Goal: Task Accomplishment & Management: Complete application form

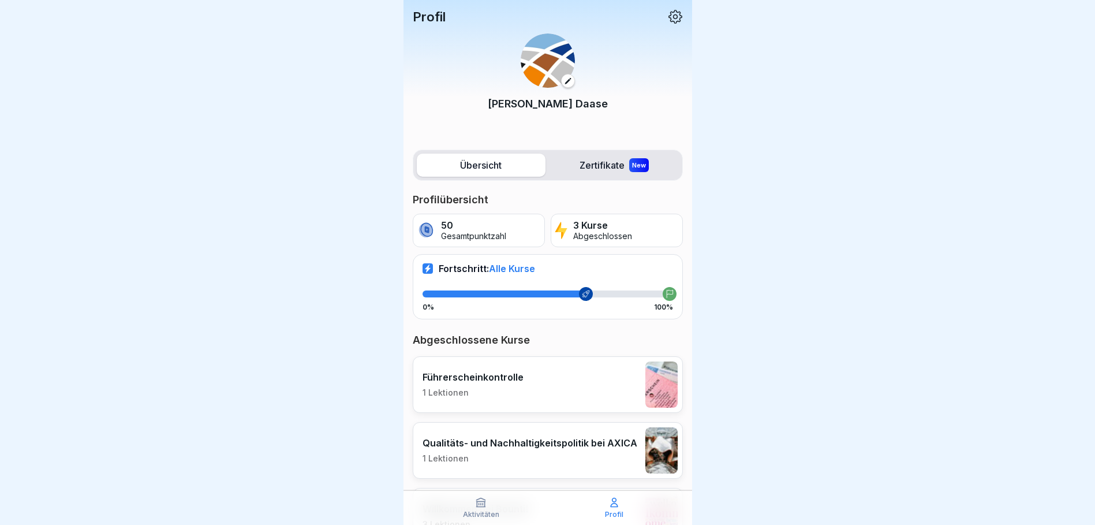
click at [542, 71] on img at bounding box center [548, 60] width 54 height 54
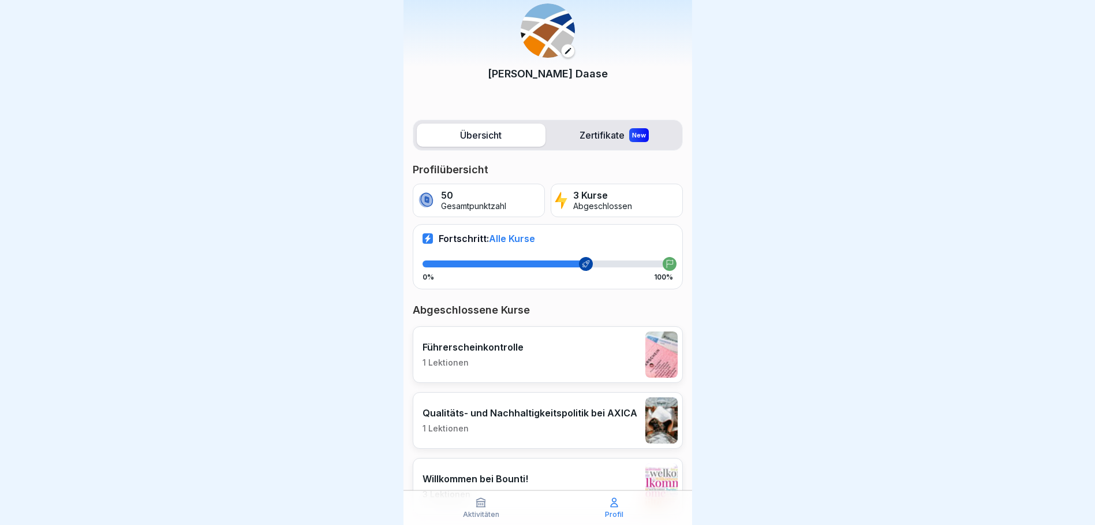
scroll to position [78, 0]
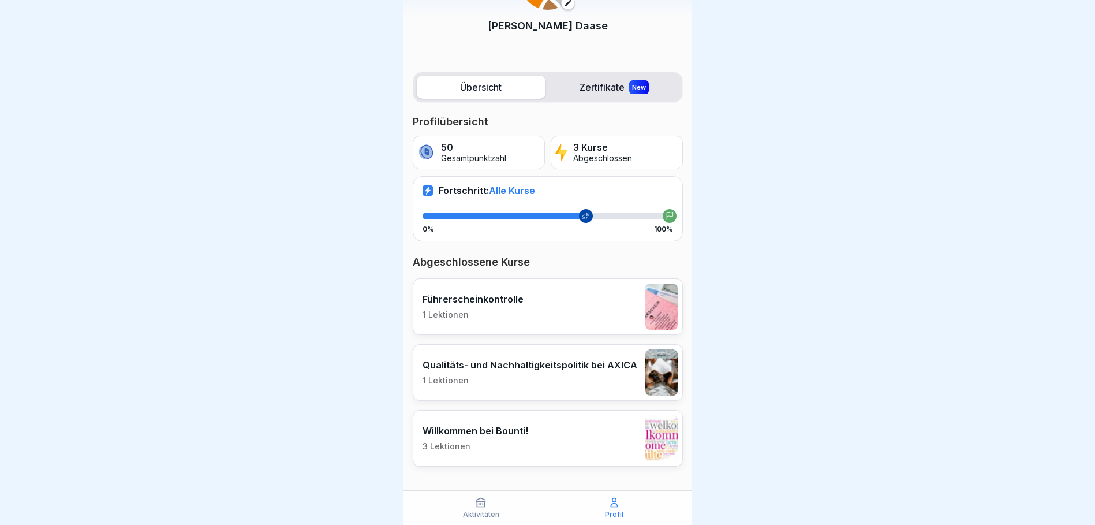
click at [479, 505] on icon at bounding box center [481, 502] width 9 height 9
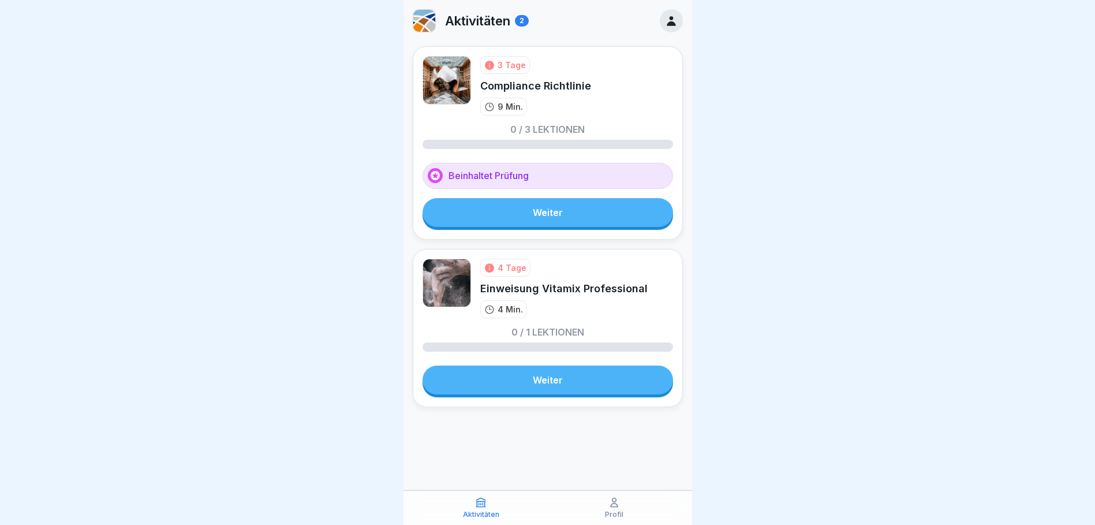
click at [547, 380] on link "Weiter" at bounding box center [548, 379] width 251 height 29
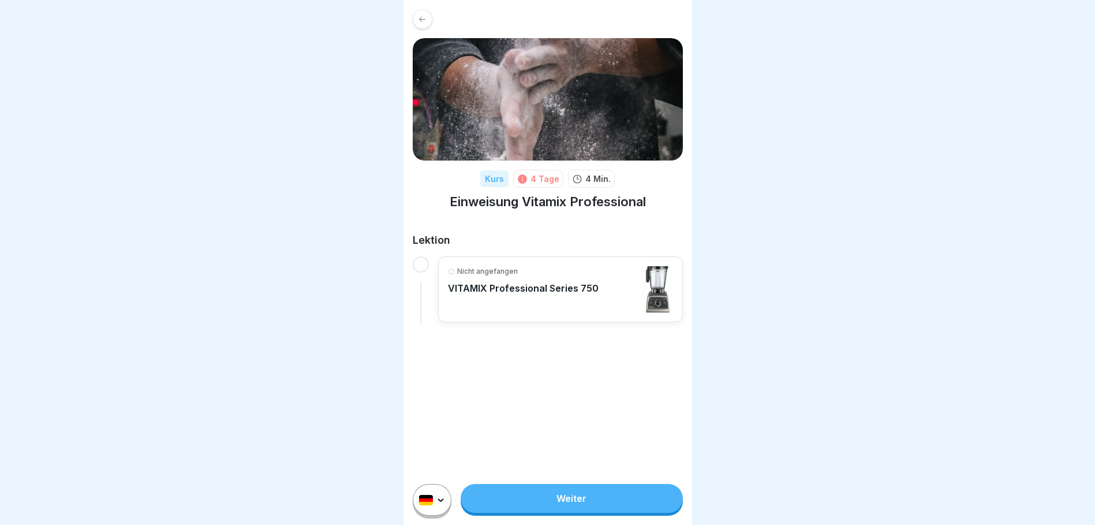
click at [422, 263] on div at bounding box center [421, 264] width 16 height 16
click at [502, 285] on p "VITAMIX Professional Series 750" at bounding box center [523, 288] width 151 height 12
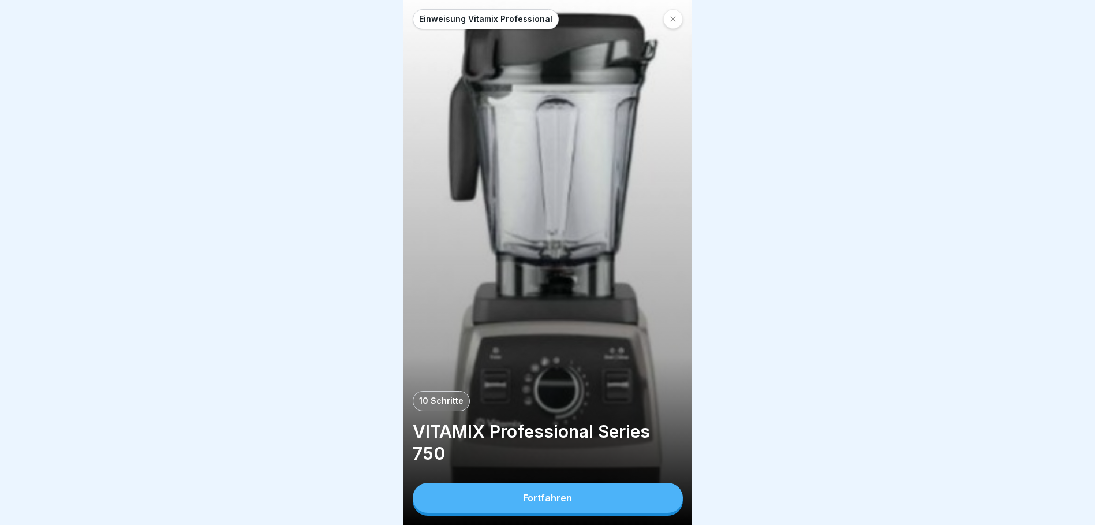
scroll to position [9, 0]
click at [558, 496] on div "Fortfahren" at bounding box center [547, 497] width 49 height 10
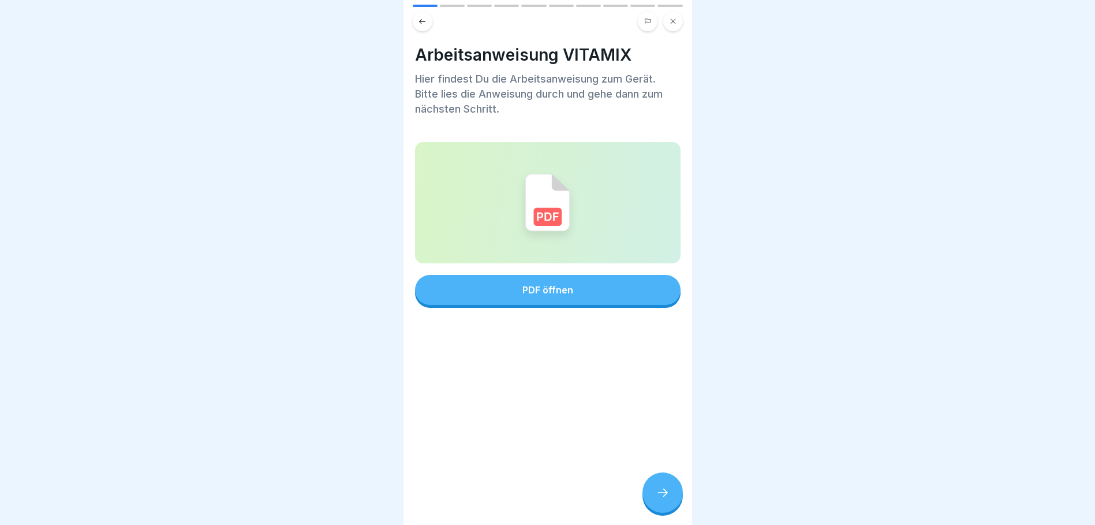
click at [561, 285] on div "PDF öffnen" at bounding box center [547, 290] width 51 height 10
click at [654, 491] on div at bounding box center [663, 492] width 40 height 40
click at [543, 286] on div "PDF öffnen" at bounding box center [547, 290] width 51 height 10
click at [665, 489] on icon at bounding box center [663, 493] width 14 height 14
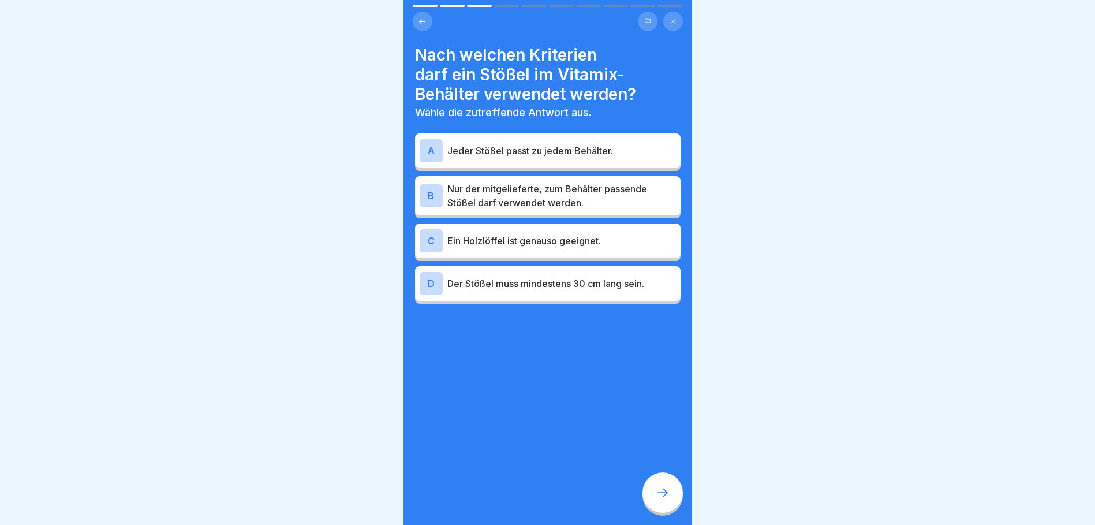
click at [478, 182] on p "Nur der mitgelieferte, zum Behälter passende Stößel darf verwendet werden." at bounding box center [561, 196] width 229 height 28
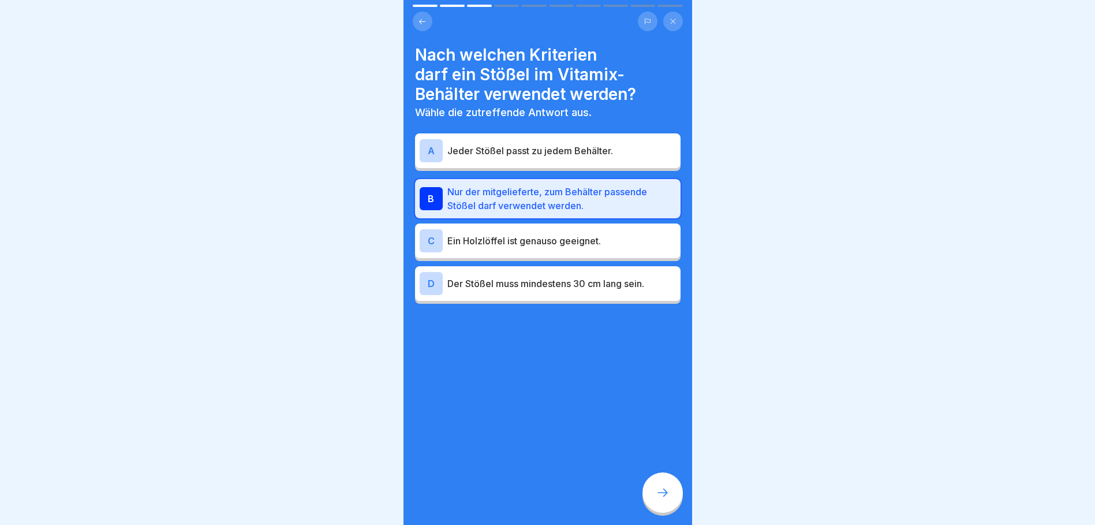
click at [659, 492] on icon at bounding box center [663, 493] width 14 height 14
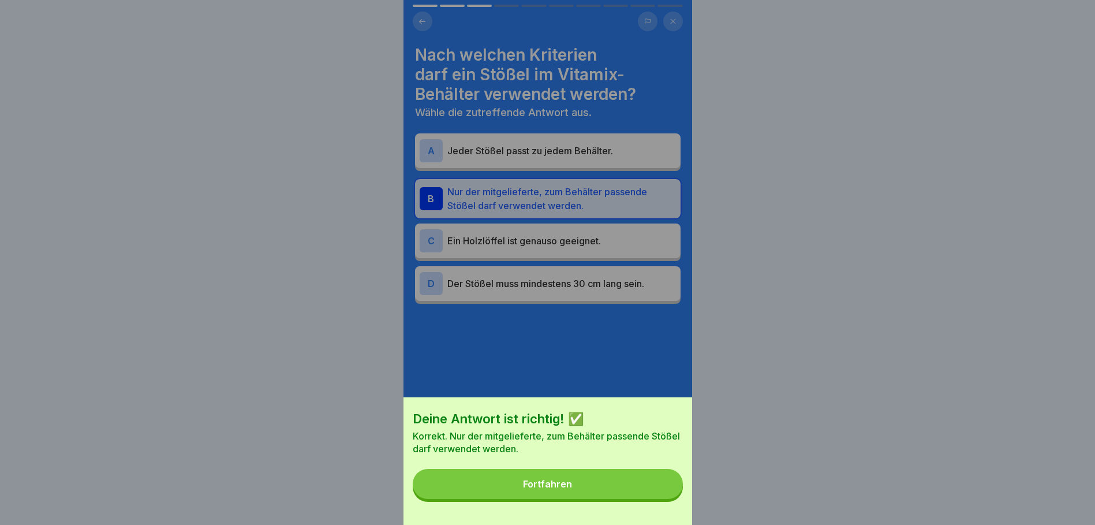
click at [572, 489] on div "Fortfahren" at bounding box center [547, 484] width 49 height 10
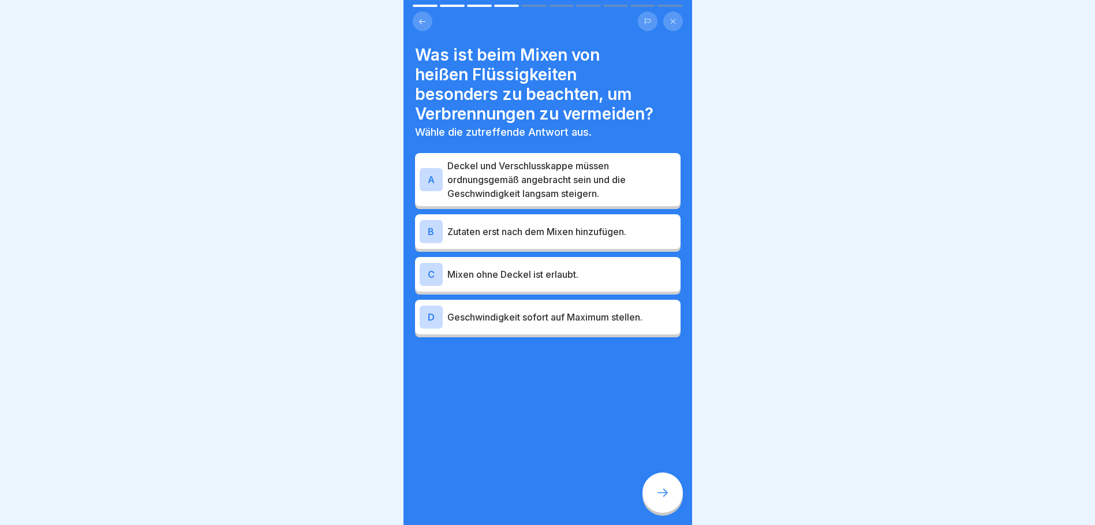
click at [591, 174] on p "Deckel und Verschlusskappe müssen ordnungsgemäß angebracht sein und die Geschwi…" at bounding box center [561, 180] width 229 height 42
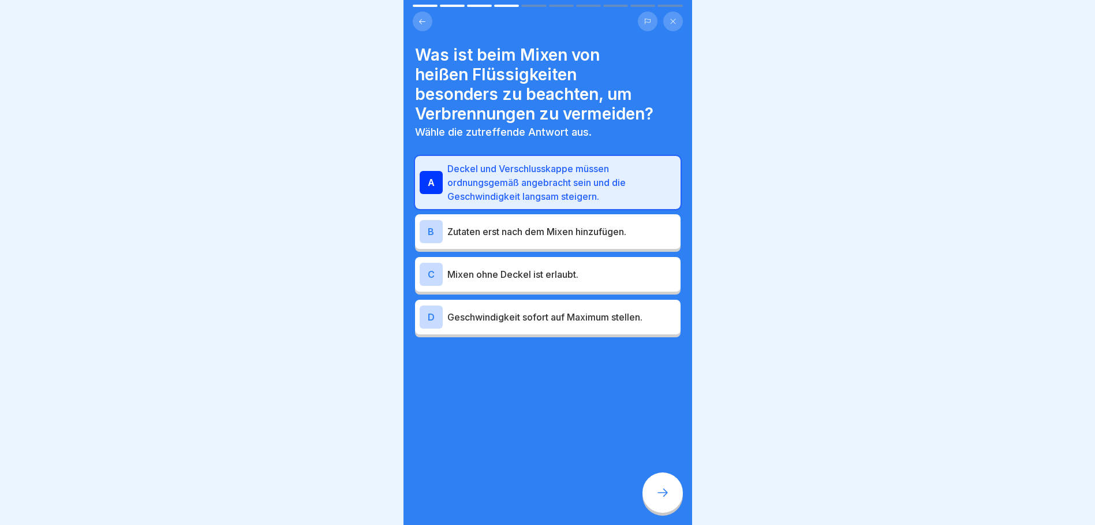
click at [673, 496] on div at bounding box center [663, 492] width 40 height 40
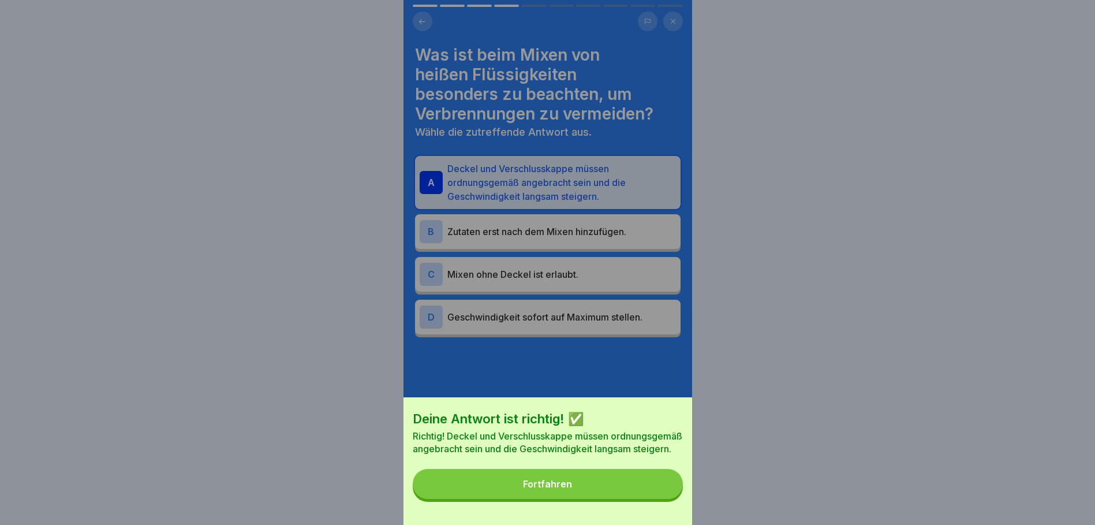
click at [558, 489] on div "Fortfahren" at bounding box center [547, 484] width 49 height 10
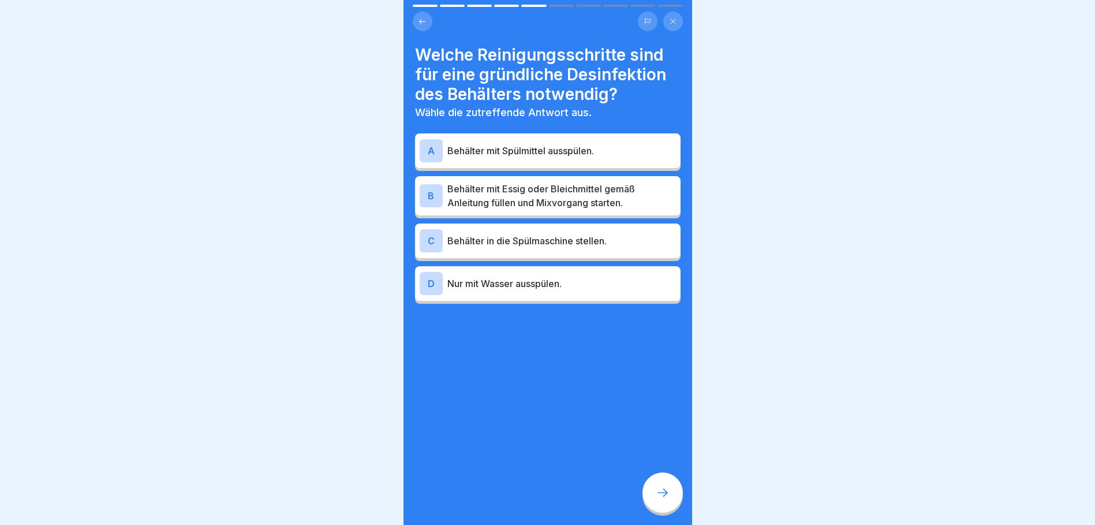
click at [610, 144] on p "Behälter mit Spülmittel ausspülen." at bounding box center [561, 151] width 229 height 14
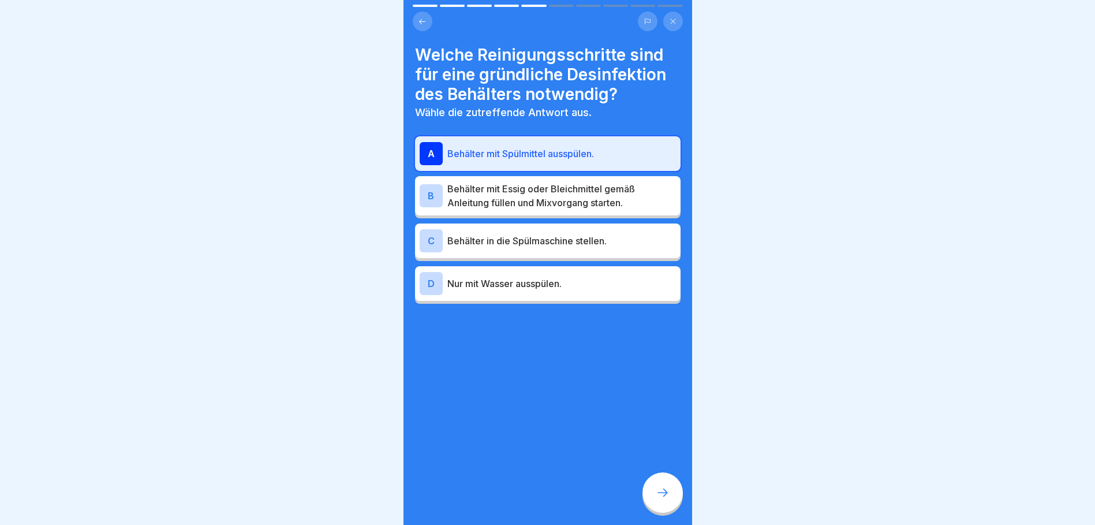
click at [674, 502] on div at bounding box center [663, 492] width 40 height 40
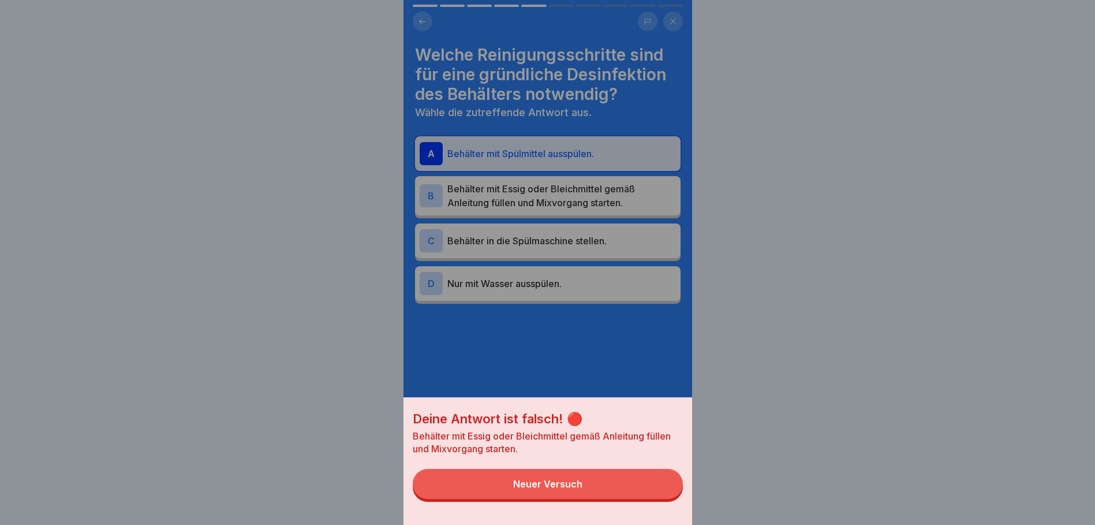
click at [581, 489] on div "Neuer Versuch" at bounding box center [547, 484] width 69 height 10
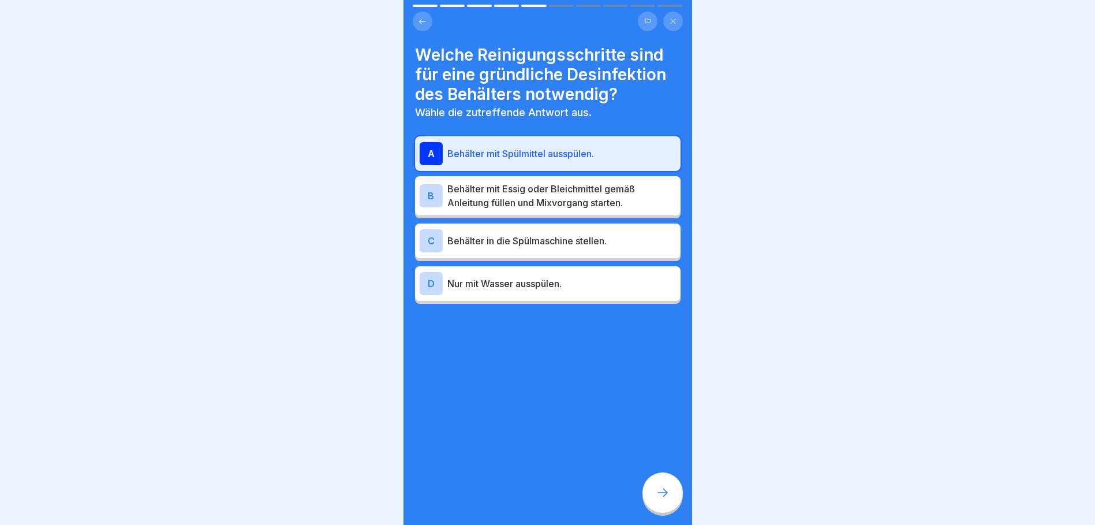
click at [531, 182] on p "Behälter mit Essig oder Bleichmittel gemäß Anleitung füllen und Mixvorgang star…" at bounding box center [561, 196] width 229 height 28
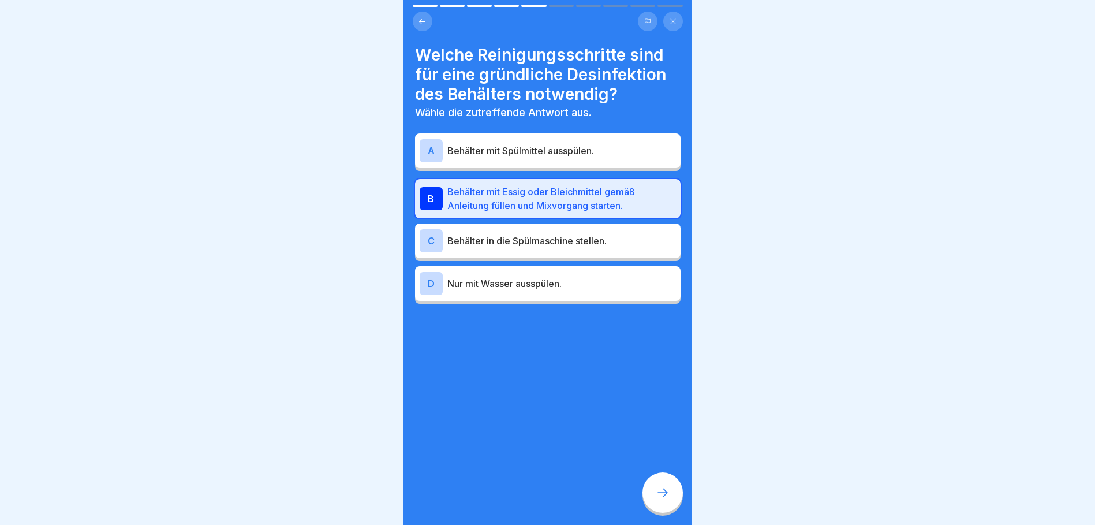
click at [668, 502] on div at bounding box center [663, 492] width 40 height 40
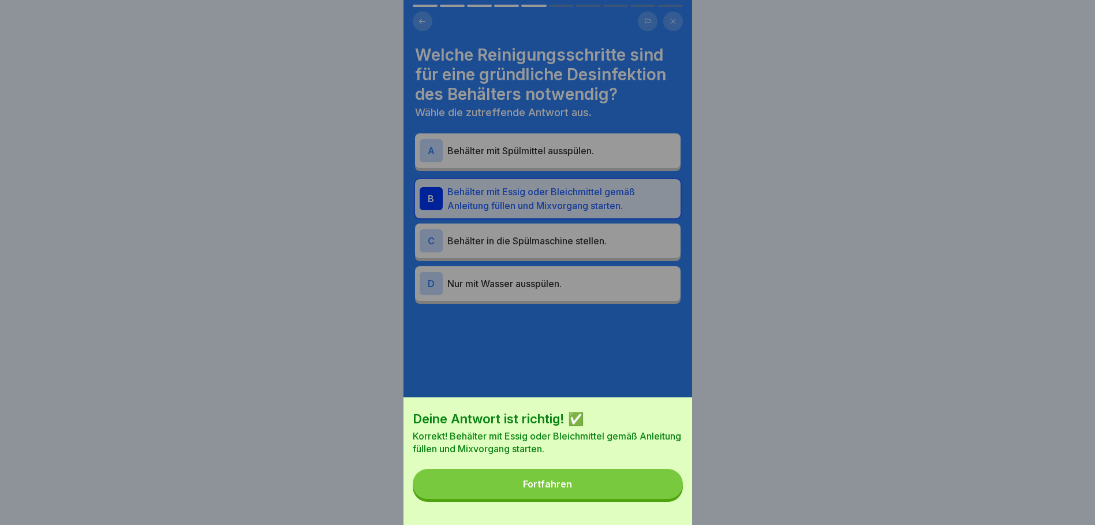
click at [562, 489] on div "Fortfahren" at bounding box center [547, 484] width 49 height 10
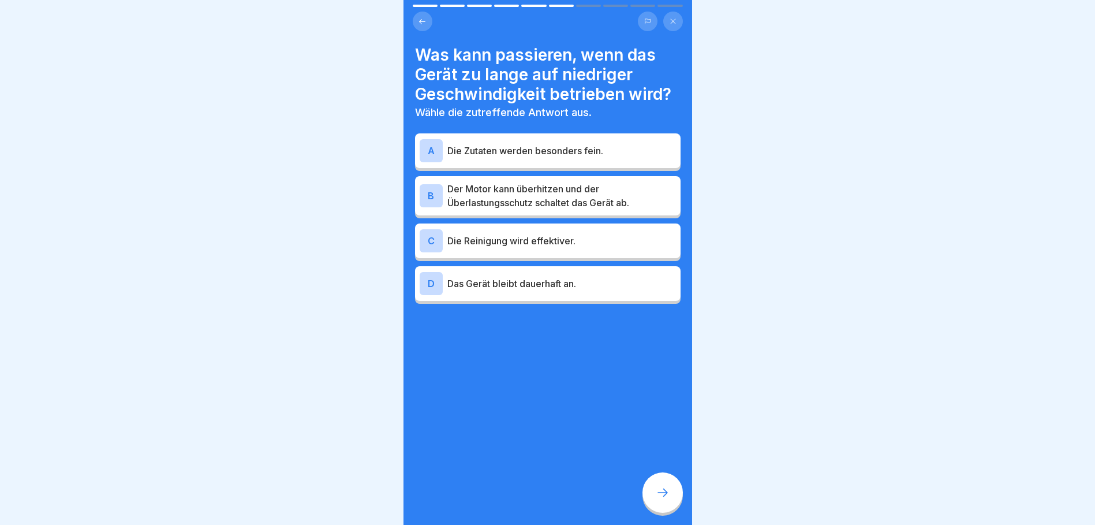
click at [627, 184] on p "Der Motor kann überhitzen und der Überlastungsschutz schaltet das Gerät ab." at bounding box center [561, 196] width 229 height 28
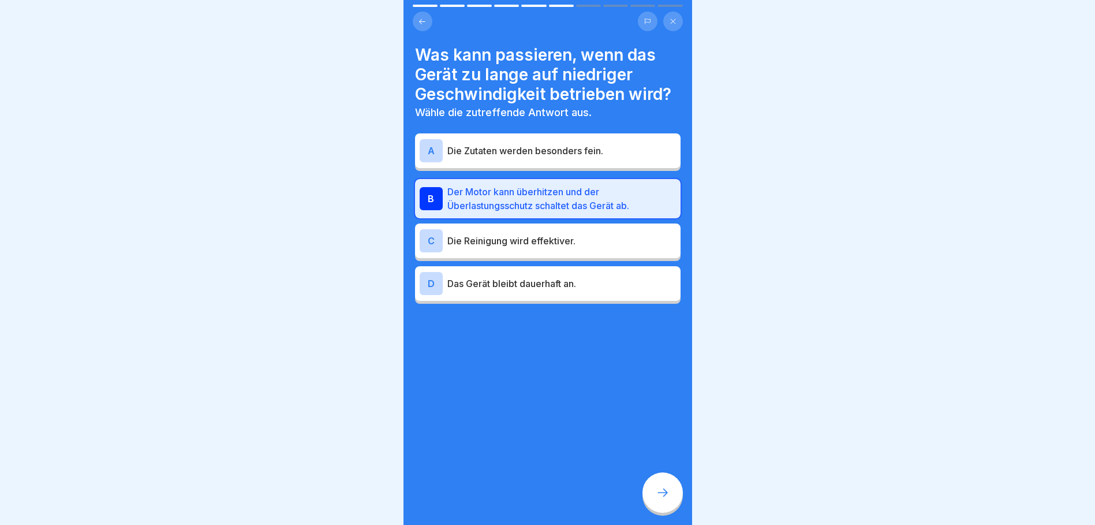
click at [661, 493] on icon at bounding box center [663, 493] width 14 height 14
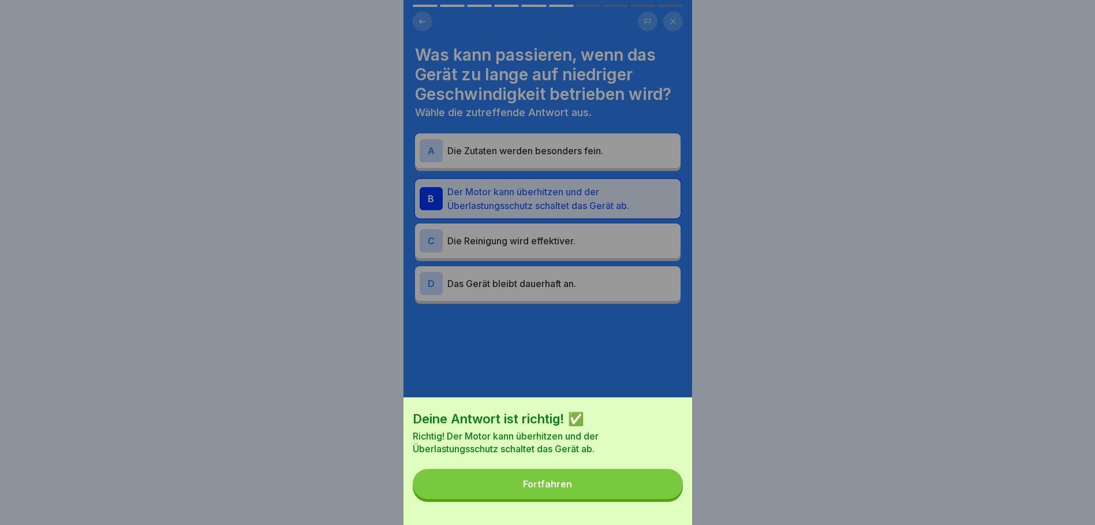
click at [557, 489] on div "Fortfahren" at bounding box center [547, 484] width 49 height 10
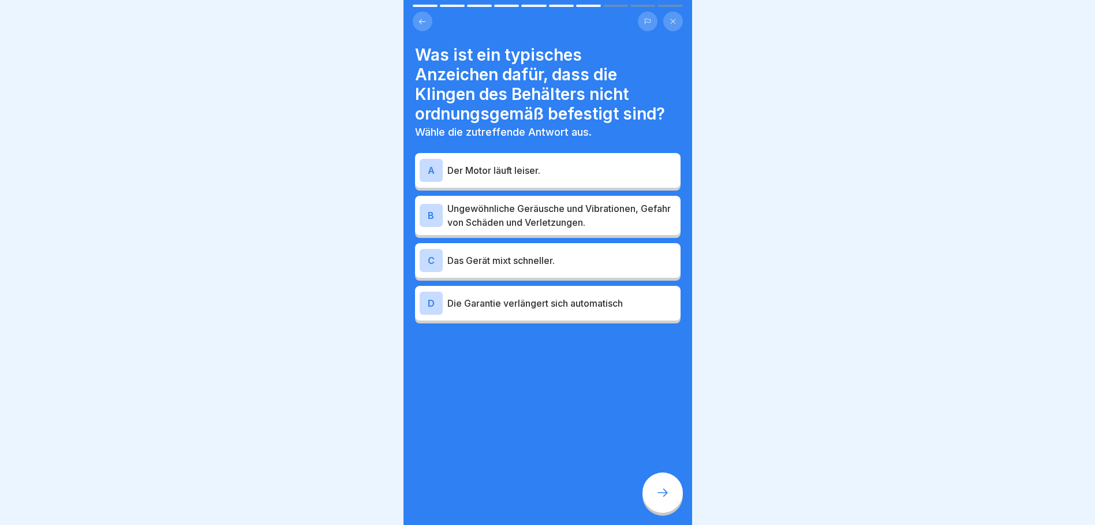
click at [596, 201] on p "Ungewöhnliche Geräusche und Vibrationen, Gefahr von Schäden und Verletzungen." at bounding box center [561, 215] width 229 height 28
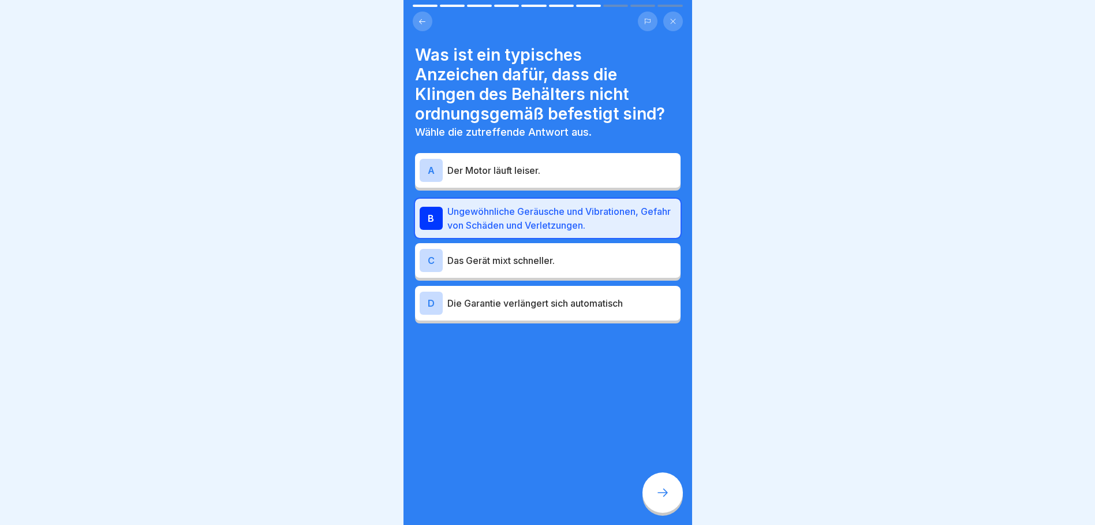
click at [663, 497] on icon at bounding box center [663, 493] width 14 height 14
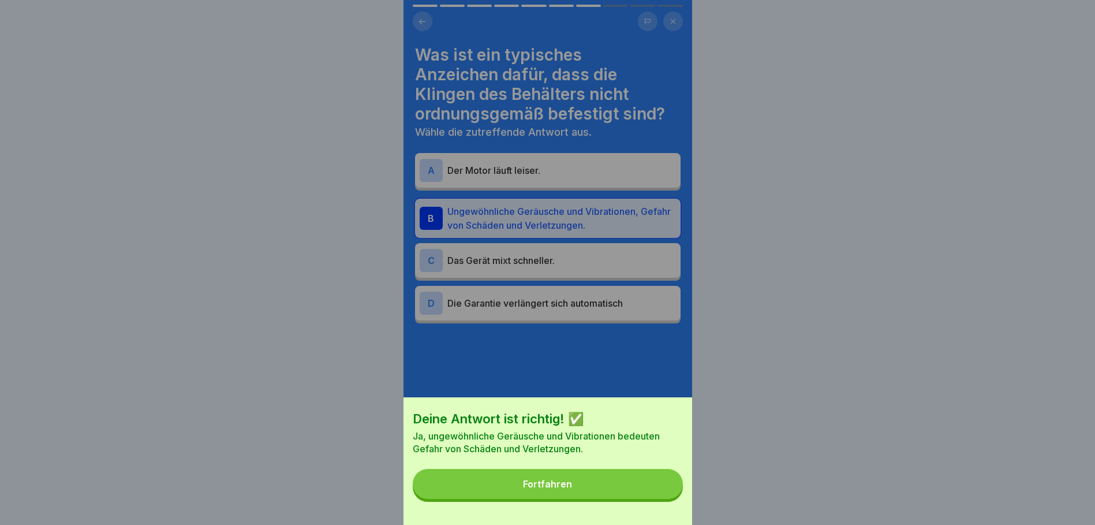
click at [572, 488] on div "Fortfahren" at bounding box center [547, 484] width 49 height 10
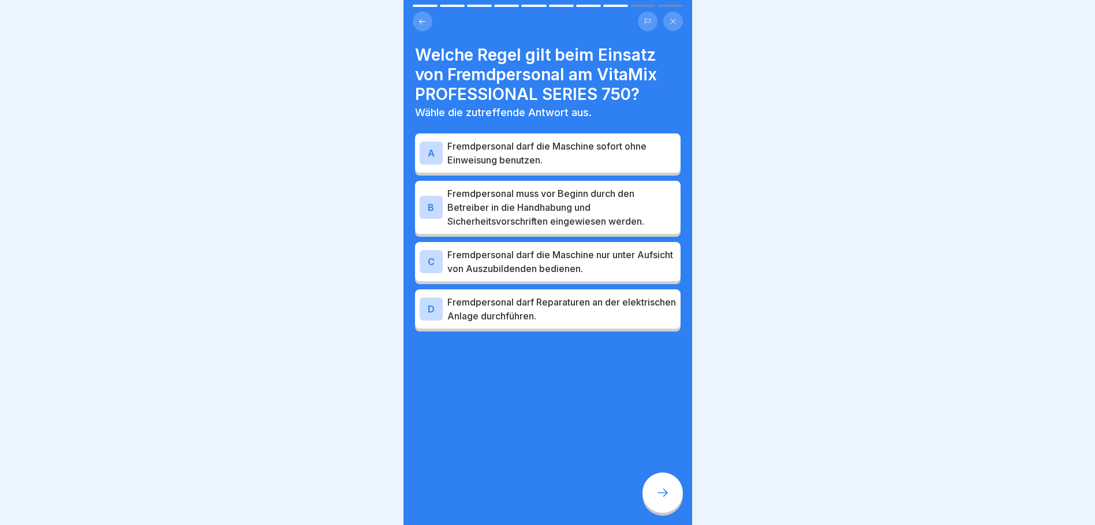
click at [569, 186] on p "Fremdpersonal muss vor Beginn durch den Betreiber in die Handhabung und Sicherh…" at bounding box center [561, 207] width 229 height 42
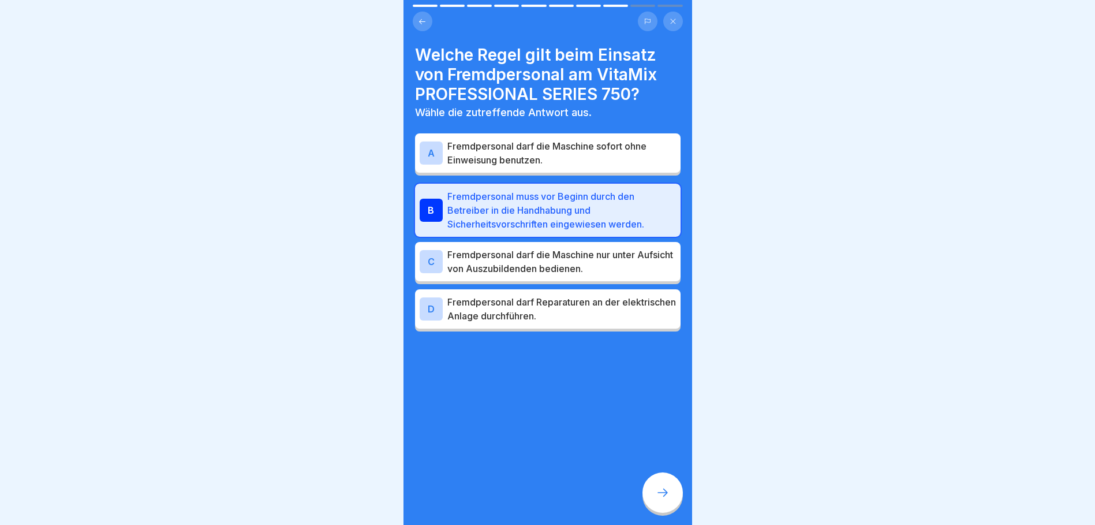
click at [667, 500] on div at bounding box center [663, 492] width 40 height 40
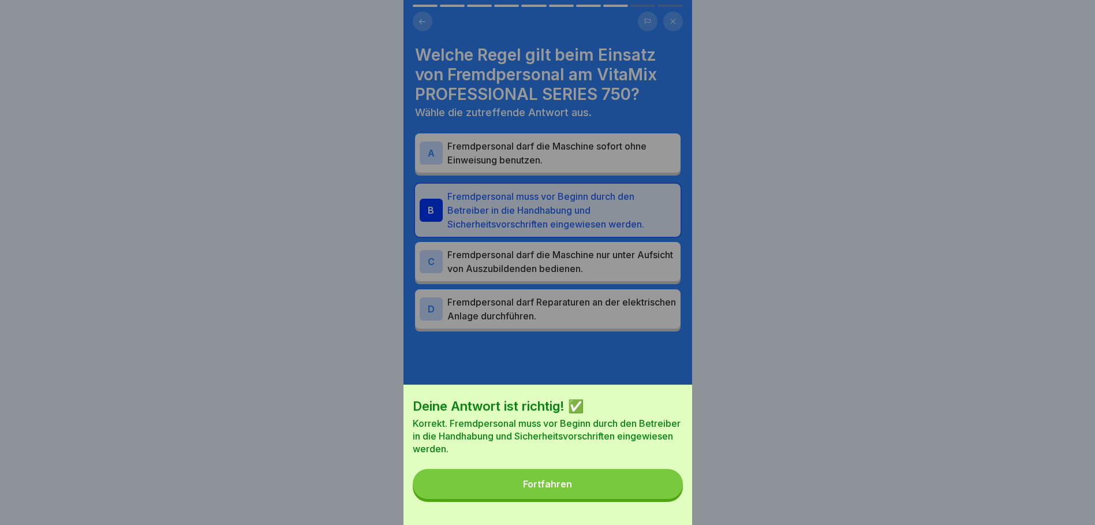
click at [571, 489] on div "Fortfahren" at bounding box center [547, 484] width 49 height 10
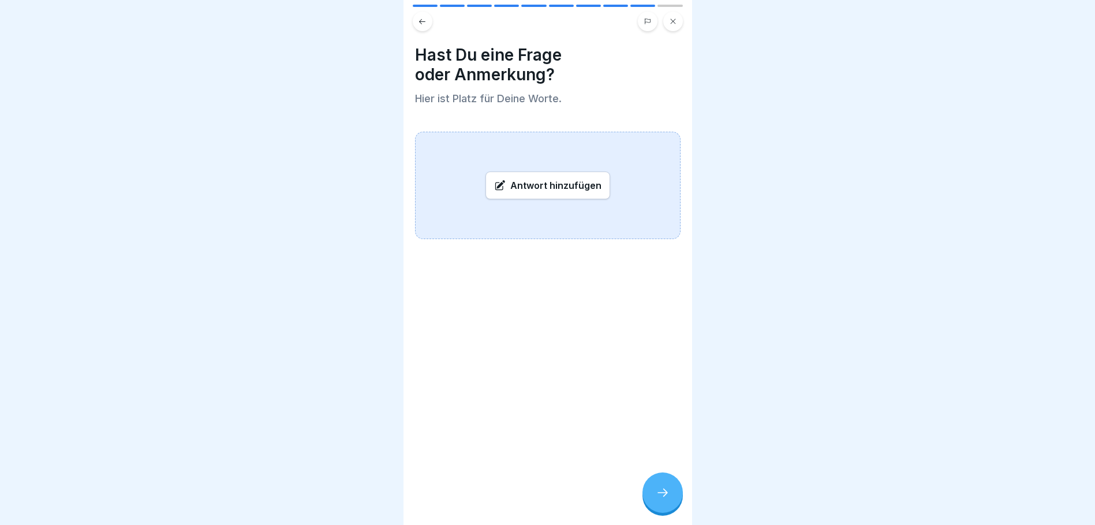
click at [664, 494] on icon at bounding box center [663, 493] width 14 height 14
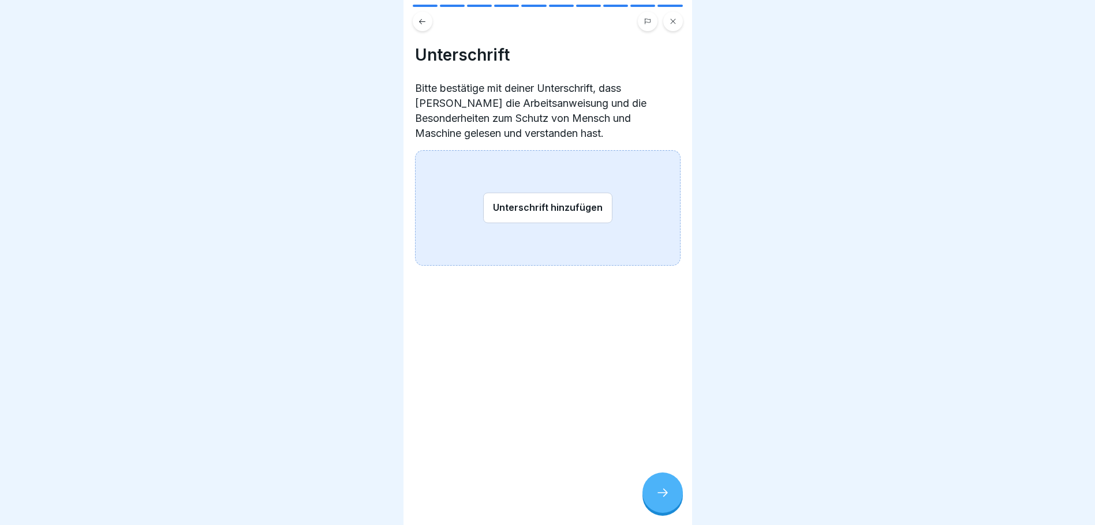
click at [453, 214] on div "Unterschrift hinzufügen" at bounding box center [548, 207] width 266 height 115
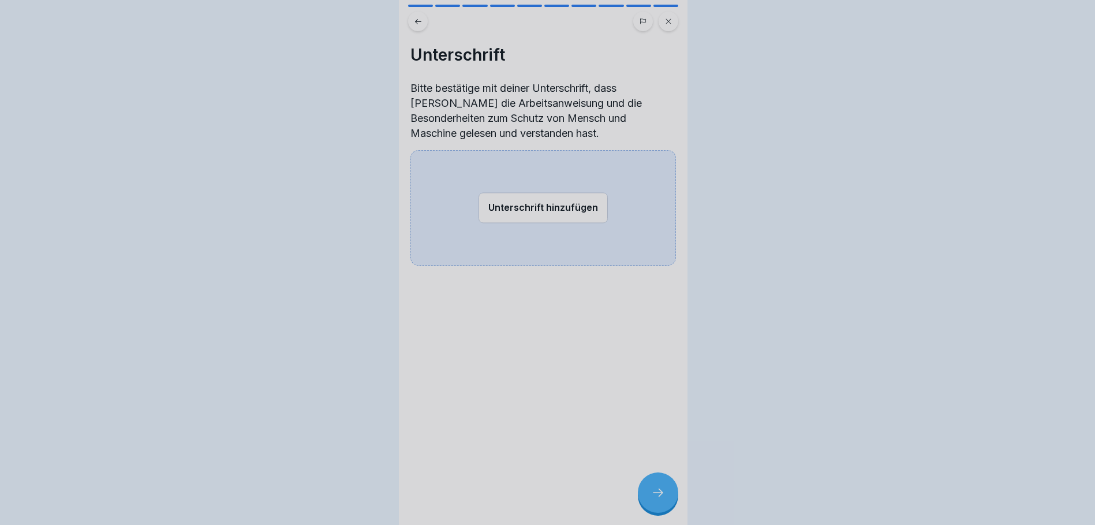
scroll to position [0, 0]
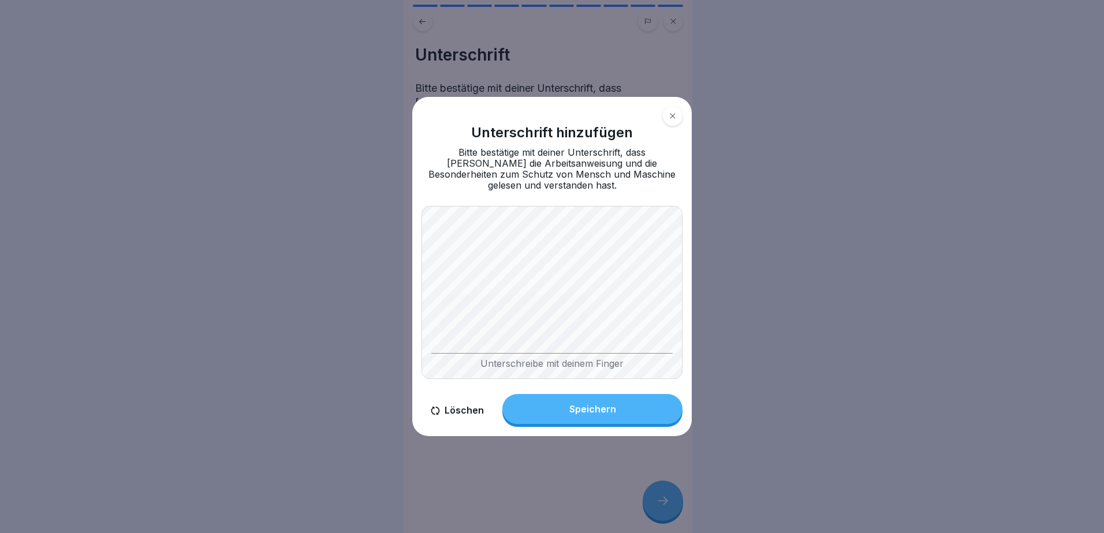
click at [607, 398] on button "Speichern" at bounding box center [592, 409] width 180 height 30
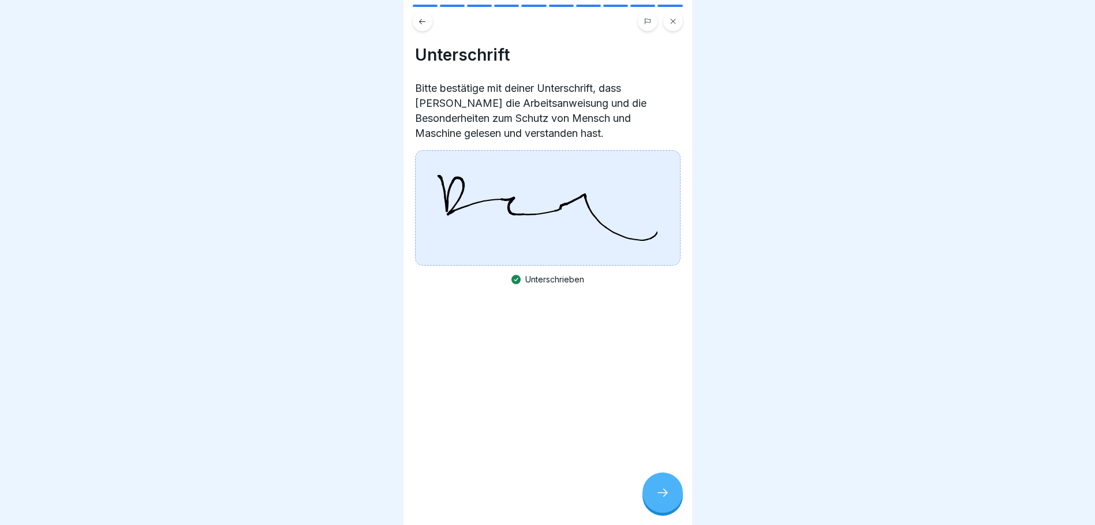
click at [661, 499] on icon at bounding box center [663, 493] width 14 height 14
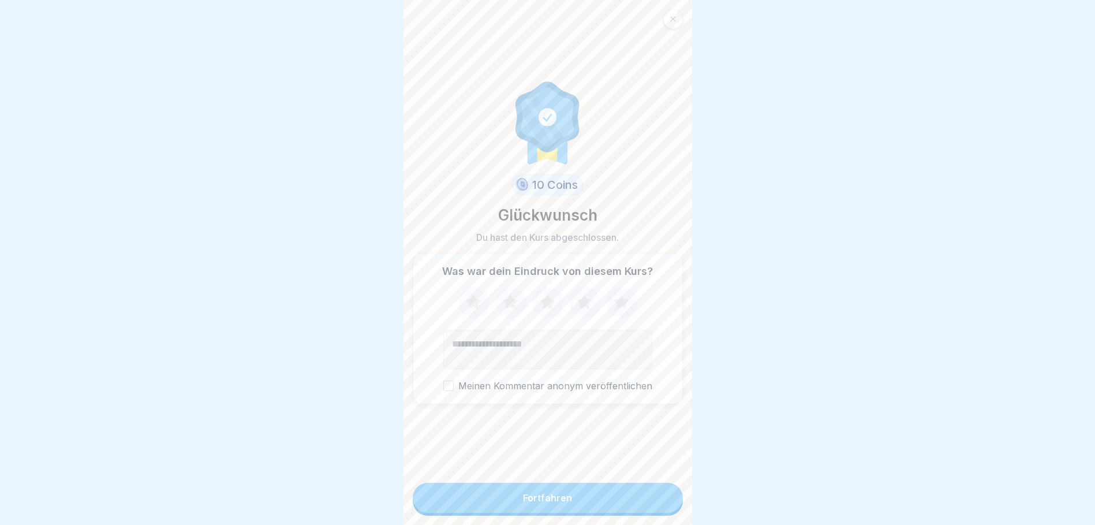
click at [557, 503] on div "Fortfahren" at bounding box center [547, 497] width 49 height 10
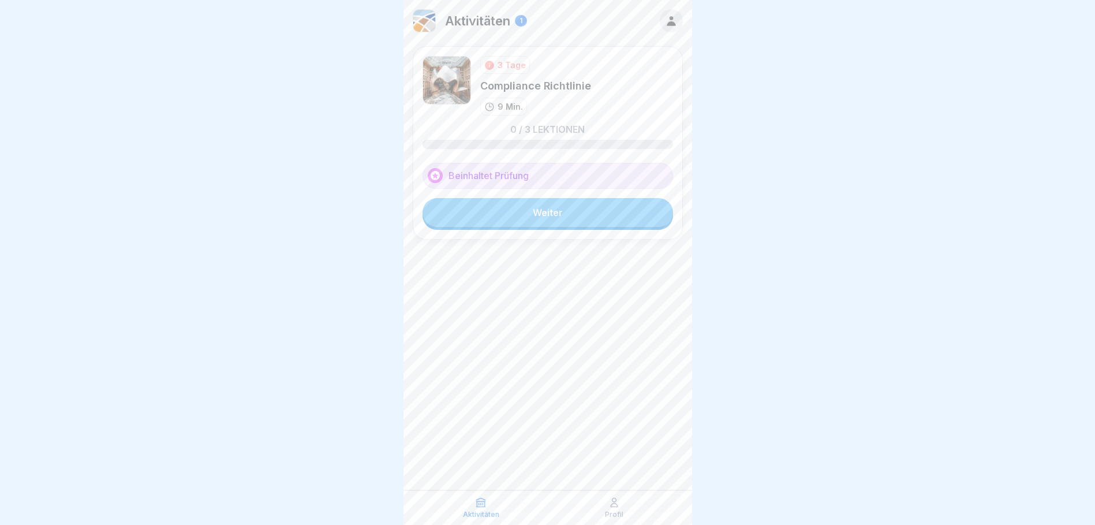
click at [555, 214] on link "Weiter" at bounding box center [548, 212] width 251 height 29
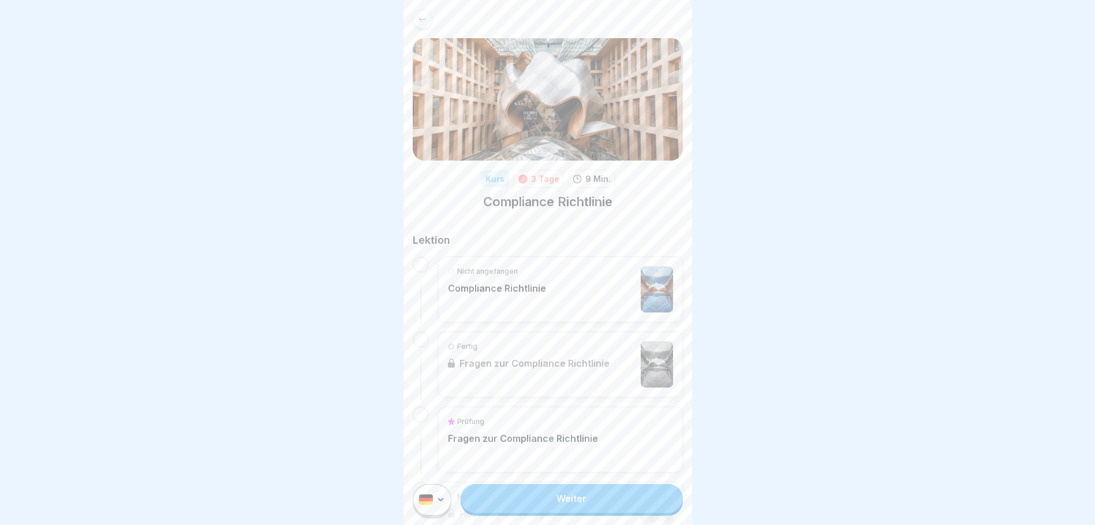
click at [576, 505] on link "Weiter" at bounding box center [572, 498] width 222 height 29
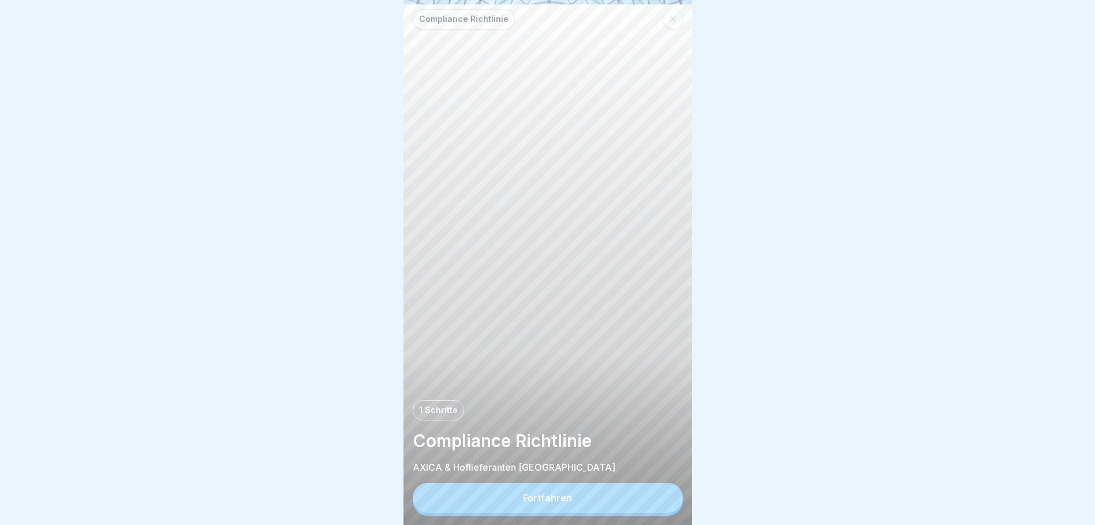
scroll to position [9, 0]
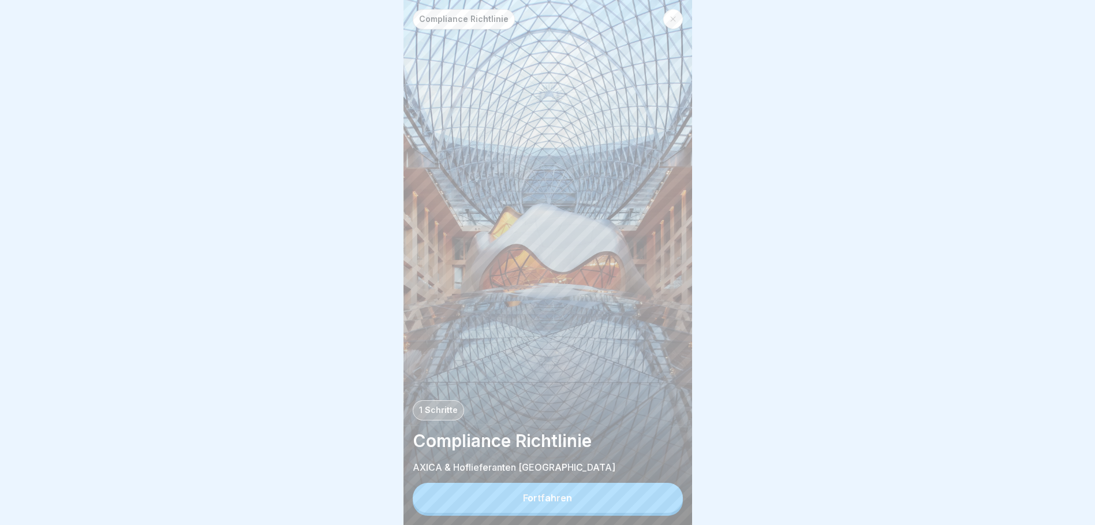
click at [552, 496] on div "Fortfahren" at bounding box center [547, 497] width 49 height 10
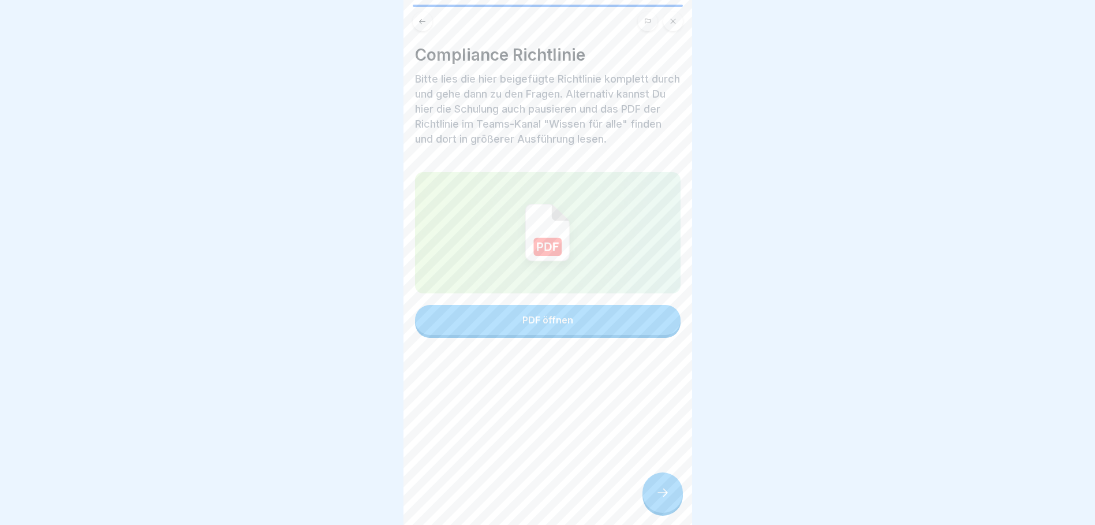
click at [558, 315] on div "PDF öffnen" at bounding box center [547, 320] width 51 height 10
click at [662, 492] on icon at bounding box center [663, 493] width 14 height 14
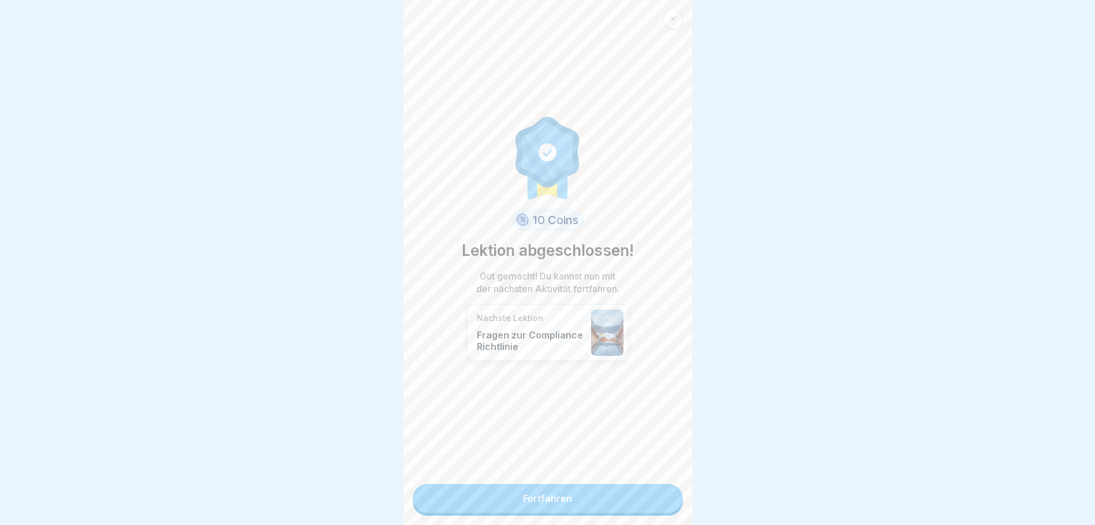
click at [554, 489] on link "Fortfahren" at bounding box center [548, 498] width 270 height 29
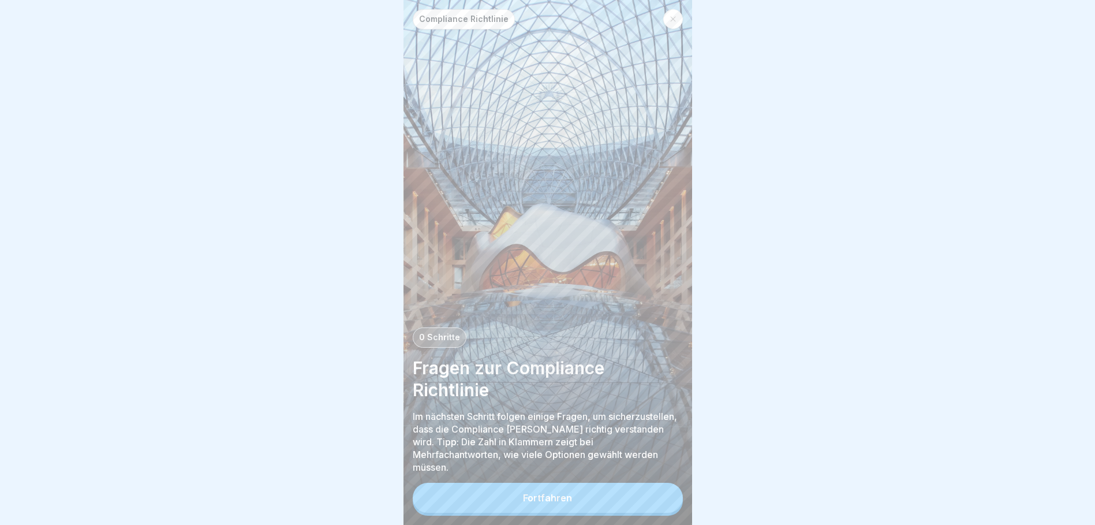
scroll to position [9, 0]
click at [549, 499] on div "Fortfahren" at bounding box center [547, 497] width 49 height 10
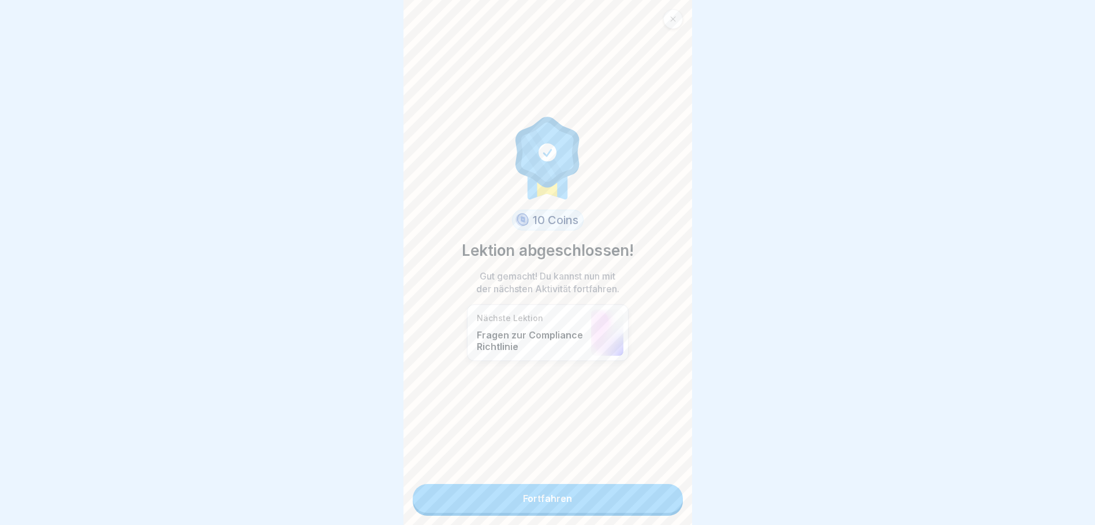
click at [548, 313] on p "Nächste Lektion" at bounding box center [531, 318] width 109 height 10
click at [554, 494] on link "Fortfahren" at bounding box center [548, 498] width 270 height 29
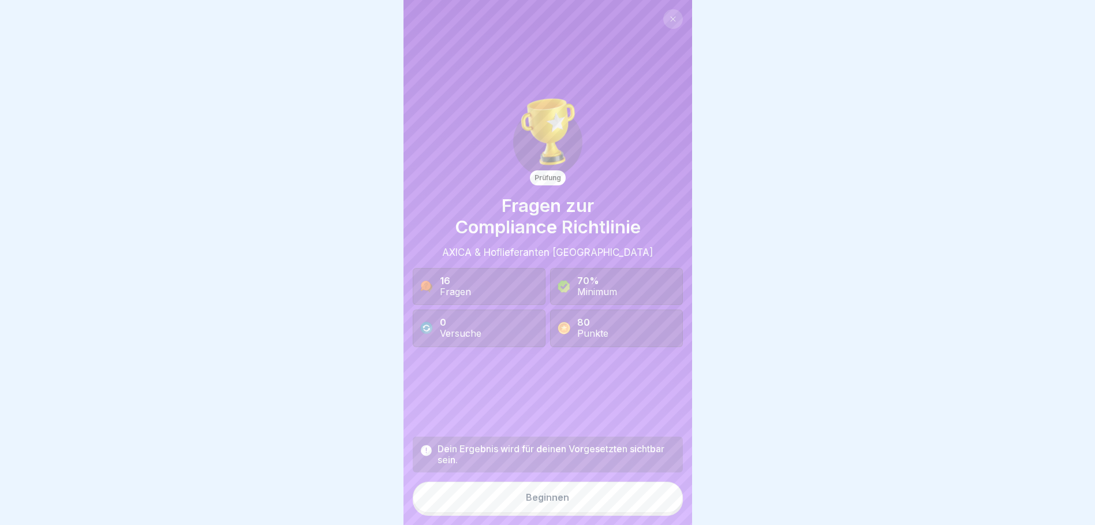
scroll to position [9, 0]
click at [580, 496] on button "Beginnen" at bounding box center [548, 496] width 270 height 31
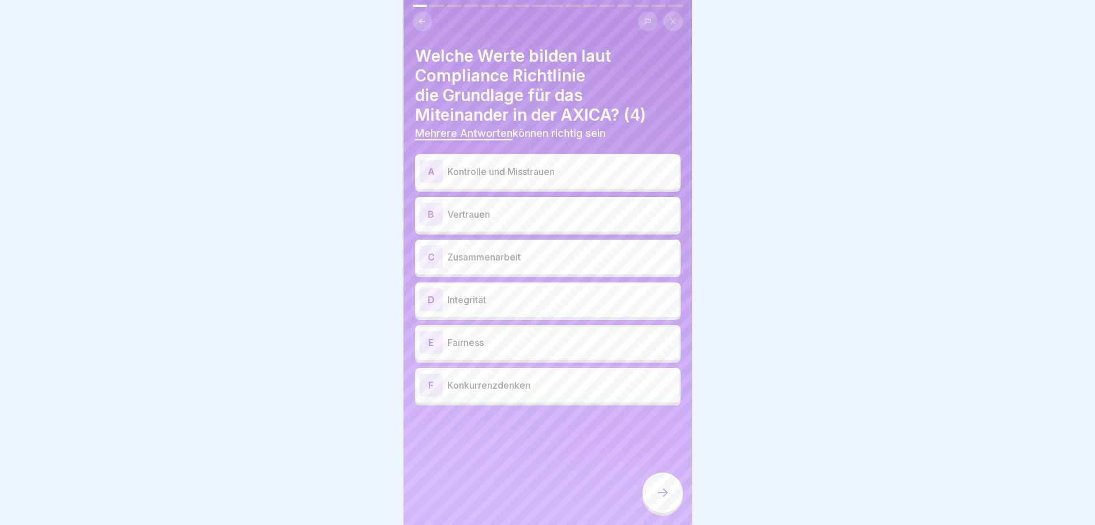
click at [519, 250] on p "Zusammenarbeit" at bounding box center [561, 257] width 229 height 14
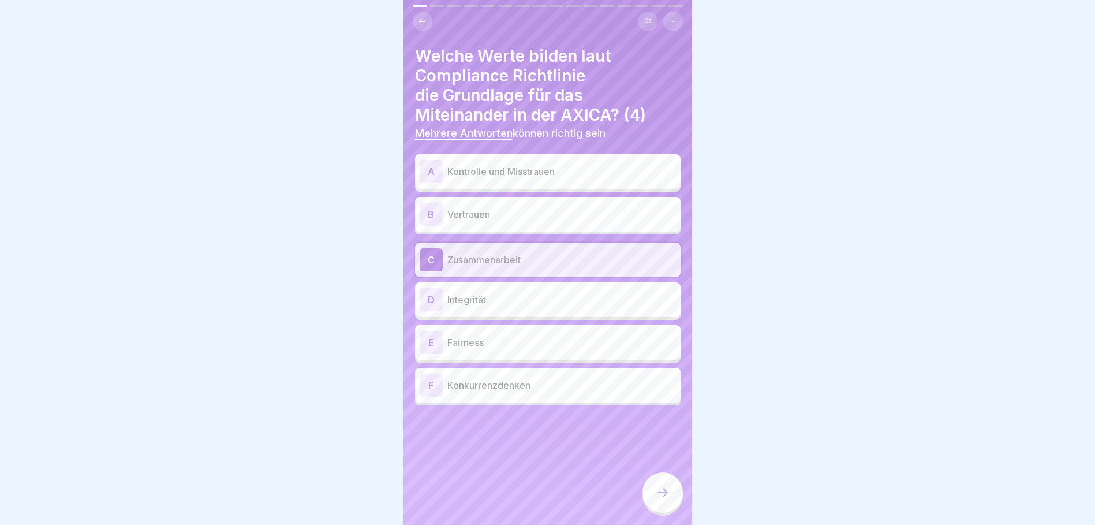
click at [524, 335] on p "Fairness" at bounding box center [561, 342] width 229 height 14
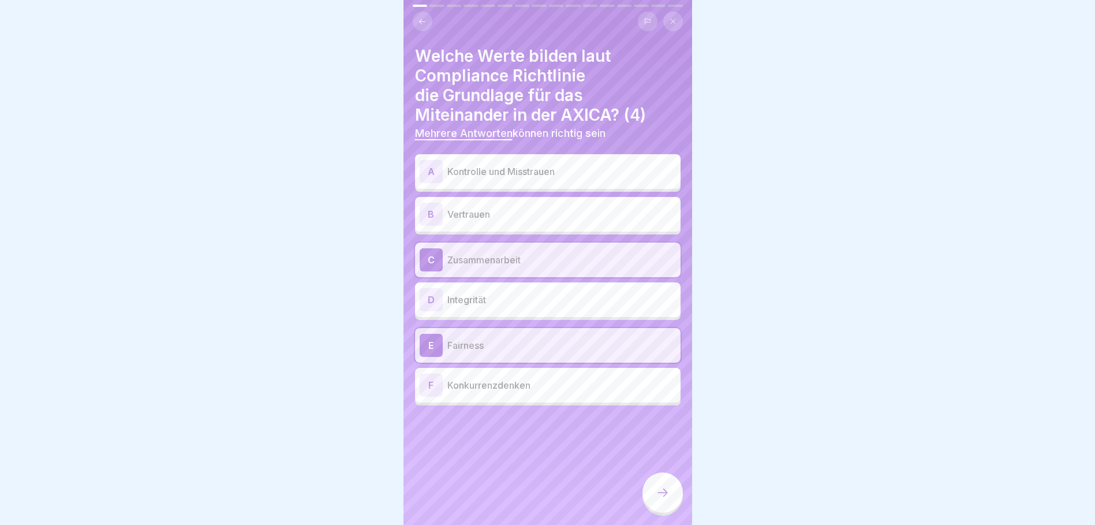
click at [659, 493] on icon at bounding box center [663, 493] width 14 height 14
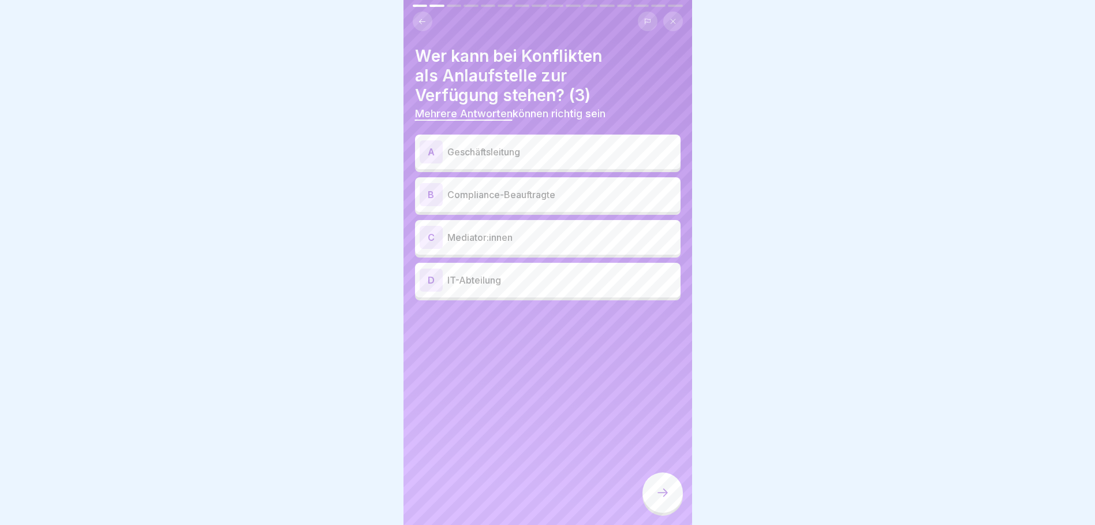
click at [539, 230] on p "Mediator:innen" at bounding box center [561, 237] width 229 height 14
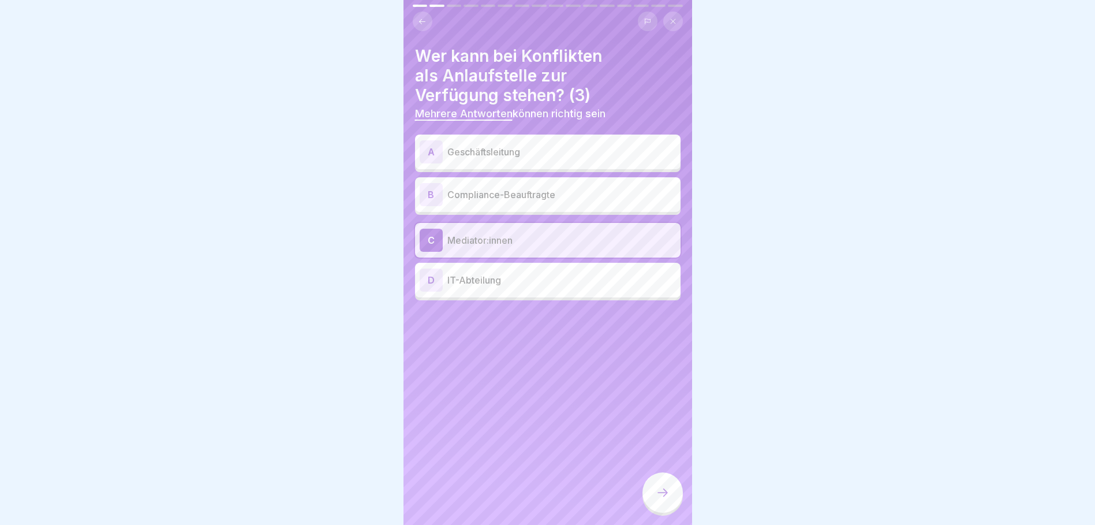
click at [664, 492] on icon at bounding box center [663, 493] width 14 height 14
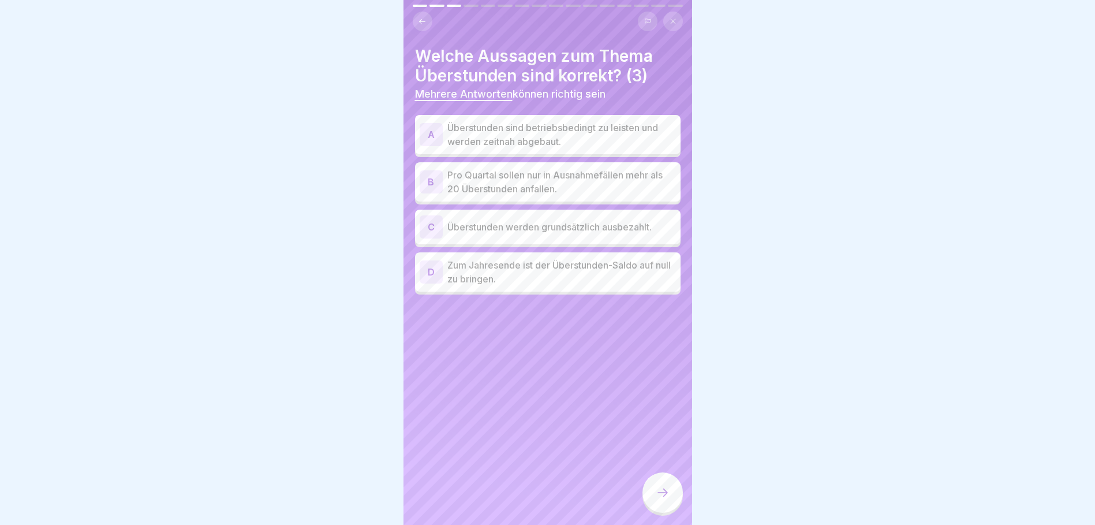
click at [569, 263] on p "Zum Jahresende ist der Überstunden-Saldo auf null zu bringen." at bounding box center [561, 272] width 229 height 28
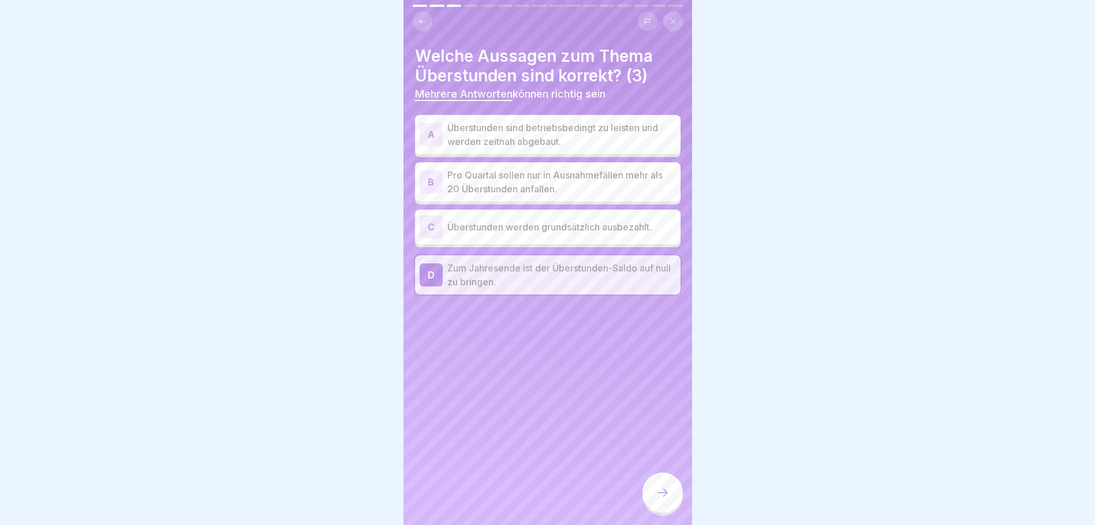
click at [591, 121] on p "Überstunden sind betriebsbedingt zu leisten und werden zeitnah abgebaut." at bounding box center [561, 135] width 229 height 28
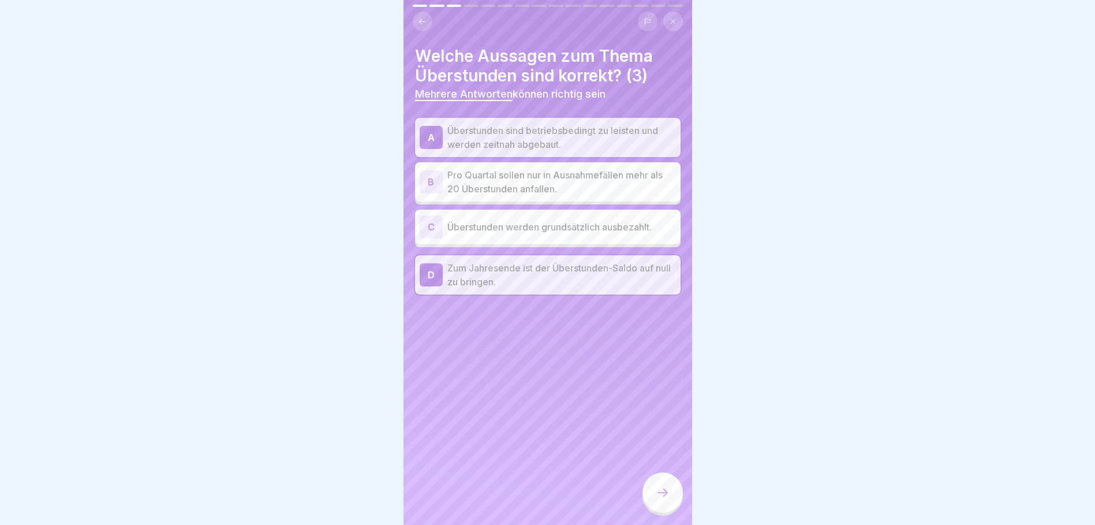
click at [667, 498] on icon at bounding box center [663, 493] width 14 height 14
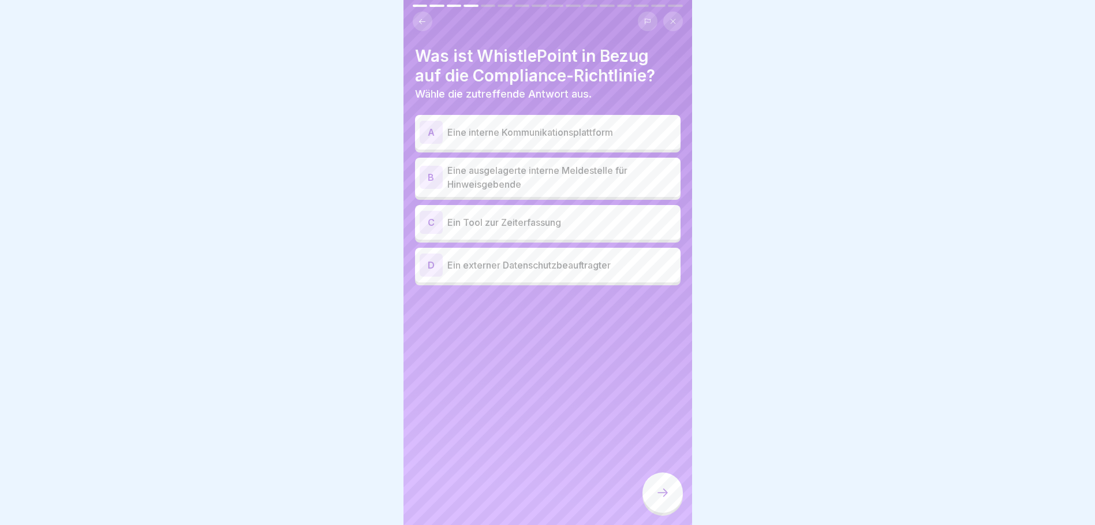
click at [526, 168] on p "Eine ausgelagerte interne Meldestelle für Hinweisgebende" at bounding box center [561, 177] width 229 height 28
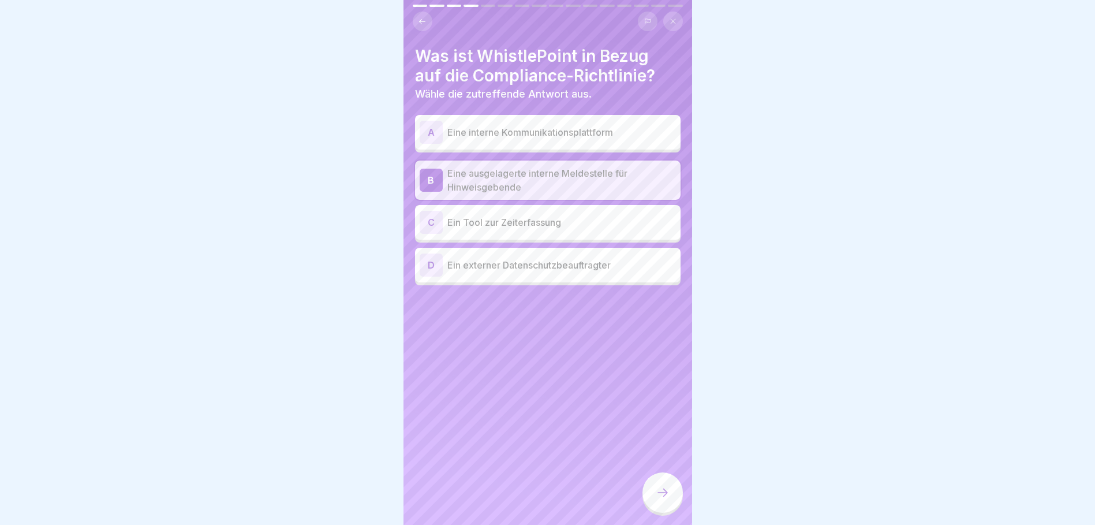
click at [666, 496] on icon at bounding box center [663, 493] width 14 height 14
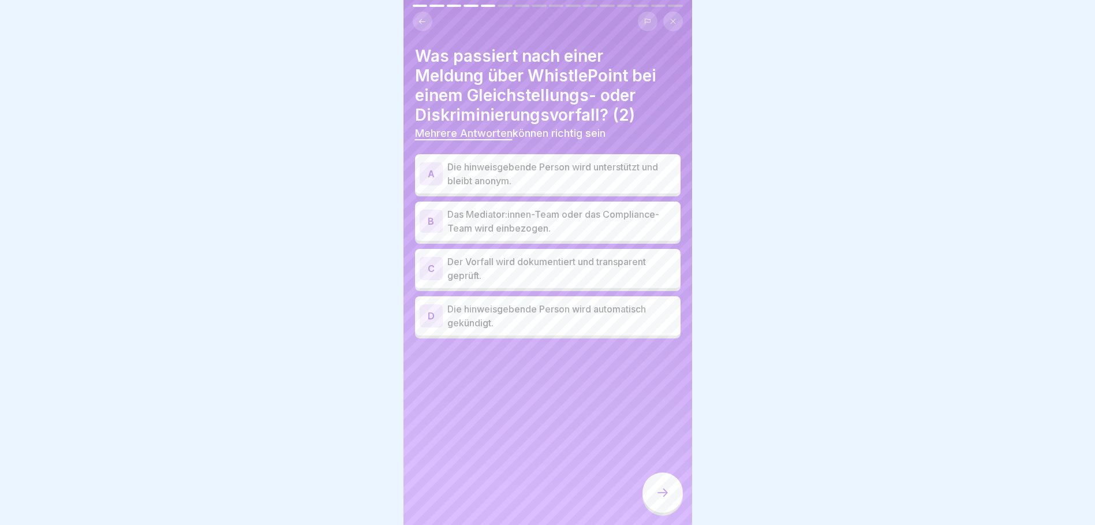
click at [599, 167] on p "Die hinweisgebende Person wird unterstützt und bleibt anonym." at bounding box center [561, 174] width 229 height 28
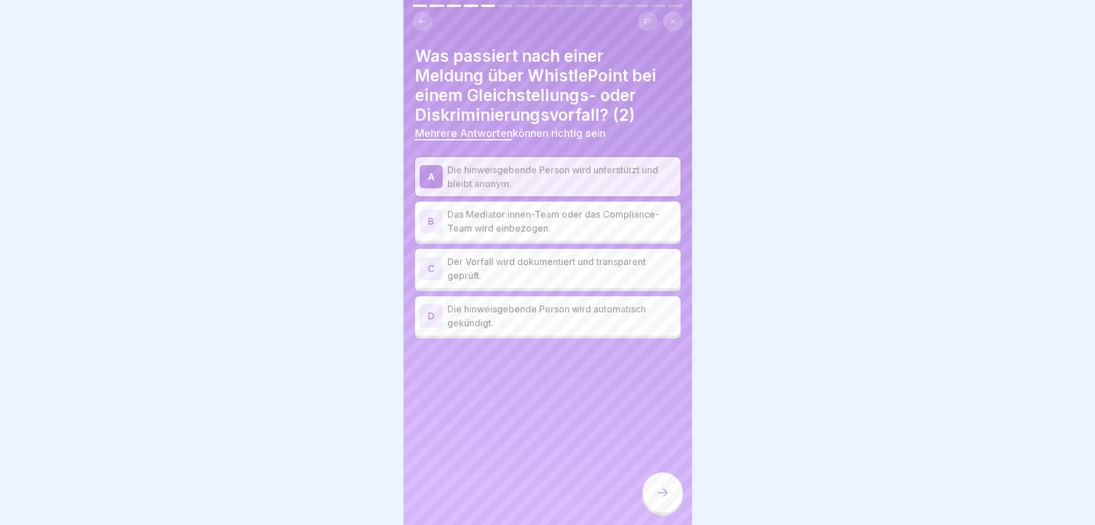
click at [589, 260] on p "Der Vorfall wird dokumentiert und transparent geprüft." at bounding box center [561, 269] width 229 height 28
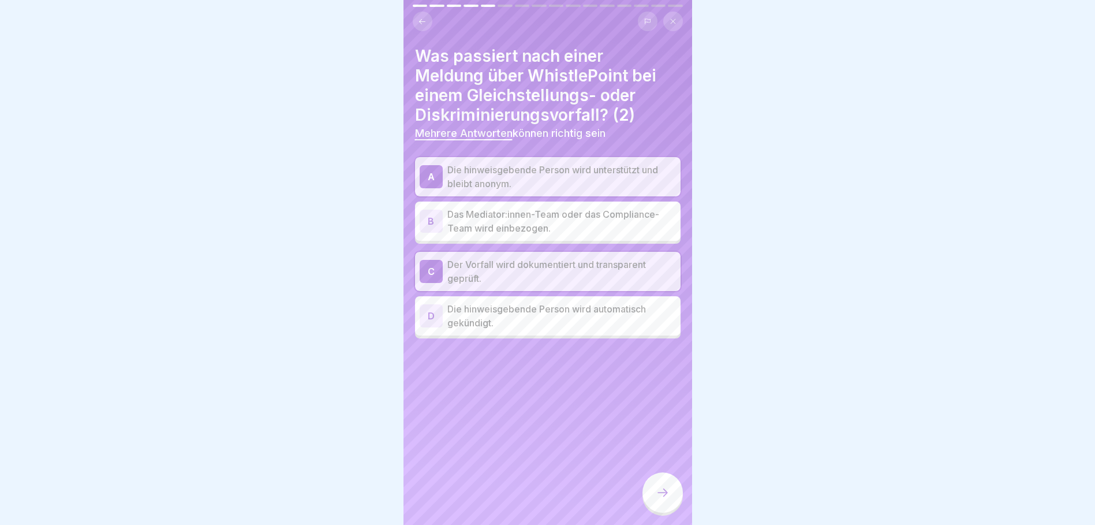
click at [660, 505] on div at bounding box center [663, 492] width 40 height 40
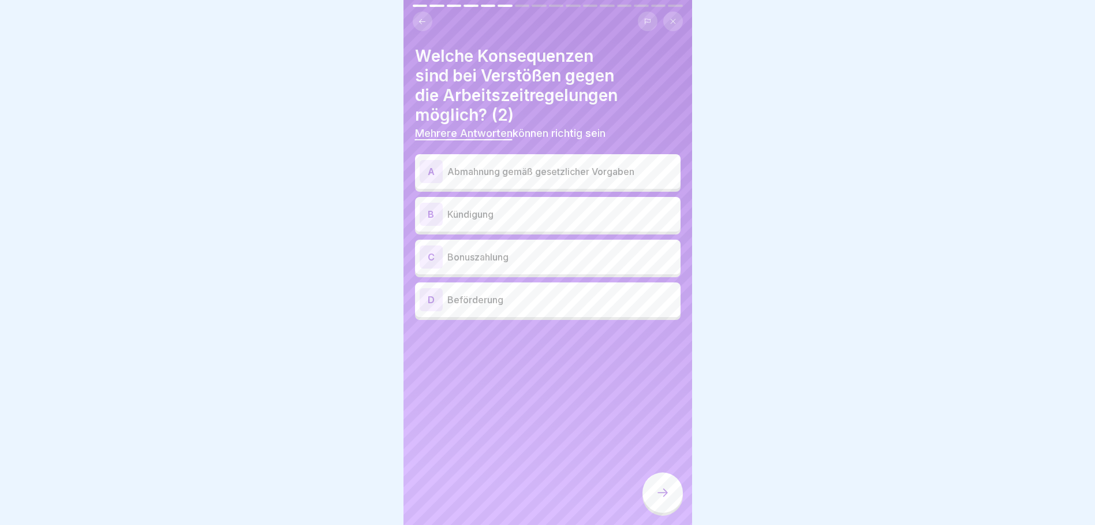
click at [591, 165] on p "Abmahnung gemäß gesetzlicher Vorgaben" at bounding box center [561, 172] width 229 height 14
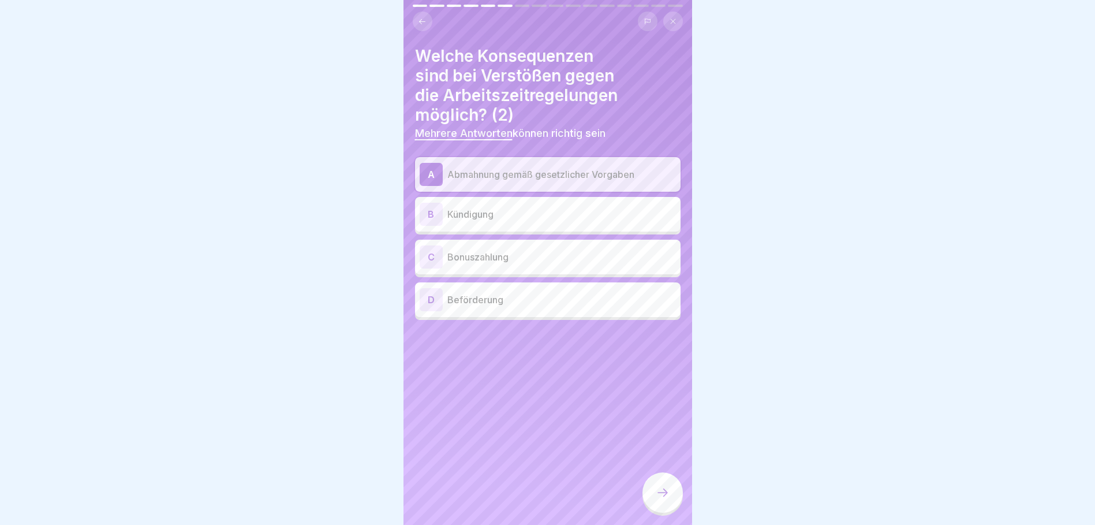
click at [657, 501] on div at bounding box center [663, 492] width 40 height 40
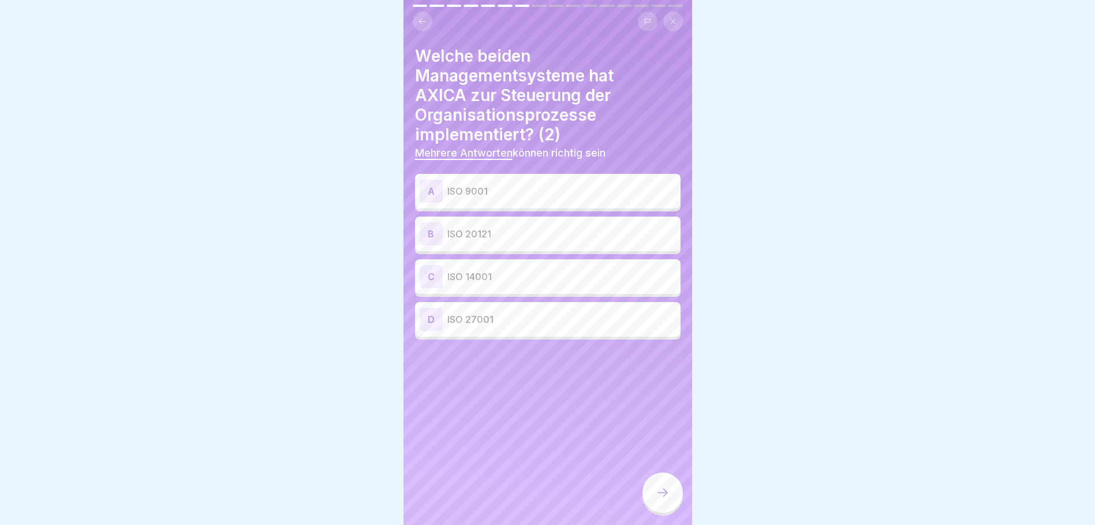
click at [518, 227] on p "ISO 20121" at bounding box center [561, 234] width 229 height 14
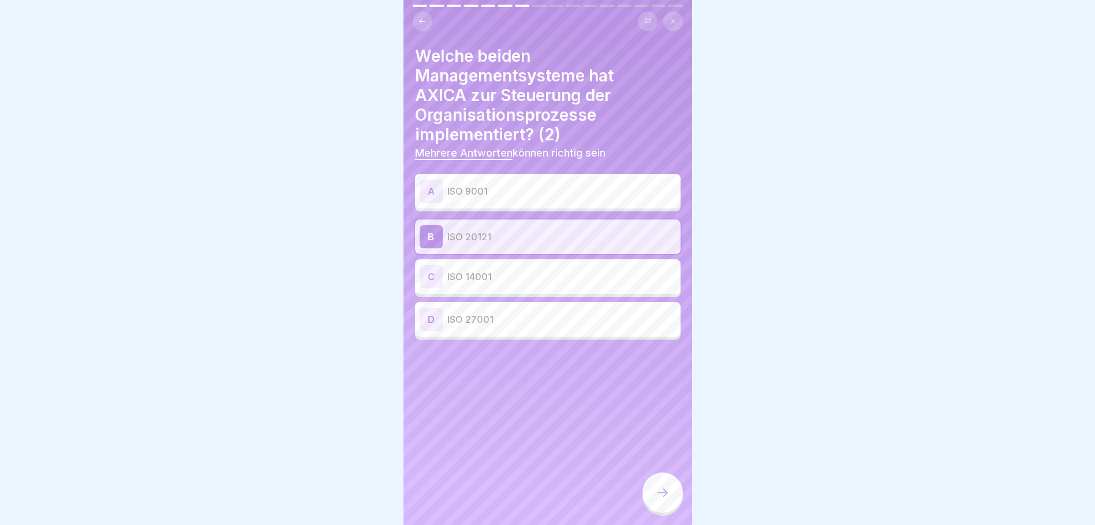
click at [660, 495] on icon at bounding box center [663, 493] width 14 height 14
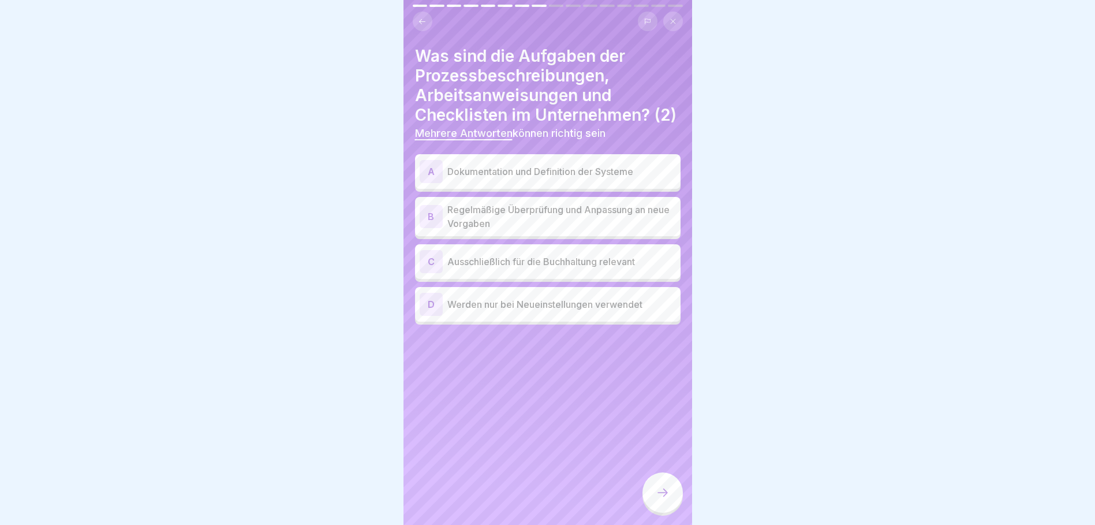
click at [603, 226] on p "Regelmäßige Überprüfung und Anpassung an neue Vorgaben" at bounding box center [561, 217] width 229 height 28
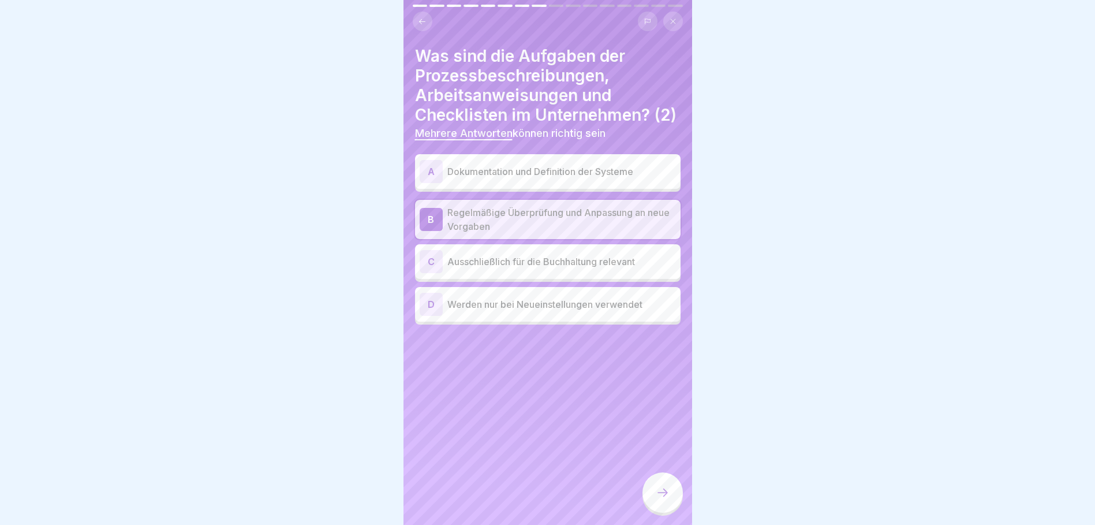
click at [606, 178] on p "Dokumentation und Definition der Systeme" at bounding box center [561, 172] width 229 height 14
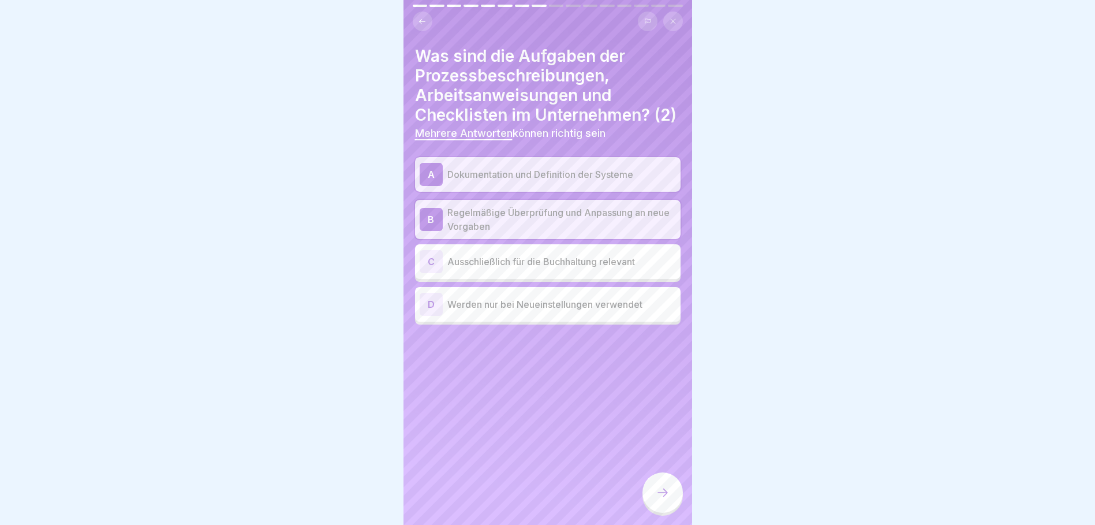
click at [662, 494] on icon at bounding box center [663, 493] width 14 height 14
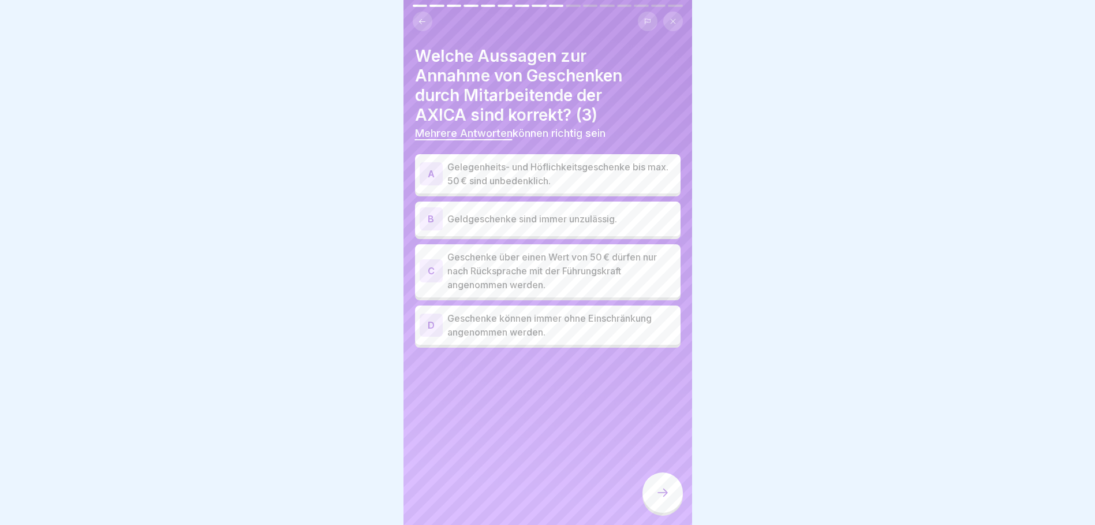
click at [559, 160] on p "Gelegenheits- und Höflichkeitsgeschenke bis max. 50 € sind unbedenklich." at bounding box center [561, 174] width 229 height 28
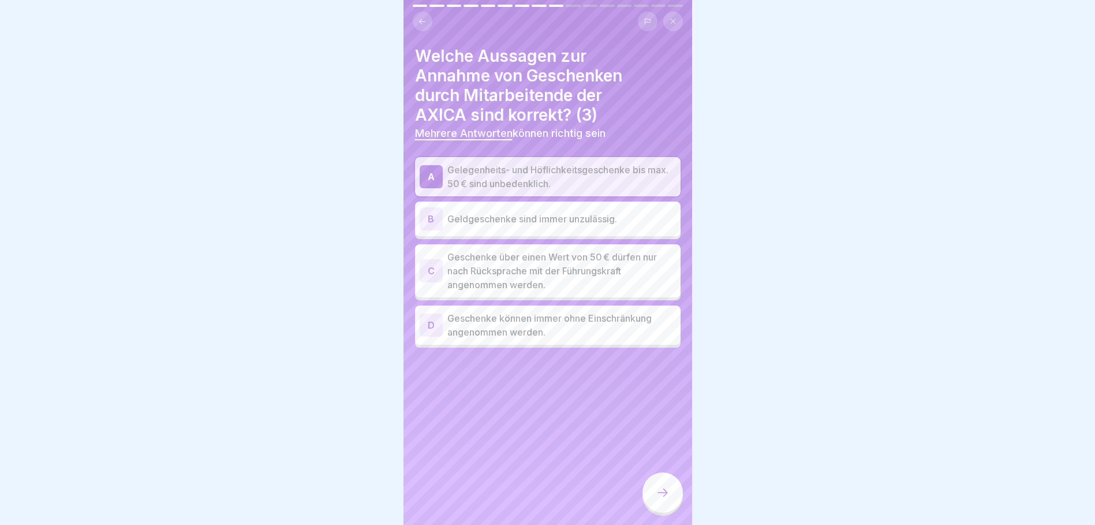
click at [547, 272] on p "Geschenke über einen Wert von 50 € dürfen nur nach Rücksprache mit der Führungs…" at bounding box center [561, 271] width 229 height 42
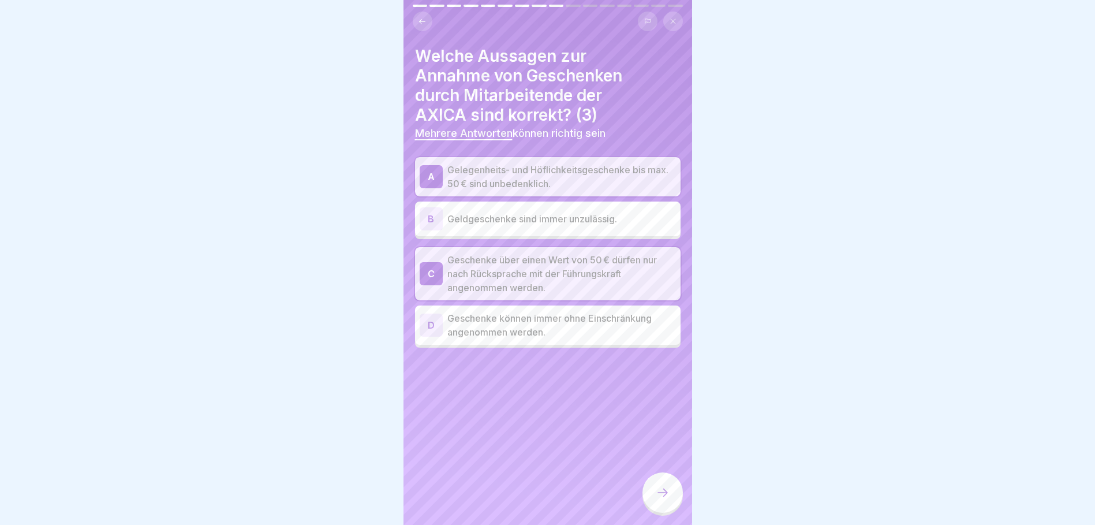
click at [664, 496] on icon at bounding box center [663, 493] width 14 height 14
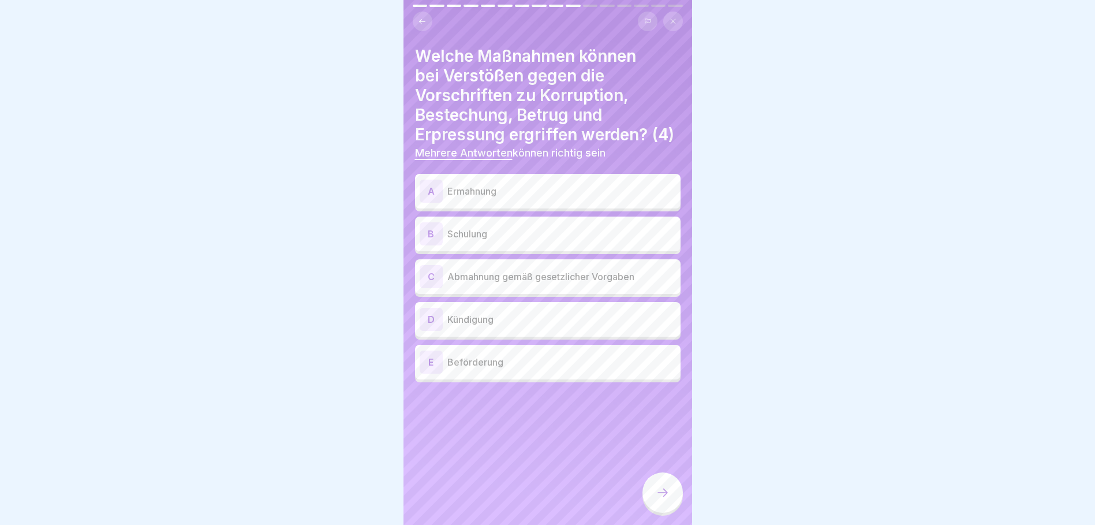
click at [621, 281] on p "Abmahnung gemäß gesetzlicher Vorgaben" at bounding box center [561, 277] width 229 height 14
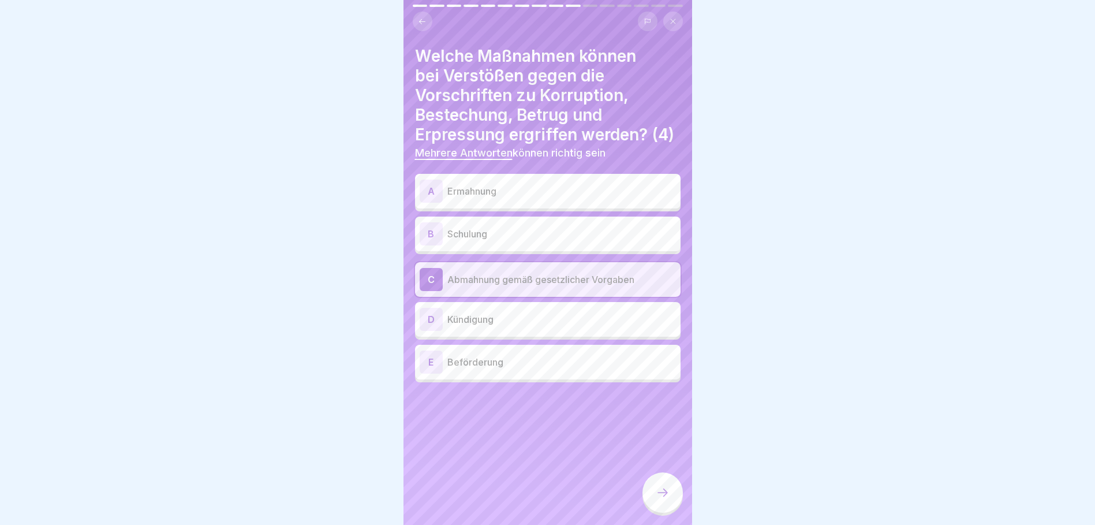
click at [596, 198] on p "Ermahnung" at bounding box center [561, 191] width 229 height 14
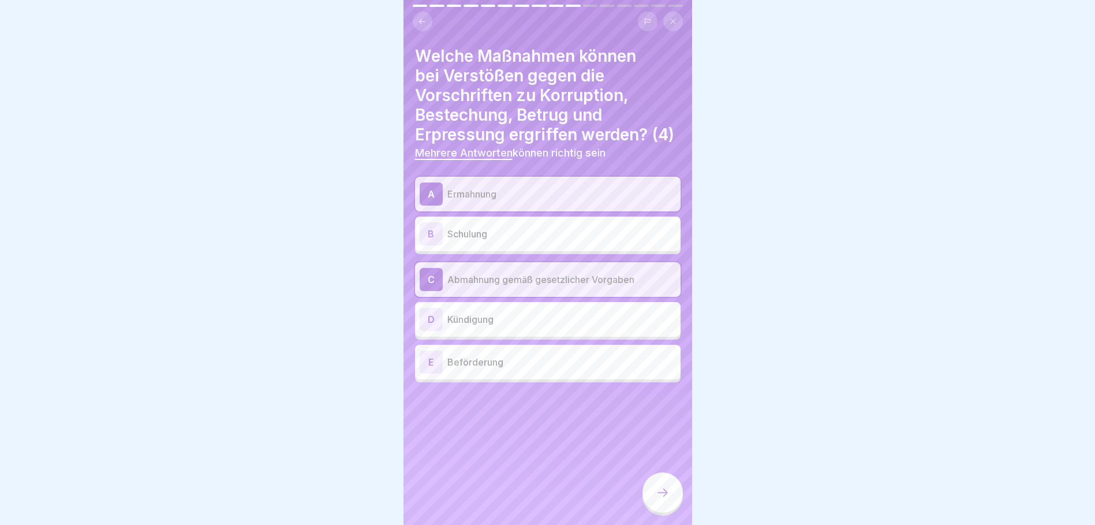
click at [553, 245] on div "B Schulung" at bounding box center [548, 233] width 256 height 23
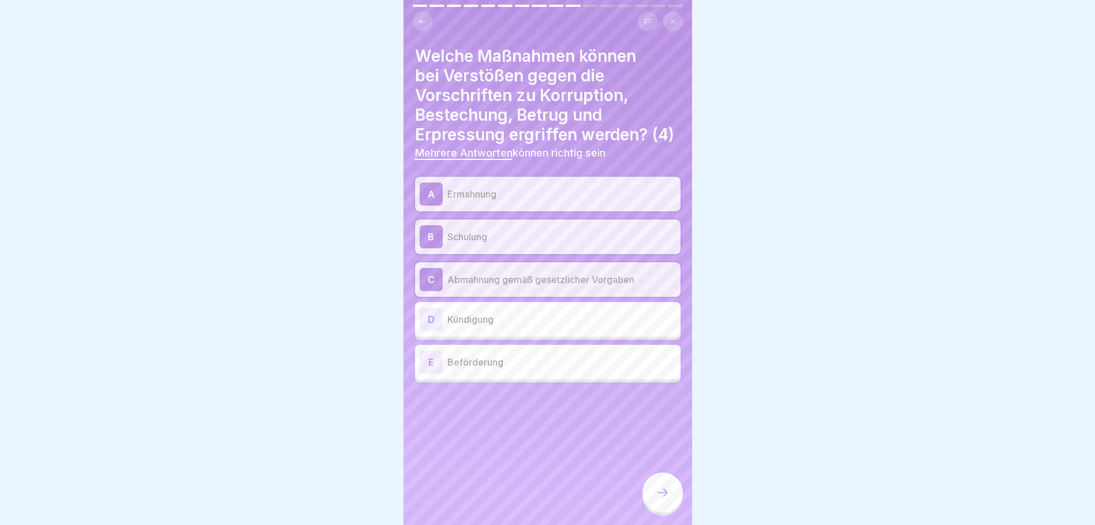
click at [543, 318] on div "D Kündigung" at bounding box center [548, 319] width 256 height 23
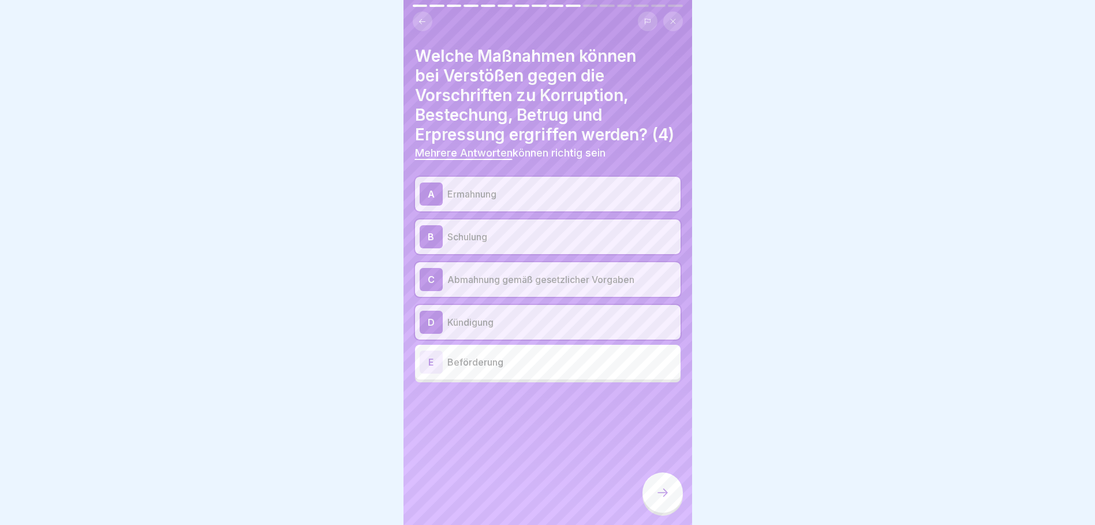
click at [657, 496] on icon at bounding box center [663, 493] width 14 height 14
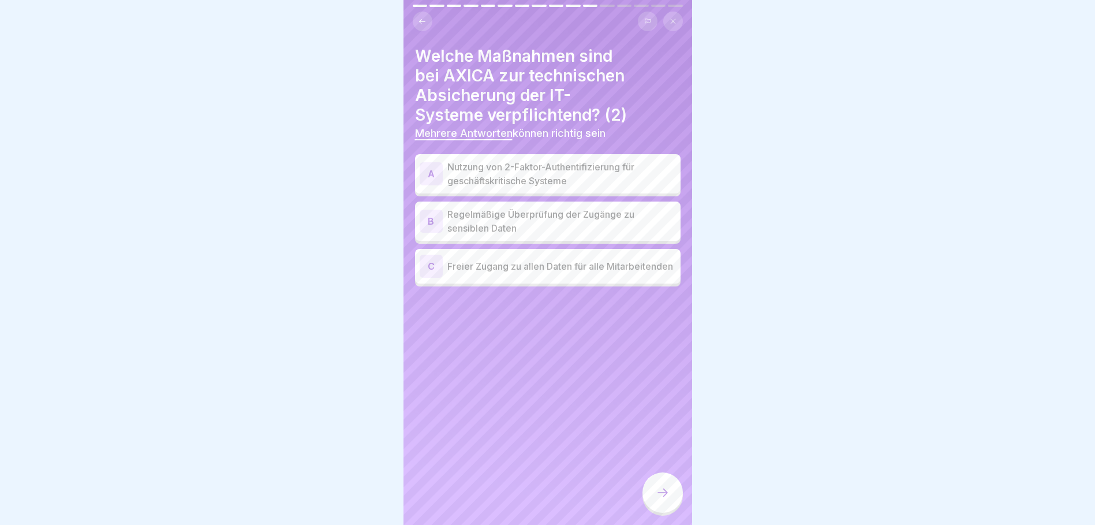
click at [569, 171] on p "Nutzung von 2-Faktor-Authentifizierung für geschäftskritische Systeme" at bounding box center [561, 174] width 229 height 28
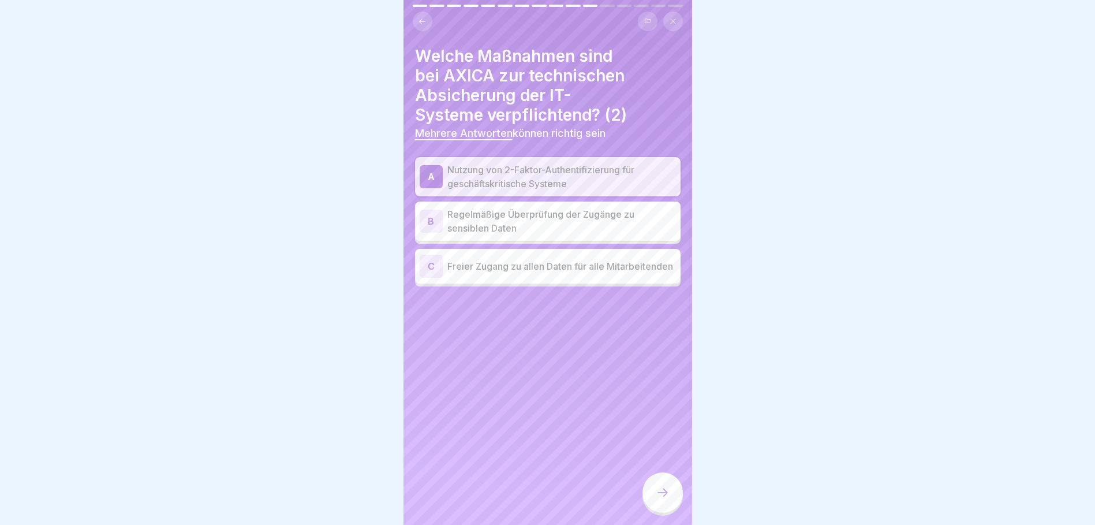
click at [580, 209] on p "Regelmäßige Überprüfung der Zugänge zu sensiblen Daten" at bounding box center [561, 221] width 229 height 28
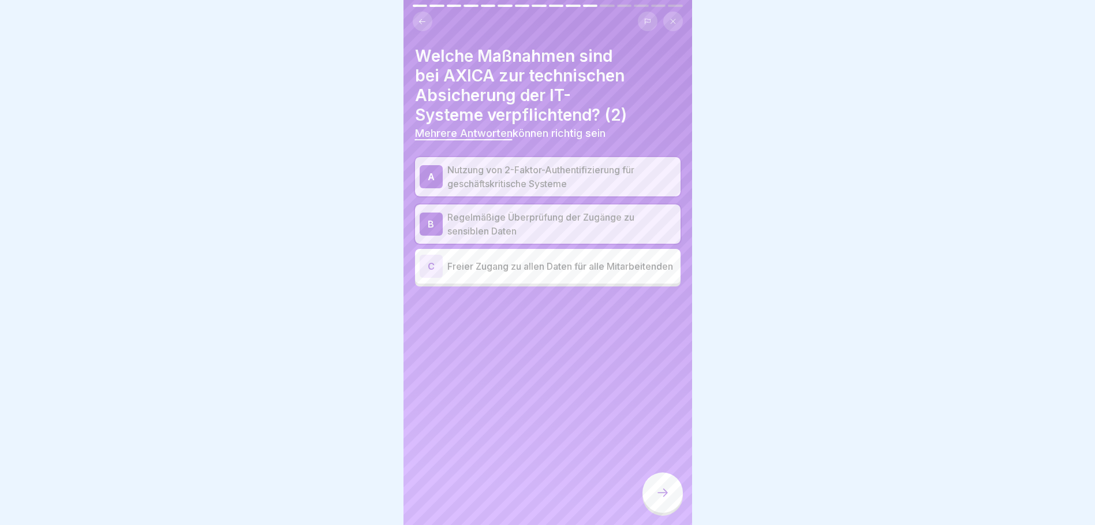
click at [658, 502] on div at bounding box center [663, 492] width 40 height 40
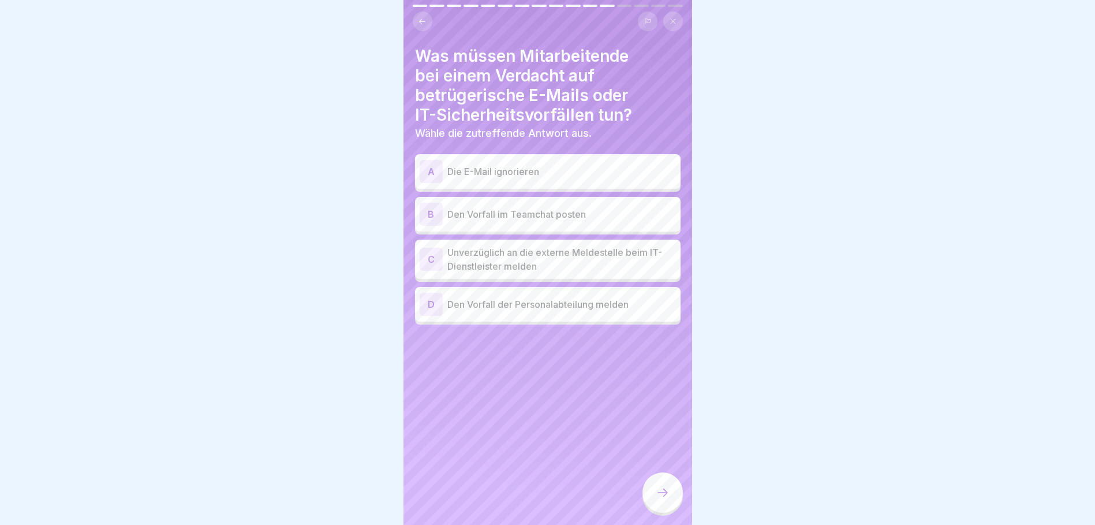
click at [600, 245] on p "Unverzüglich an die externe Meldestelle beim IT-Dienstleister melden" at bounding box center [561, 259] width 229 height 28
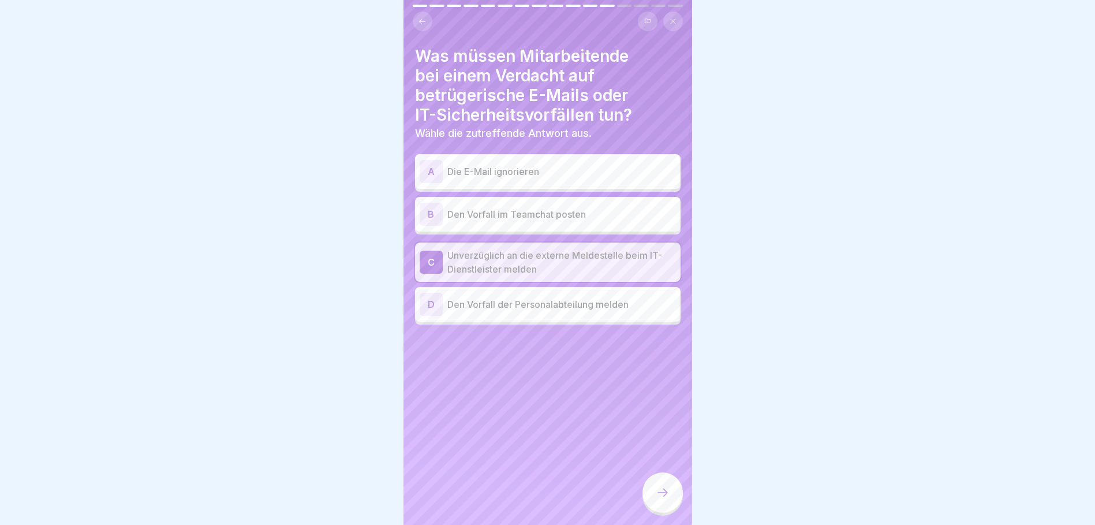
click at [661, 499] on icon at bounding box center [663, 493] width 14 height 14
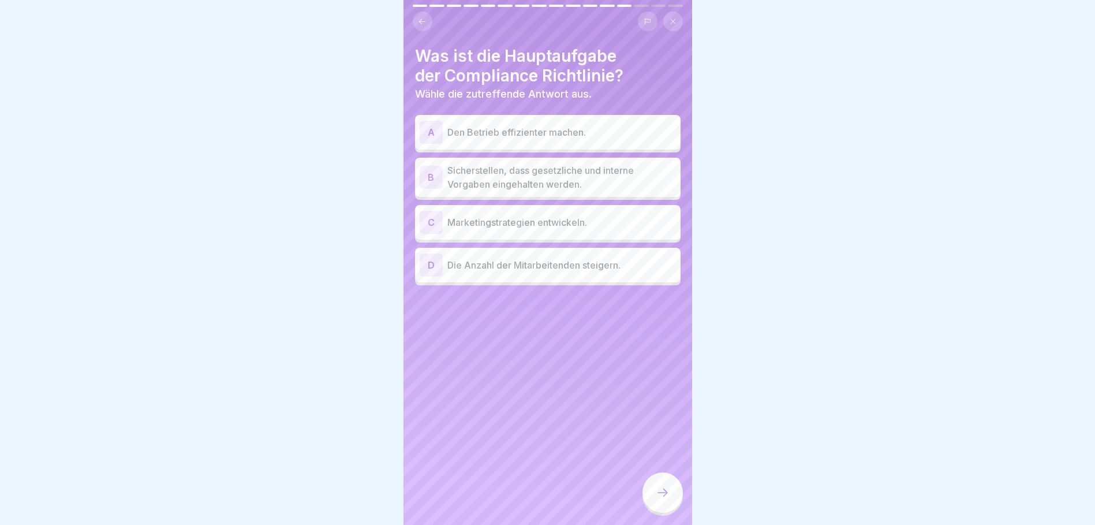
click at [608, 165] on p "Sicherstellen, dass gesetzliche und interne Vorgaben eingehalten werden." at bounding box center [561, 177] width 229 height 28
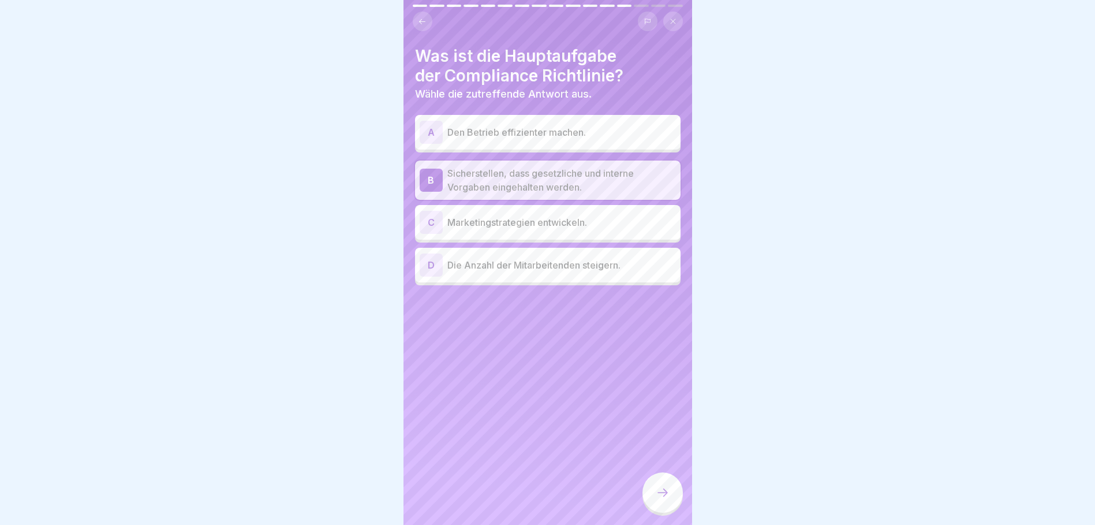
click at [675, 502] on div at bounding box center [663, 492] width 40 height 40
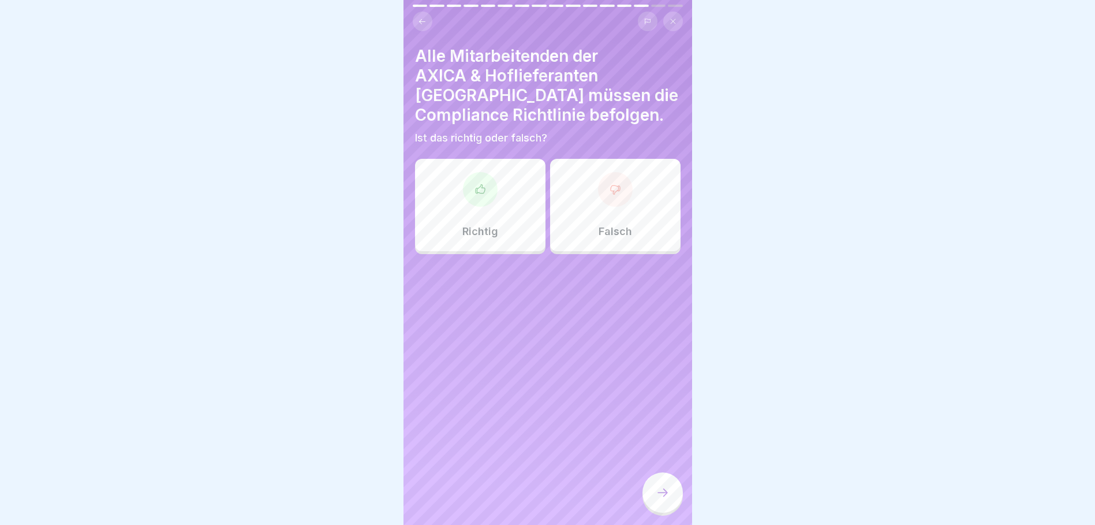
click at [488, 172] on div at bounding box center [480, 189] width 35 height 35
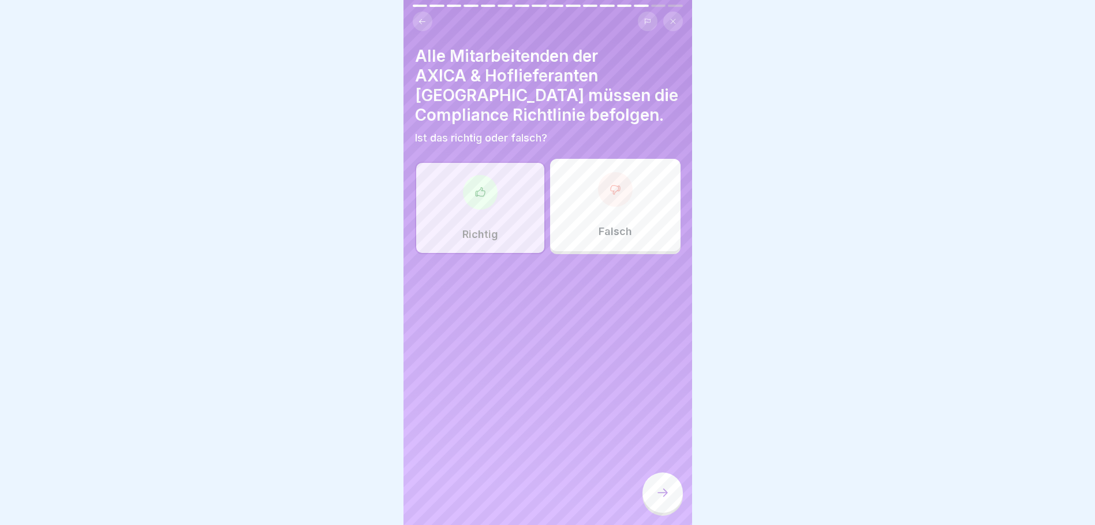
click at [665, 492] on icon at bounding box center [663, 493] width 14 height 14
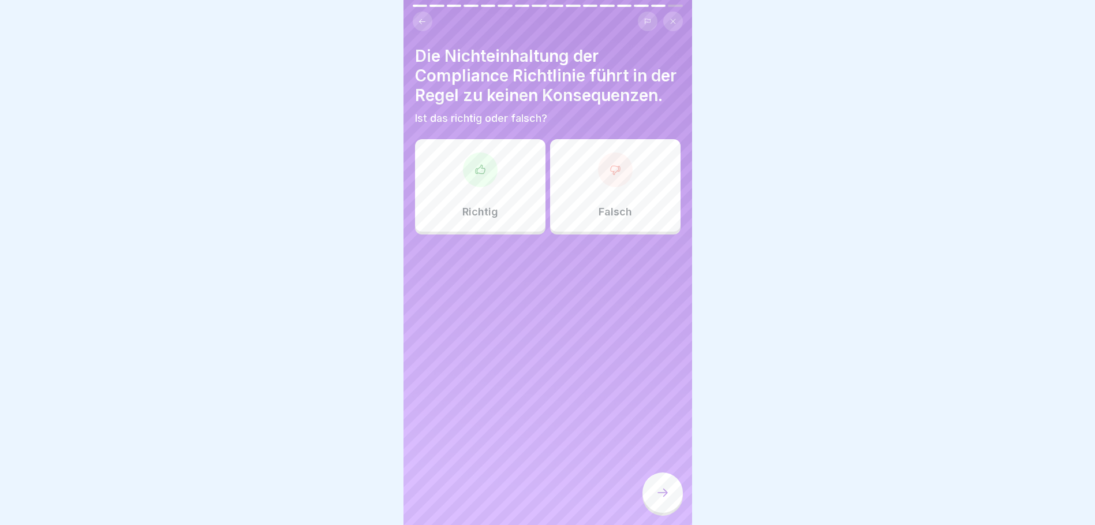
click at [614, 176] on icon at bounding box center [616, 170] width 12 height 12
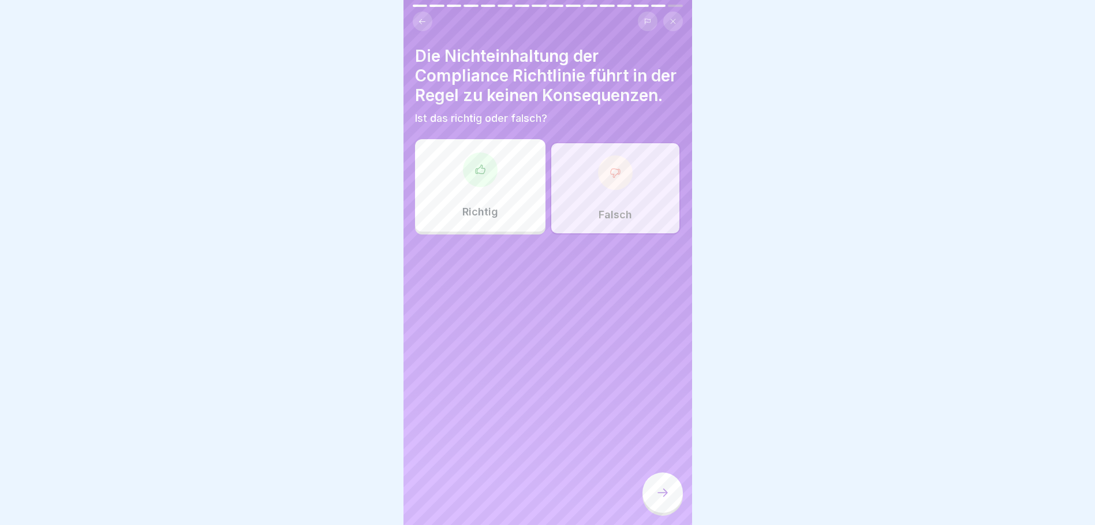
click at [611, 177] on icon at bounding box center [616, 173] width 12 height 12
click at [662, 490] on icon at bounding box center [663, 493] width 14 height 14
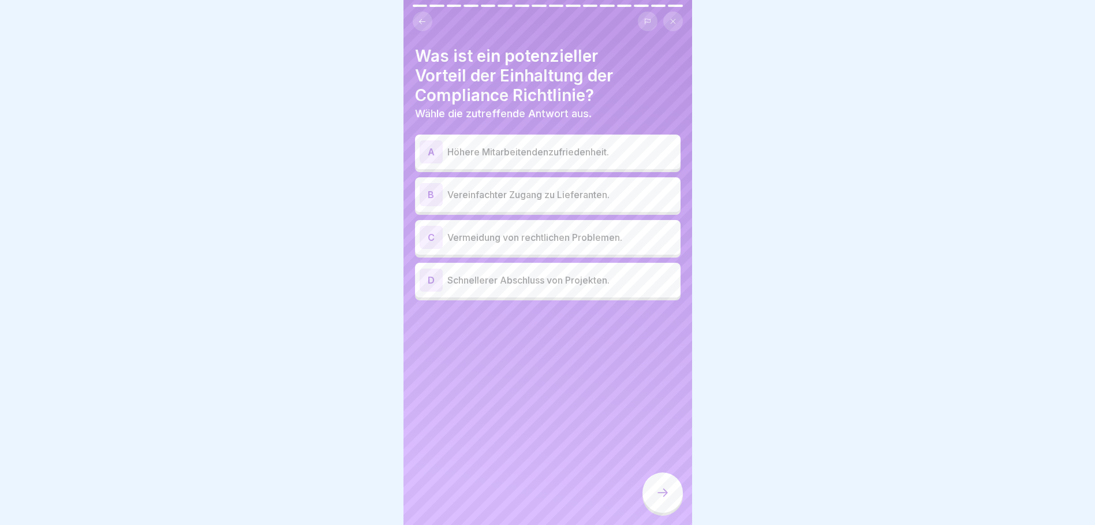
click at [569, 230] on p "Vermeidung von rechtlichen Problemen." at bounding box center [561, 237] width 229 height 14
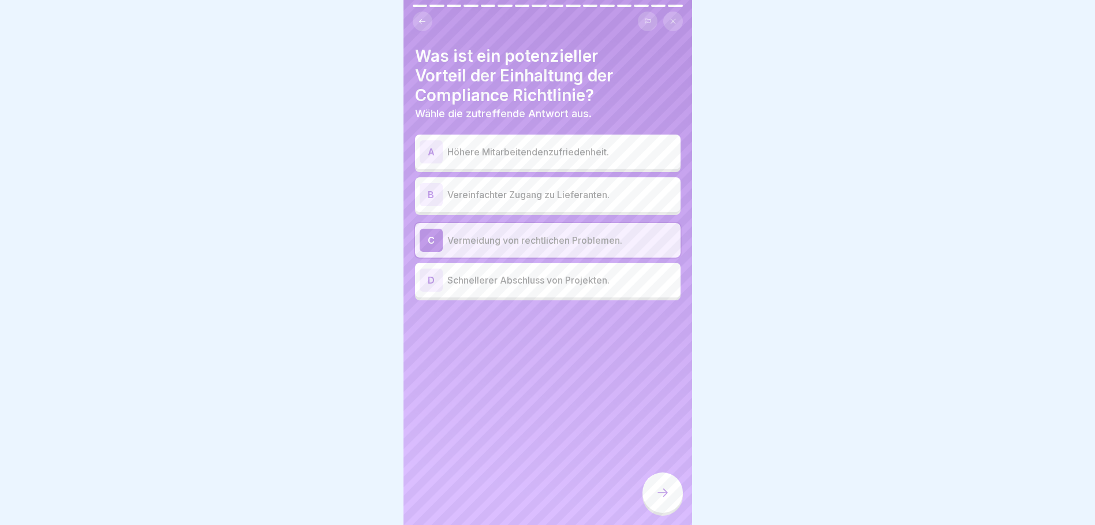
click at [656, 493] on icon at bounding box center [663, 493] width 14 height 14
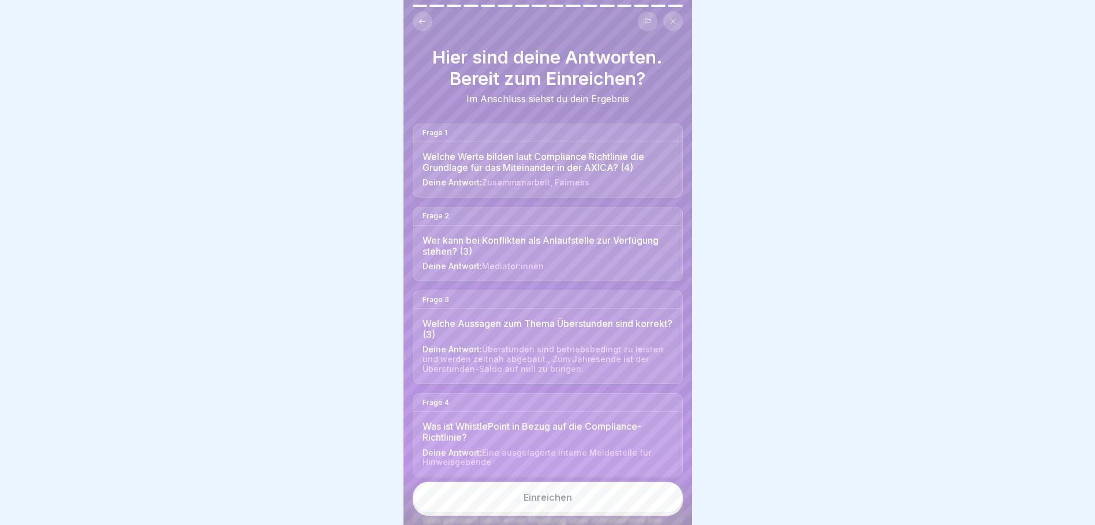
click at [567, 499] on div "Einreichen" at bounding box center [548, 497] width 48 height 10
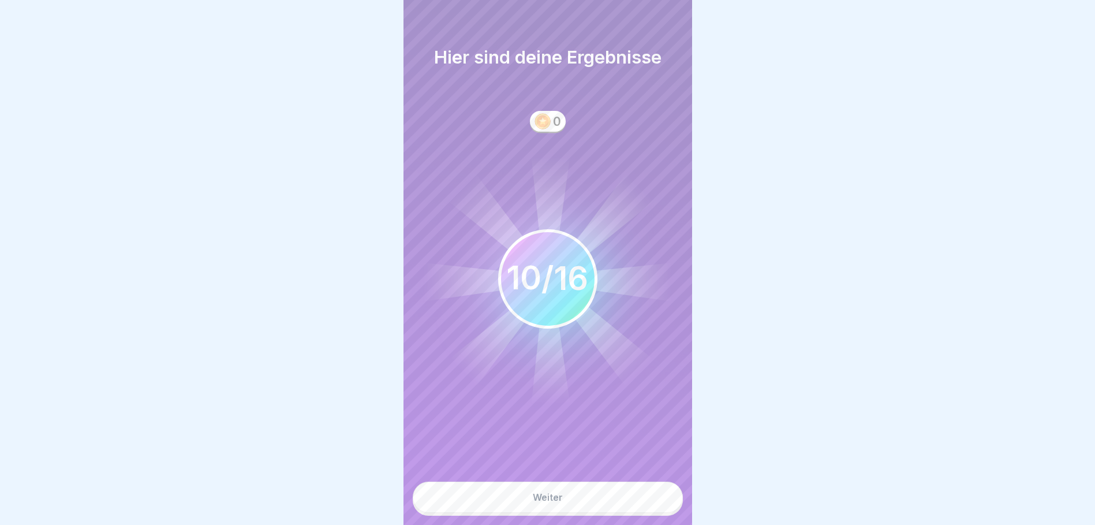
click at [551, 501] on div "Weiter" at bounding box center [548, 497] width 30 height 10
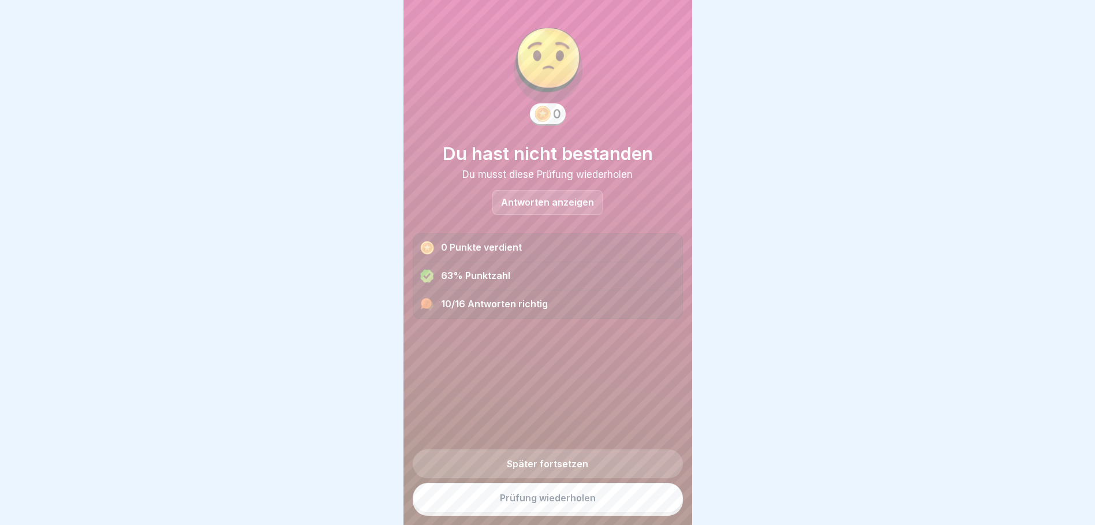
click at [502, 294] on div "10/16 Antworten richtig" at bounding box center [547, 304] width 269 height 28
click at [564, 197] on p "Antworten anzeigen" at bounding box center [547, 202] width 93 height 10
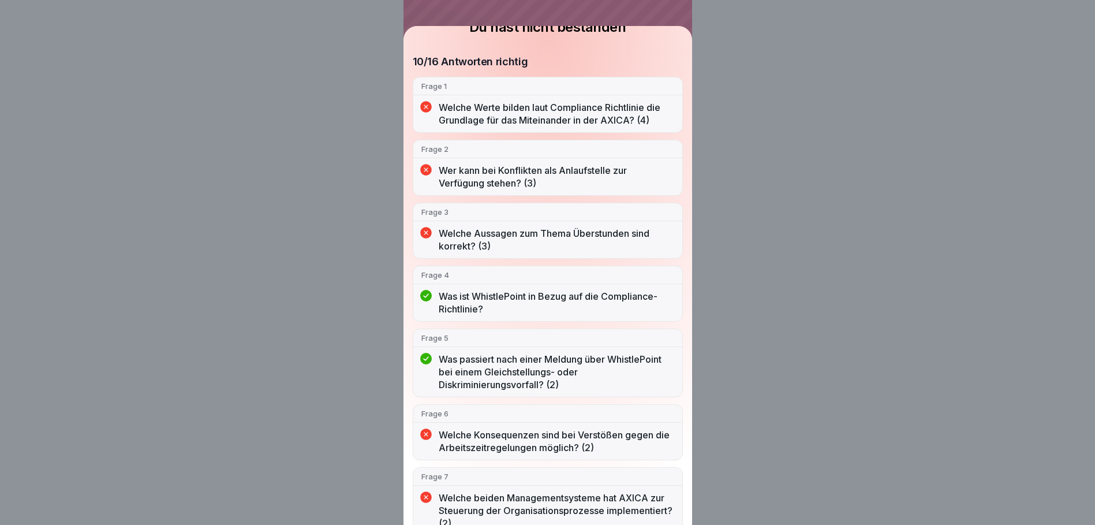
scroll to position [0, 0]
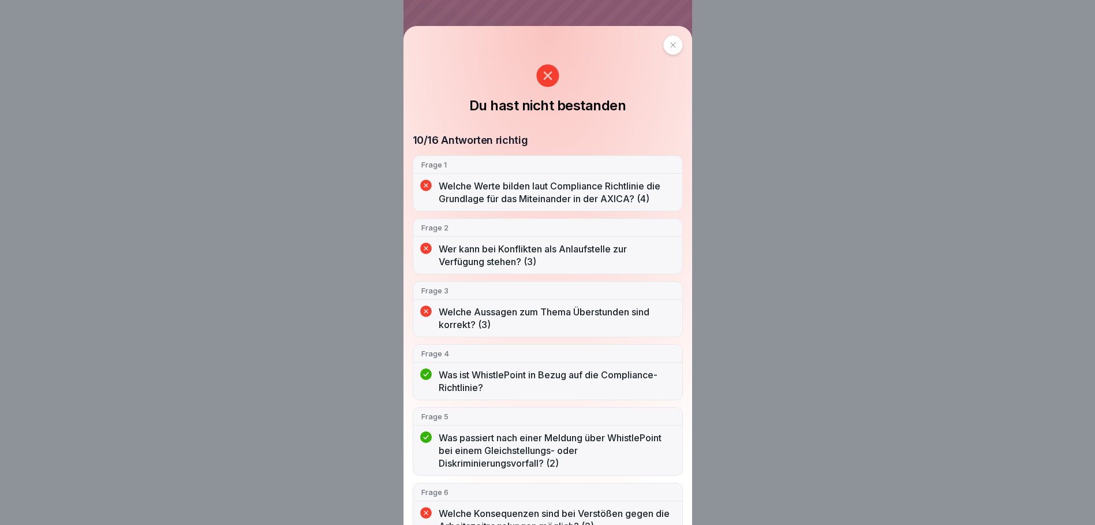
click at [671, 46] on div at bounding box center [673, 45] width 20 height 20
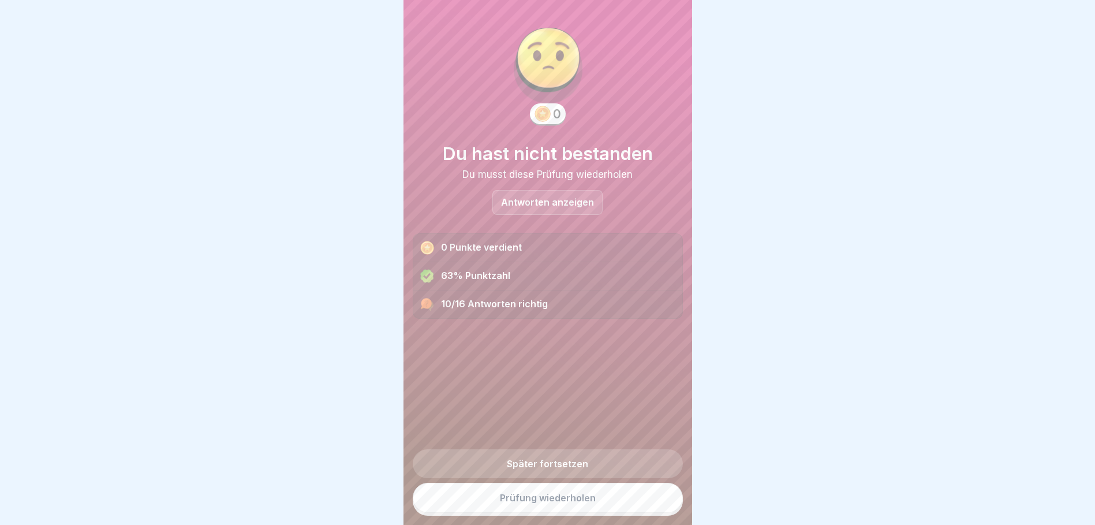
click at [552, 506] on link "Prüfung wiederholen" at bounding box center [548, 498] width 270 height 30
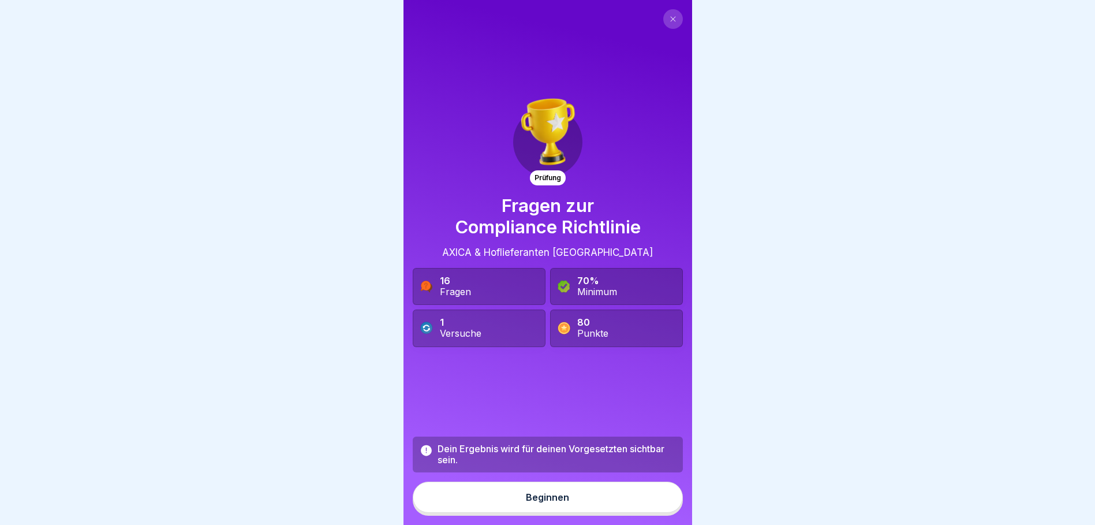
click at [555, 502] on div "Beginnen" at bounding box center [547, 497] width 43 height 10
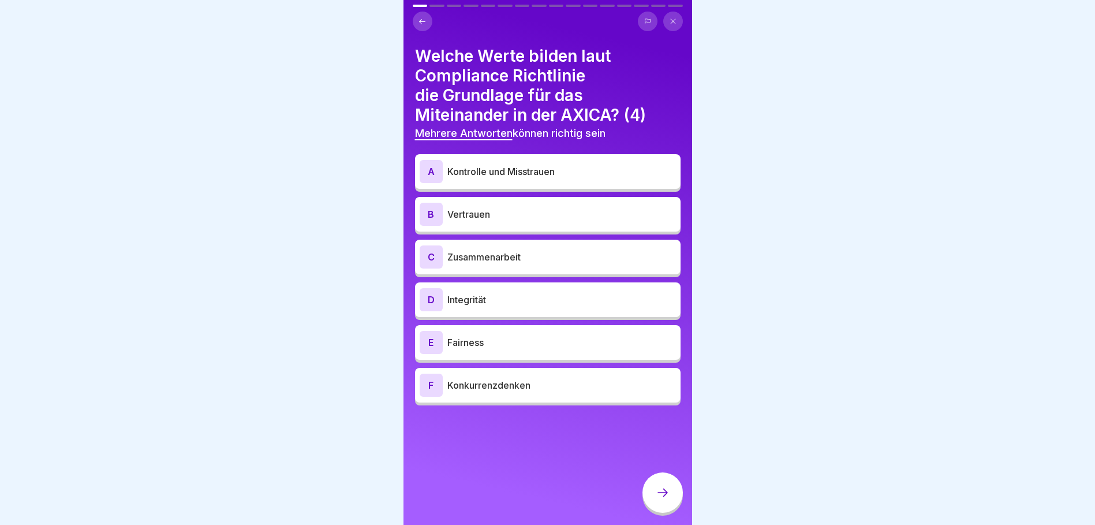
click at [578, 253] on p "Zusammenarbeit" at bounding box center [561, 257] width 229 height 14
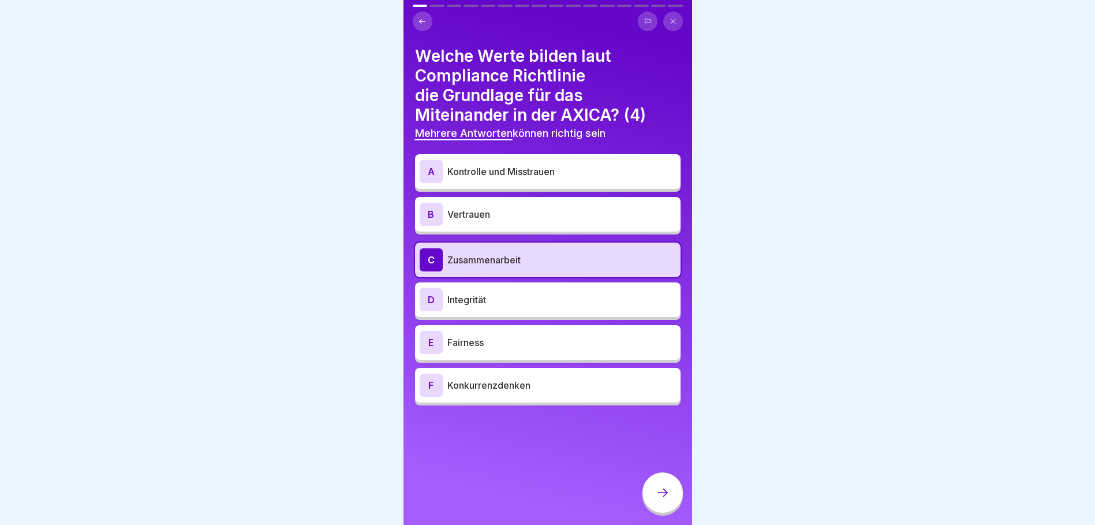
click at [565, 203] on div "B Vertrauen" at bounding box center [548, 214] width 256 height 23
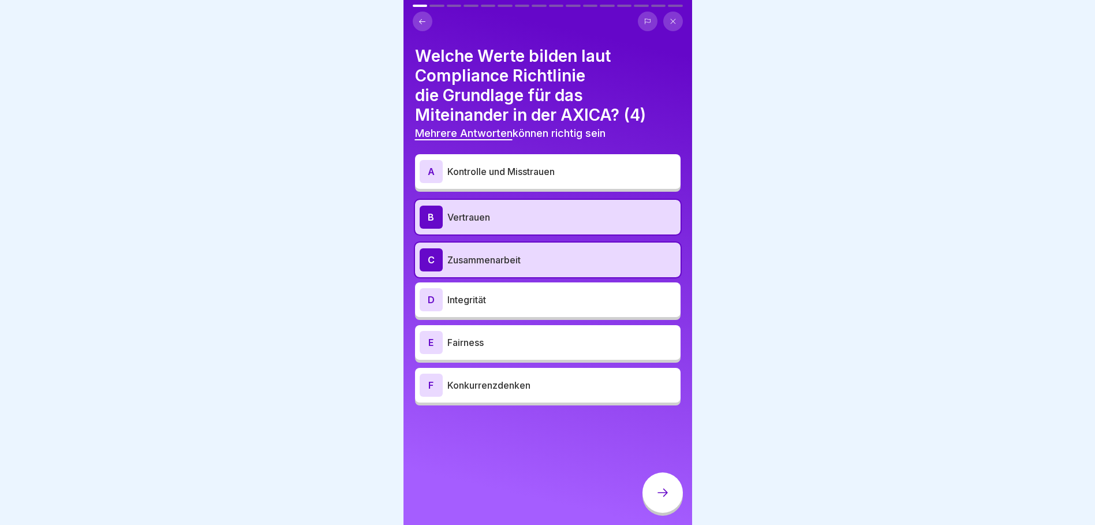
click at [549, 300] on p "Integrität" at bounding box center [561, 300] width 229 height 14
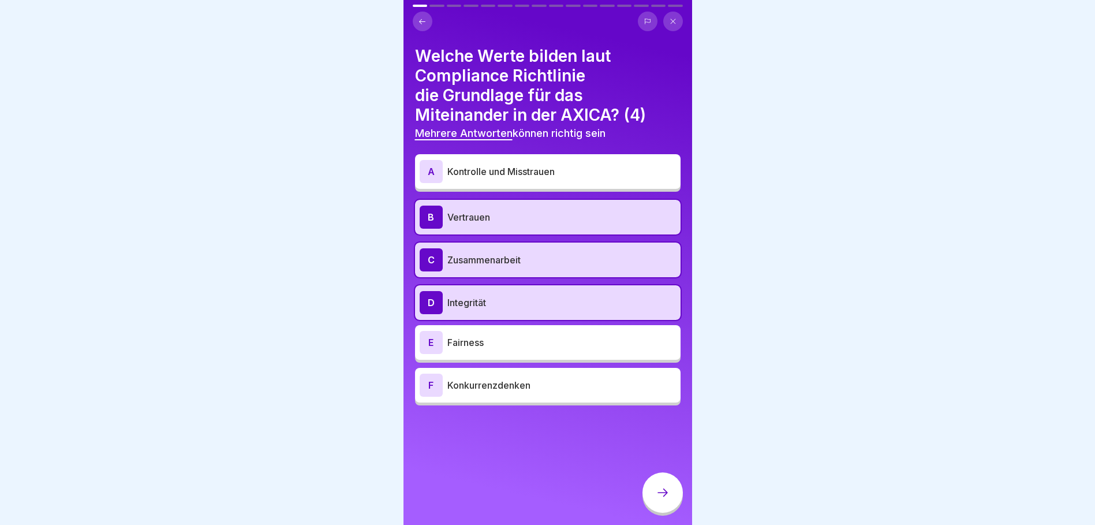
click at [545, 342] on p "Fairness" at bounding box center [561, 342] width 229 height 14
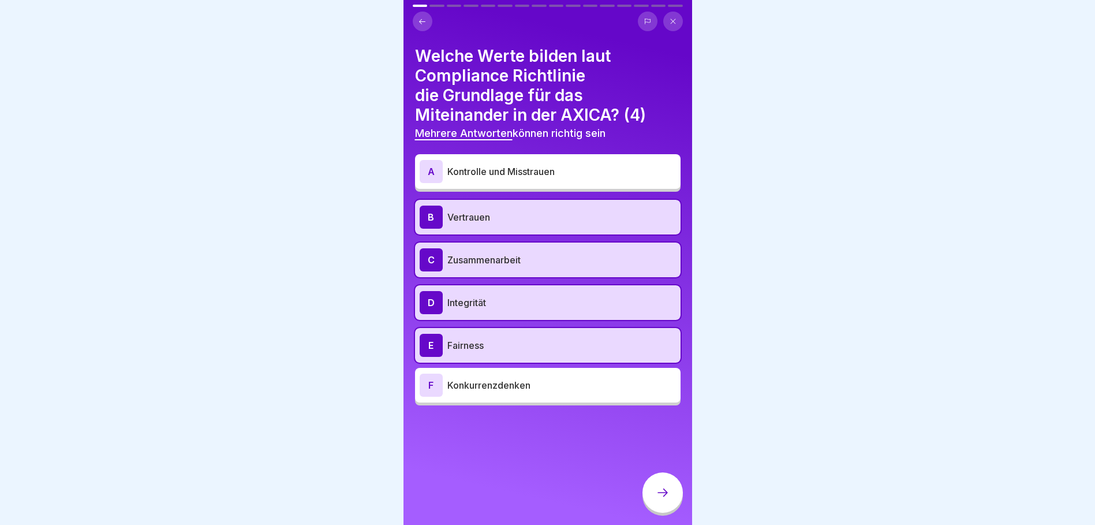
click at [656, 499] on icon at bounding box center [663, 493] width 14 height 14
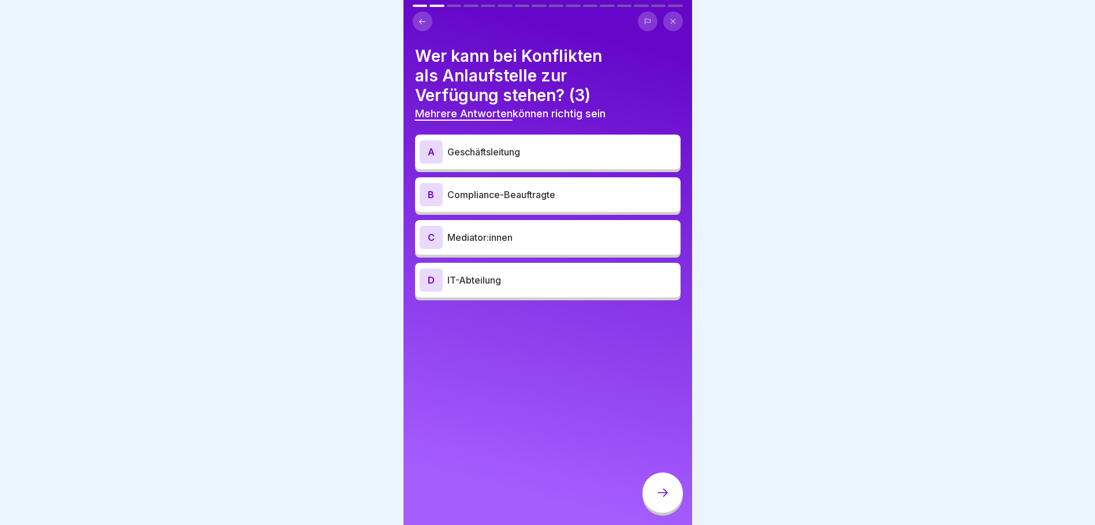
click at [525, 195] on p "Compliance-Beauftragte" at bounding box center [561, 195] width 229 height 14
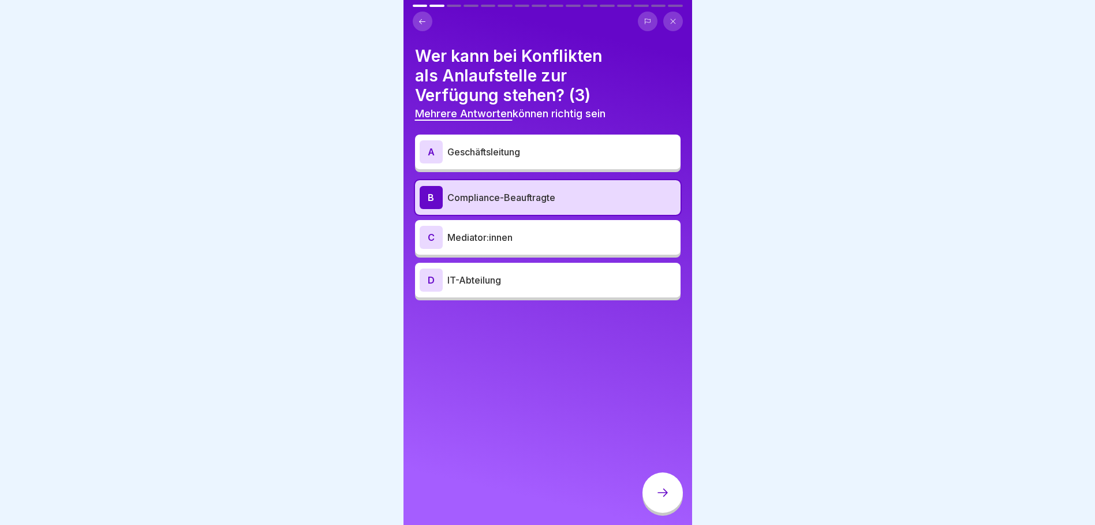
click at [517, 236] on p "Mediator:innen" at bounding box center [561, 237] width 229 height 14
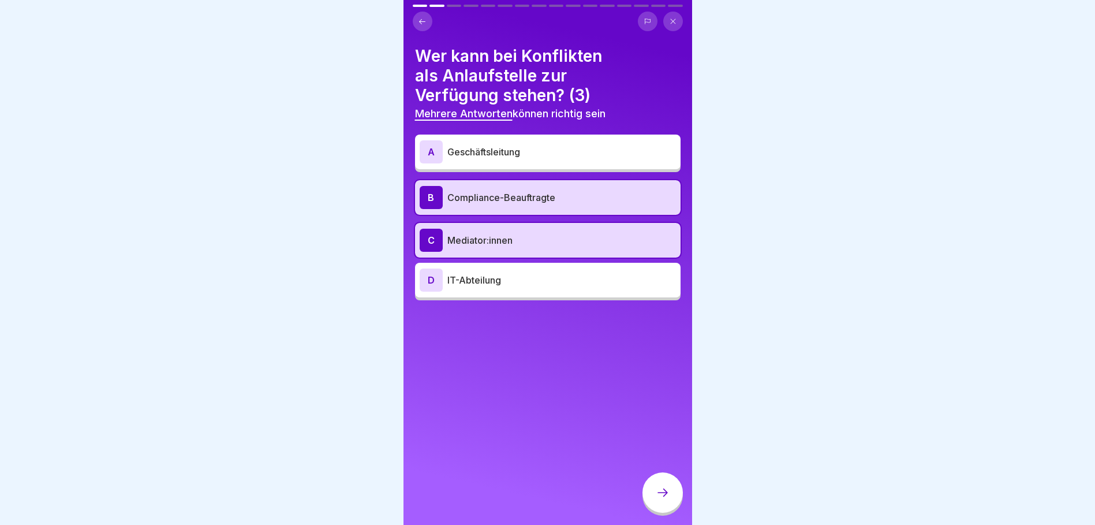
click at [518, 150] on p "Geschäftsleitung" at bounding box center [561, 152] width 229 height 14
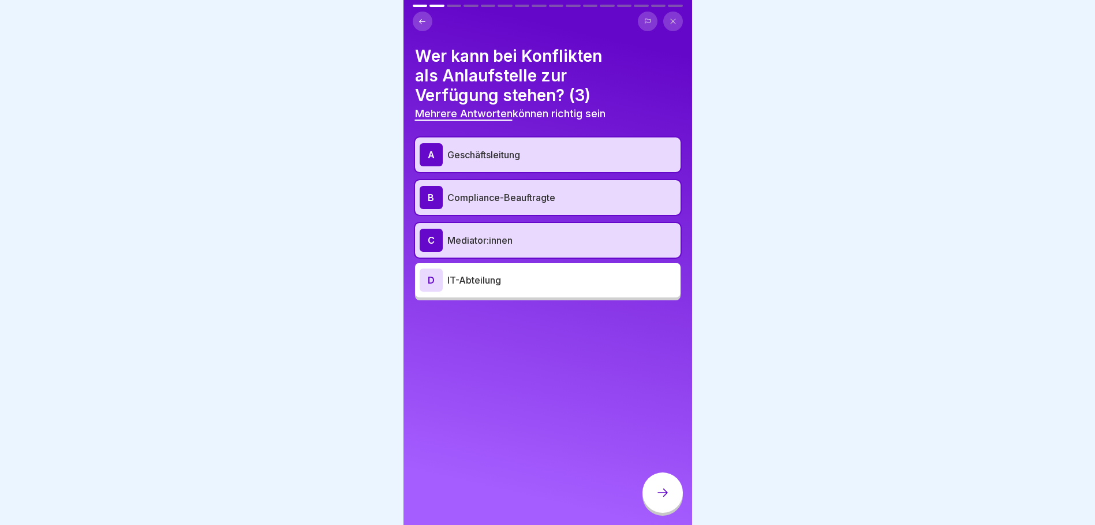
click at [663, 499] on icon at bounding box center [663, 493] width 14 height 14
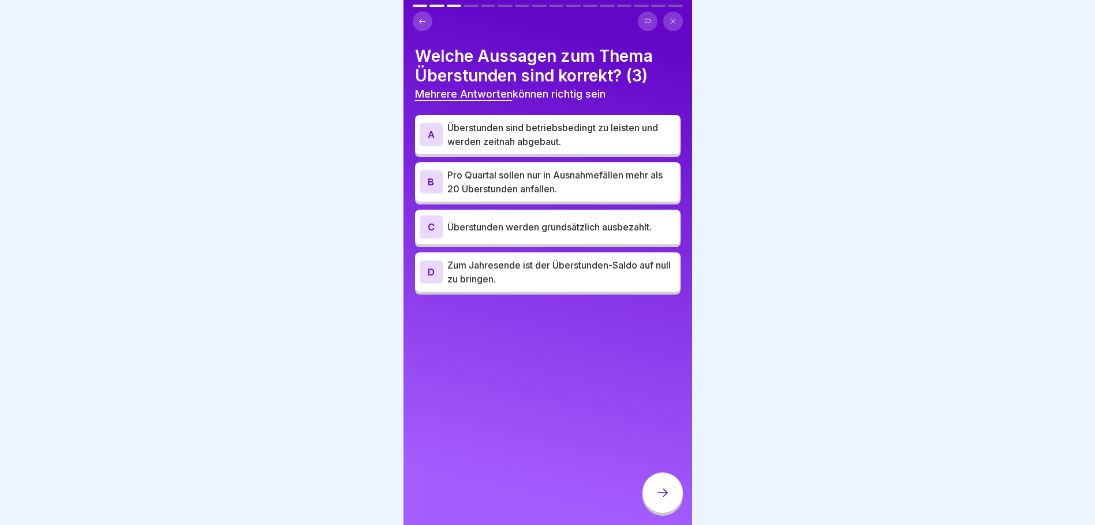
click at [562, 273] on p "Zum Jahresende ist der Überstunden-Saldo auf null zu bringen." at bounding box center [561, 272] width 229 height 28
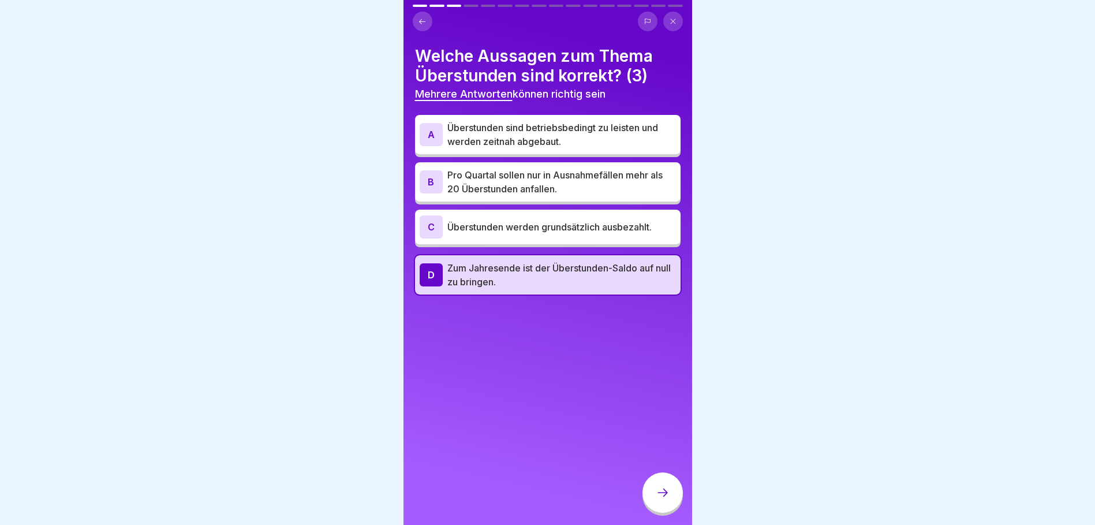
click at [562, 181] on p "Pro Quartal sollen nur in Ausnahmefällen mehr als 20 Überstunden anfallen." at bounding box center [561, 182] width 229 height 28
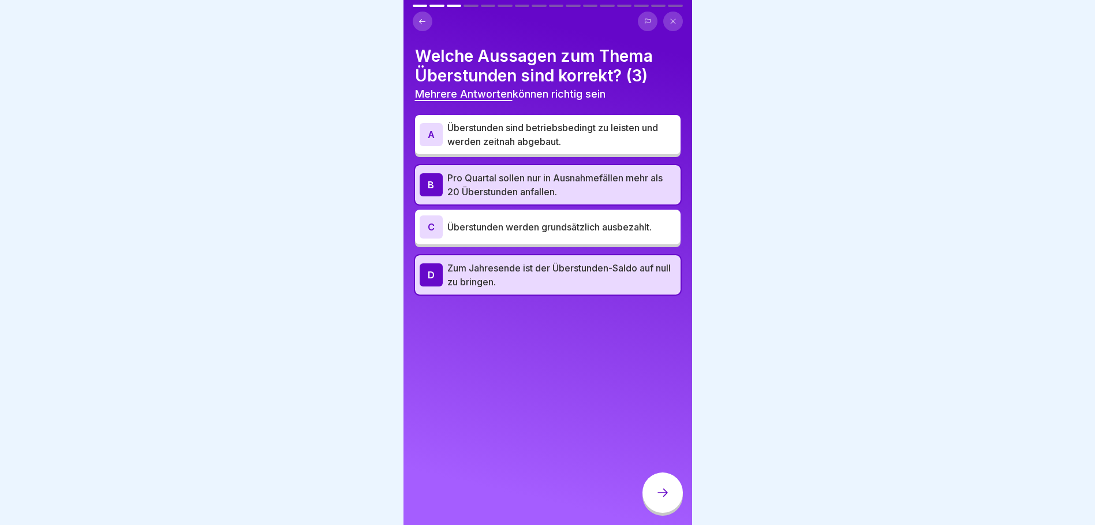
click at [569, 130] on p "Überstunden sind betriebsbedingt zu leisten und werden zeitnah abgebaut." at bounding box center [561, 135] width 229 height 28
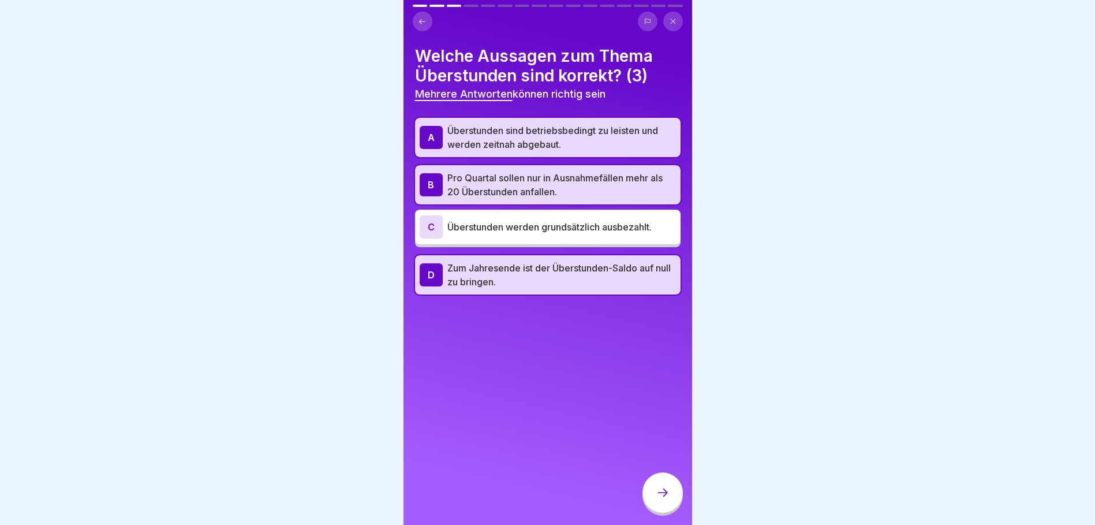
click at [665, 499] on icon at bounding box center [663, 493] width 14 height 14
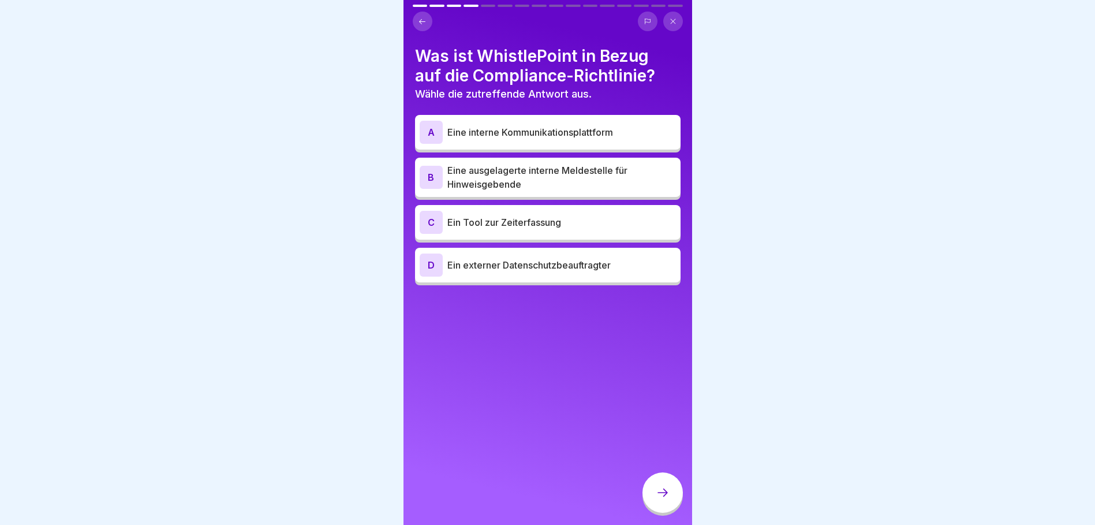
click at [568, 172] on p "Eine ausgelagerte interne Meldestelle für Hinweisgebende" at bounding box center [561, 177] width 229 height 28
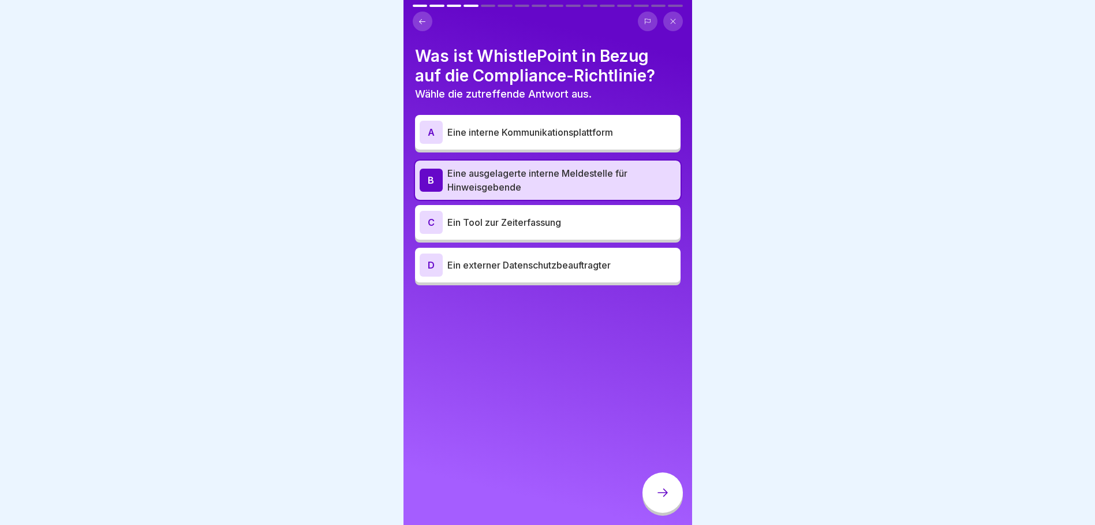
click at [664, 499] on icon at bounding box center [663, 493] width 14 height 14
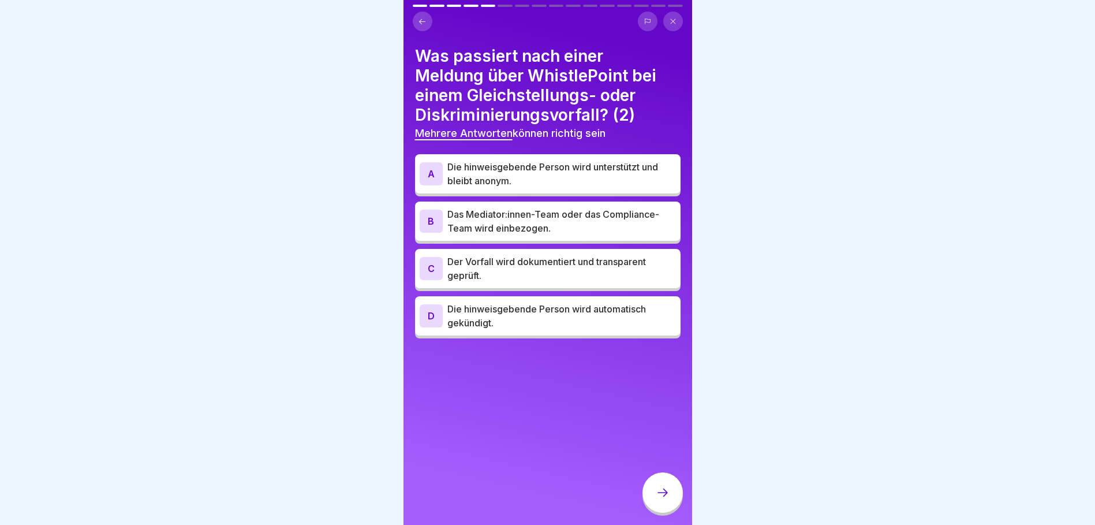
click at [558, 168] on p "Die hinweisgebende Person wird unterstützt und bleibt anonym." at bounding box center [561, 174] width 229 height 28
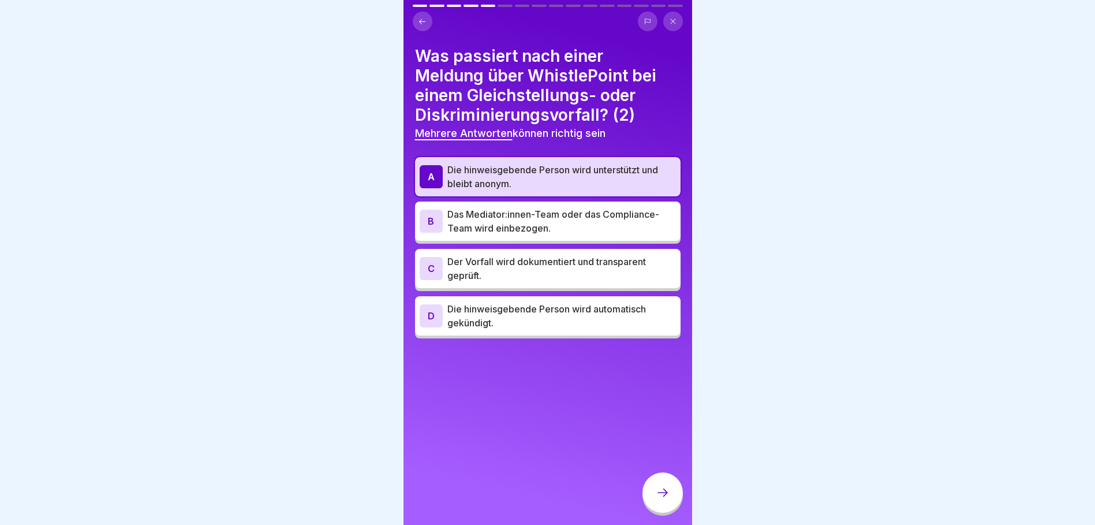
click at [562, 268] on p "Der Vorfall wird dokumentiert und transparent geprüft." at bounding box center [561, 269] width 229 height 28
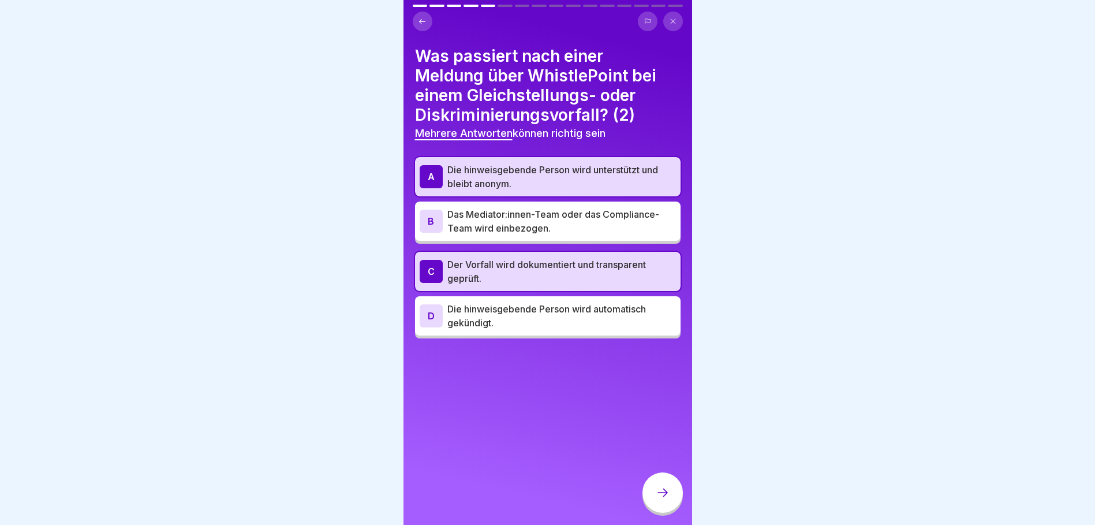
click at [666, 508] on div at bounding box center [663, 492] width 40 height 40
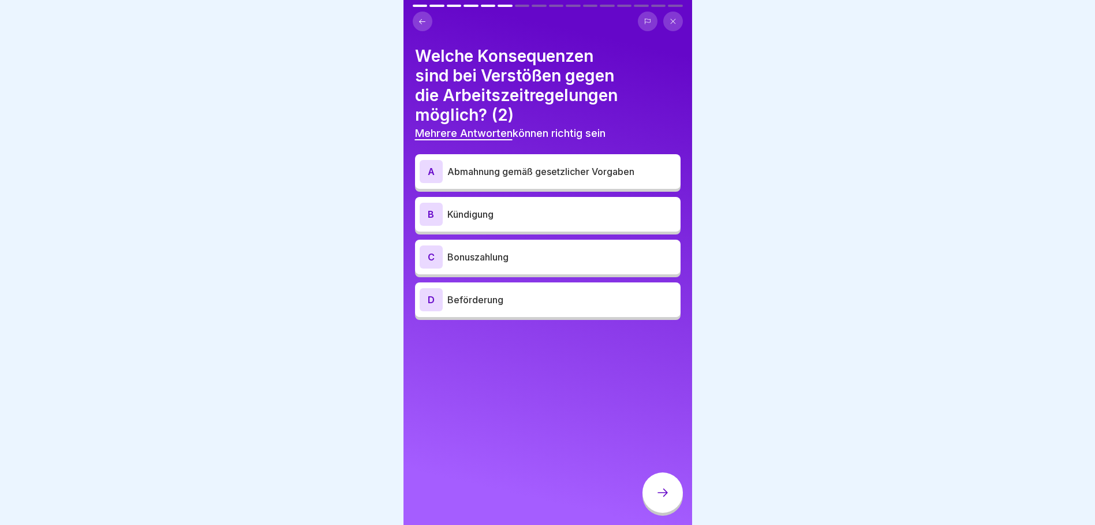
click at [603, 160] on div "A Abmahnung gemäß gesetzlicher Vorgaben" at bounding box center [548, 171] width 256 height 23
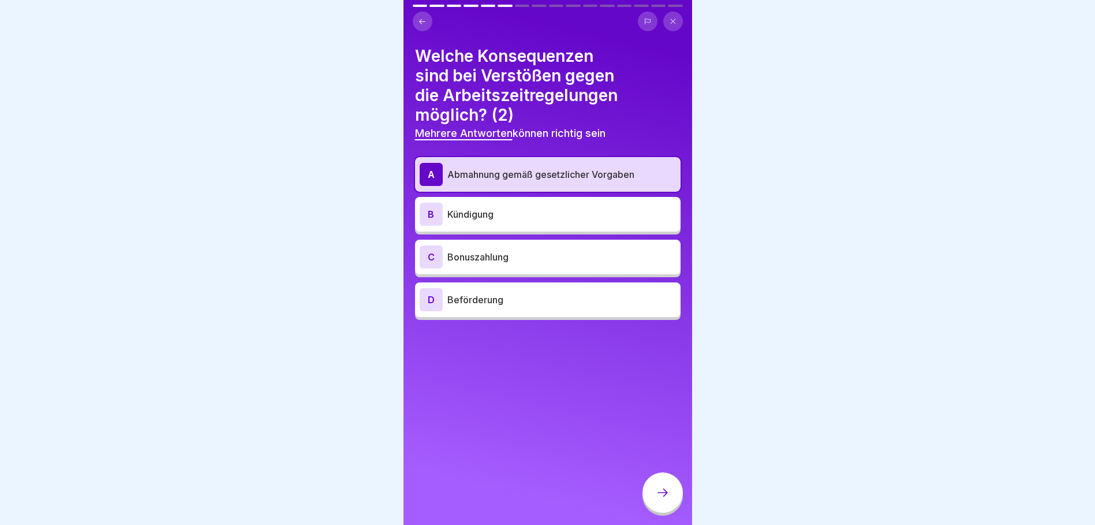
click at [555, 212] on p "Kündigung" at bounding box center [561, 214] width 229 height 14
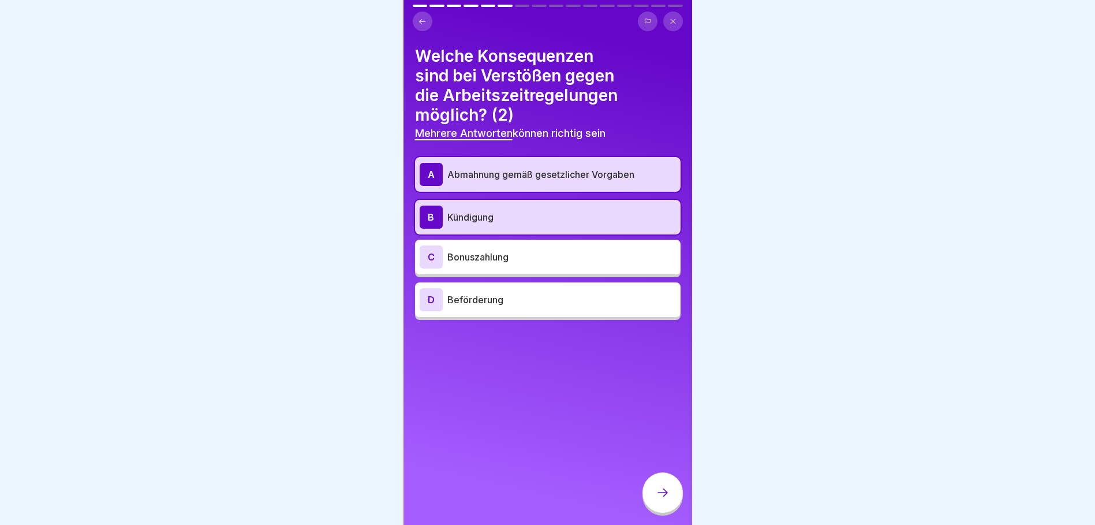
click at [667, 509] on div at bounding box center [663, 492] width 40 height 40
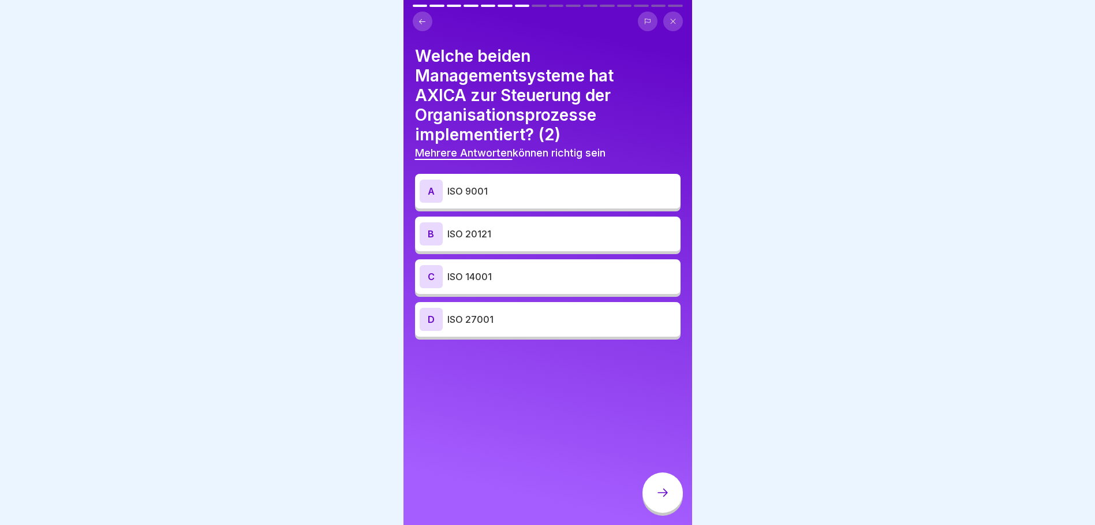
click at [517, 227] on p "ISO 20121" at bounding box center [561, 234] width 229 height 14
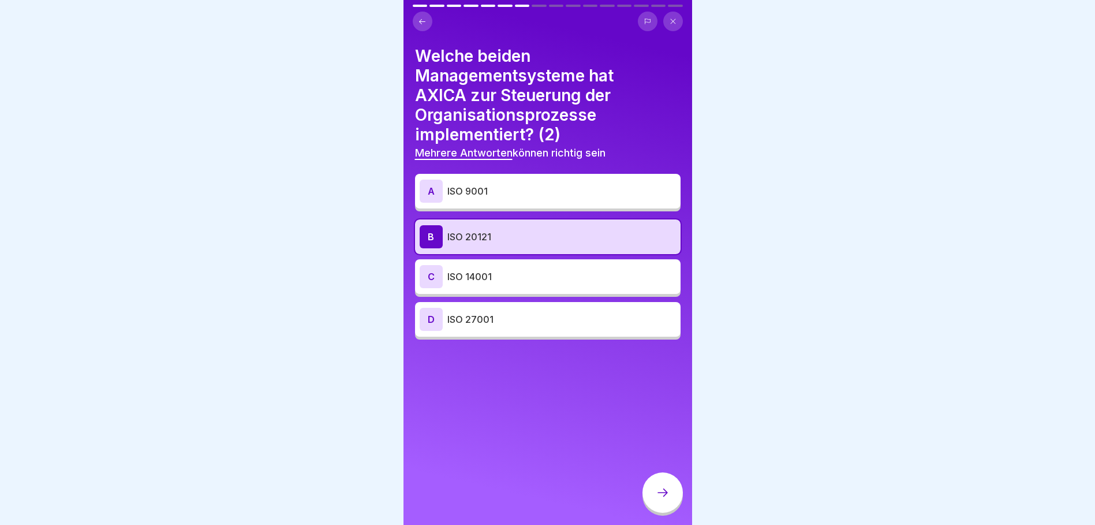
click at [656, 496] on icon at bounding box center [663, 493] width 14 height 14
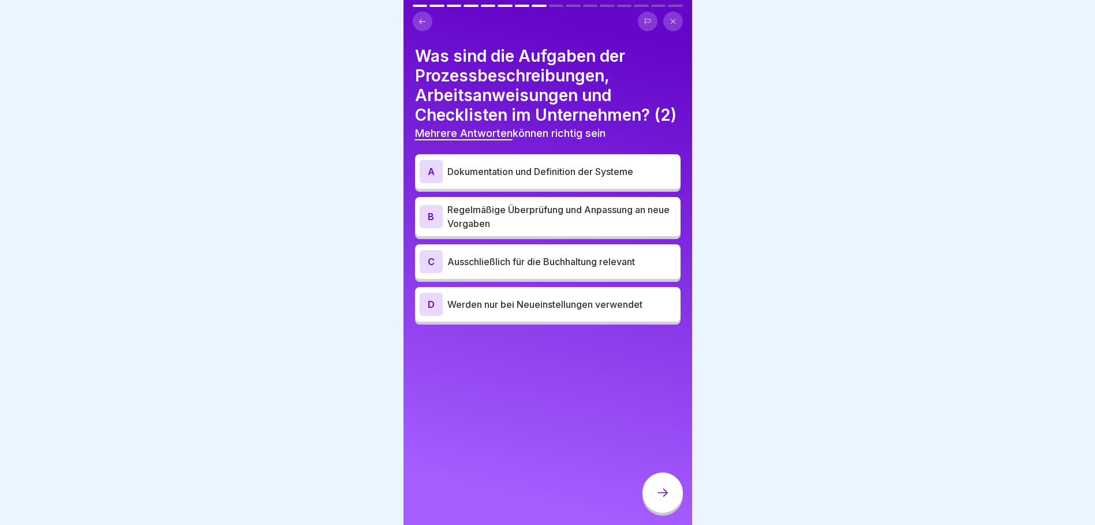
click at [587, 178] on p "Dokumentation und Definition der Systeme" at bounding box center [561, 172] width 229 height 14
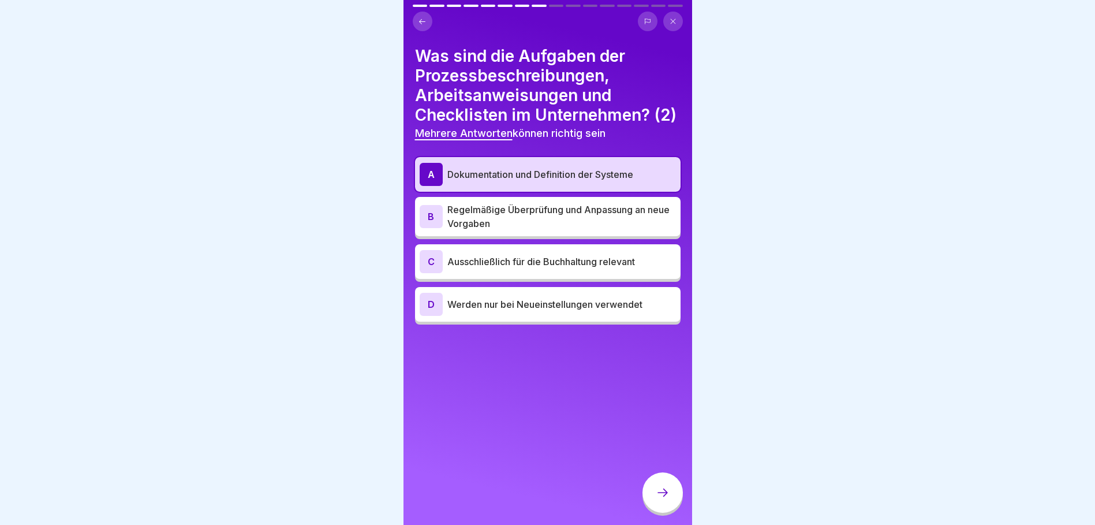
click at [597, 230] on p "Regelmäßige Überprüfung und Anpassung an neue Vorgaben" at bounding box center [561, 217] width 229 height 28
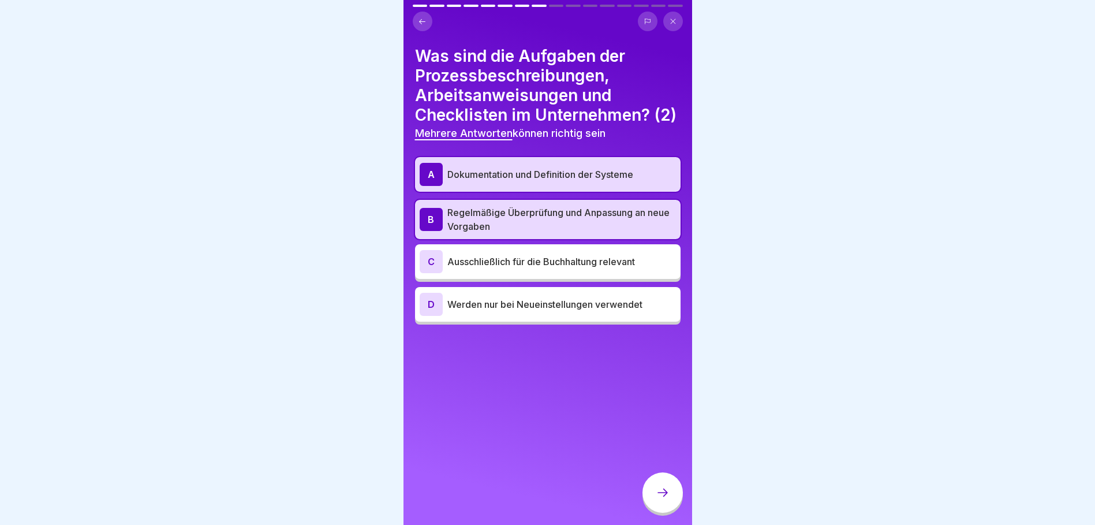
click at [669, 509] on div at bounding box center [663, 492] width 40 height 40
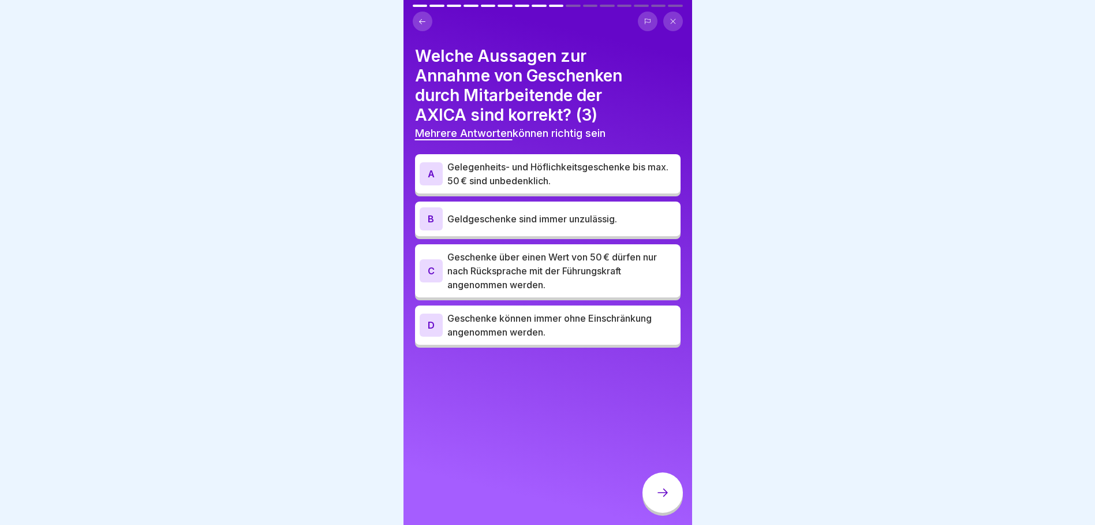
click at [617, 169] on p "Gelegenheits- und Höflichkeitsgeschenke bis max. 50 € sind unbedenklich." at bounding box center [561, 174] width 229 height 28
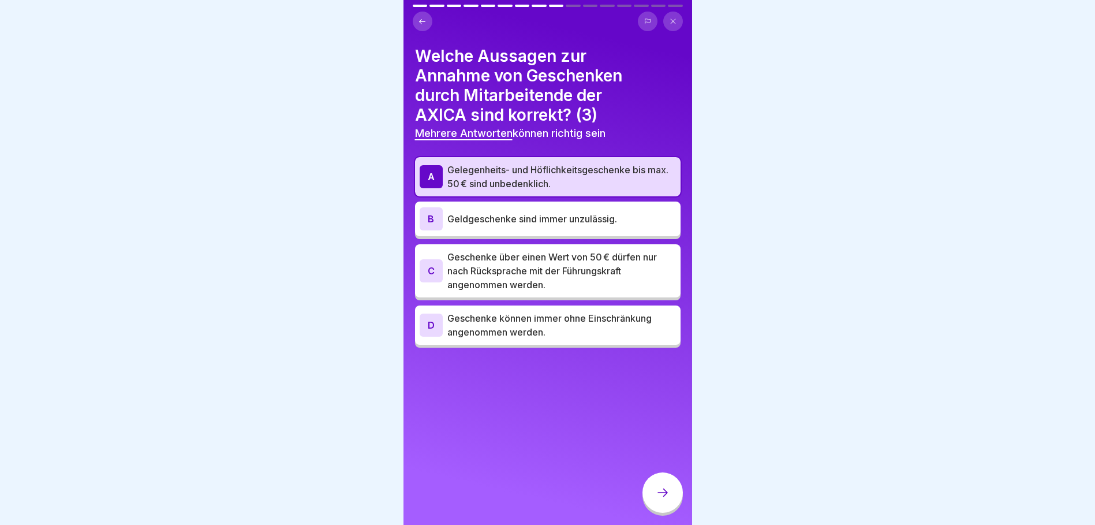
click at [596, 268] on p "Geschenke über einen Wert von 50 € dürfen nur nach Rücksprache mit der Führungs…" at bounding box center [561, 271] width 229 height 42
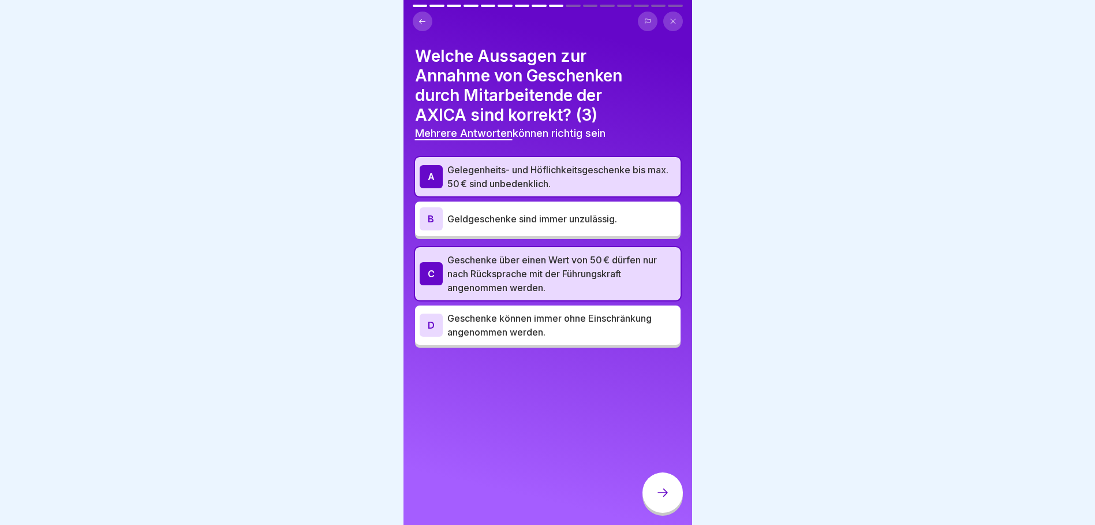
click at [602, 216] on p "Geldgeschenke sind immer unzulässig." at bounding box center [561, 219] width 229 height 14
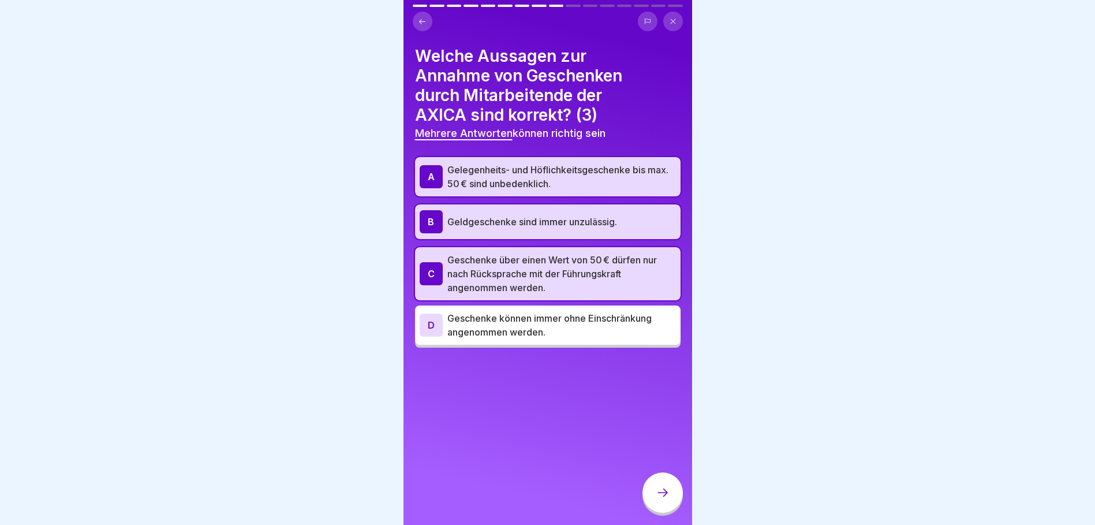
click at [602, 216] on p "Geldgeschenke sind immer unzulässig." at bounding box center [561, 222] width 229 height 14
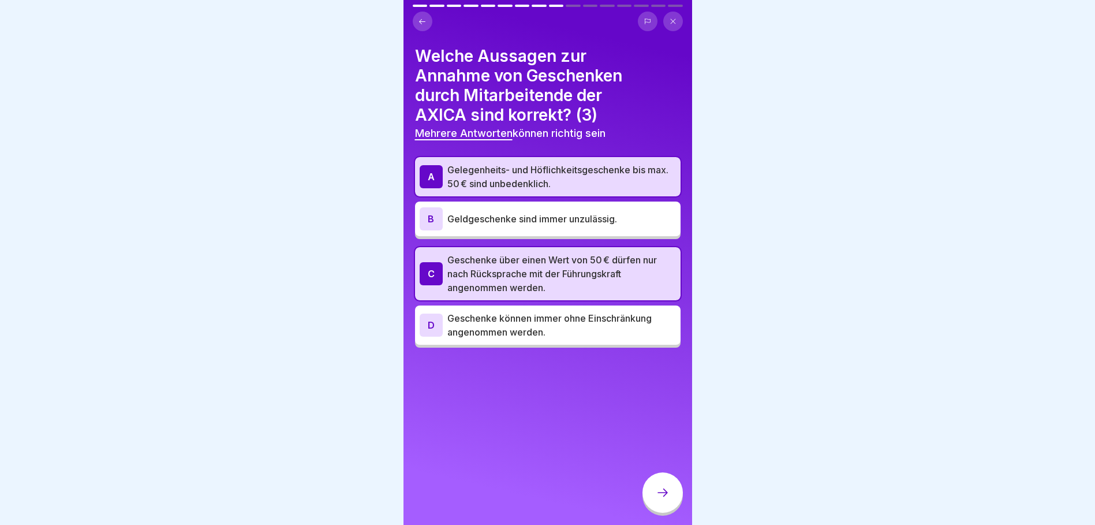
click at [666, 499] on icon at bounding box center [663, 493] width 14 height 14
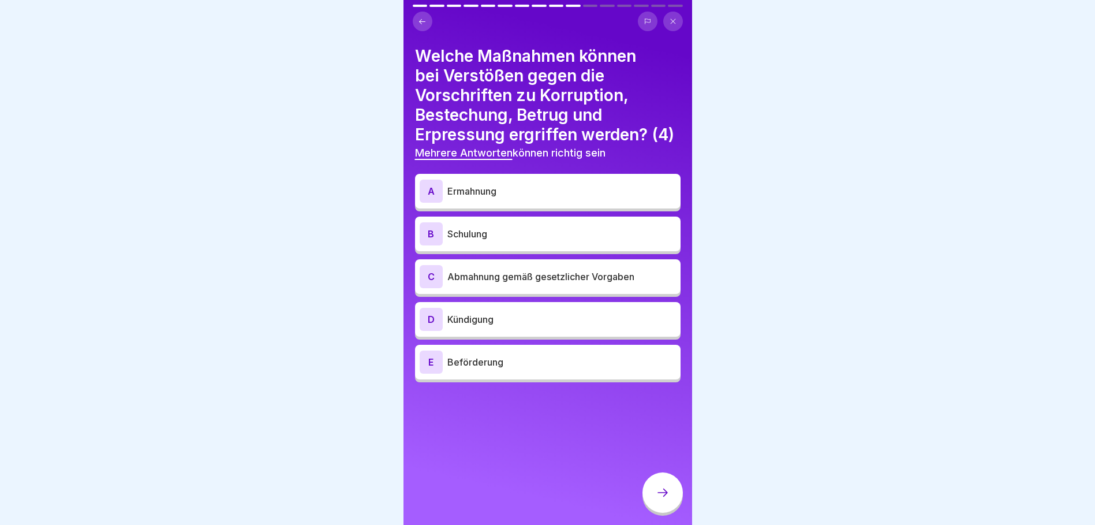
click at [525, 198] on p "Ermahnung" at bounding box center [561, 191] width 229 height 14
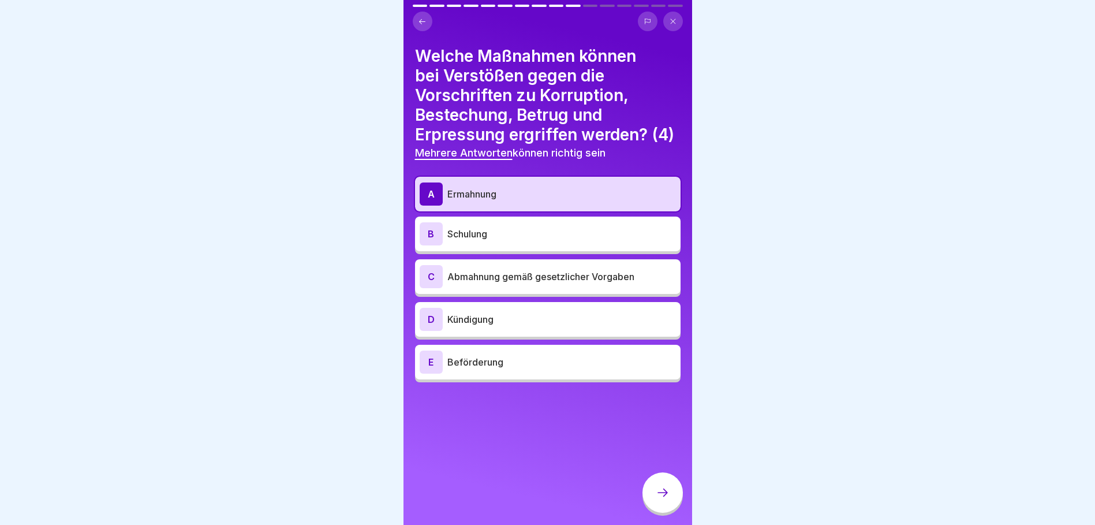
click at [508, 241] on p "Schulung" at bounding box center [561, 234] width 229 height 14
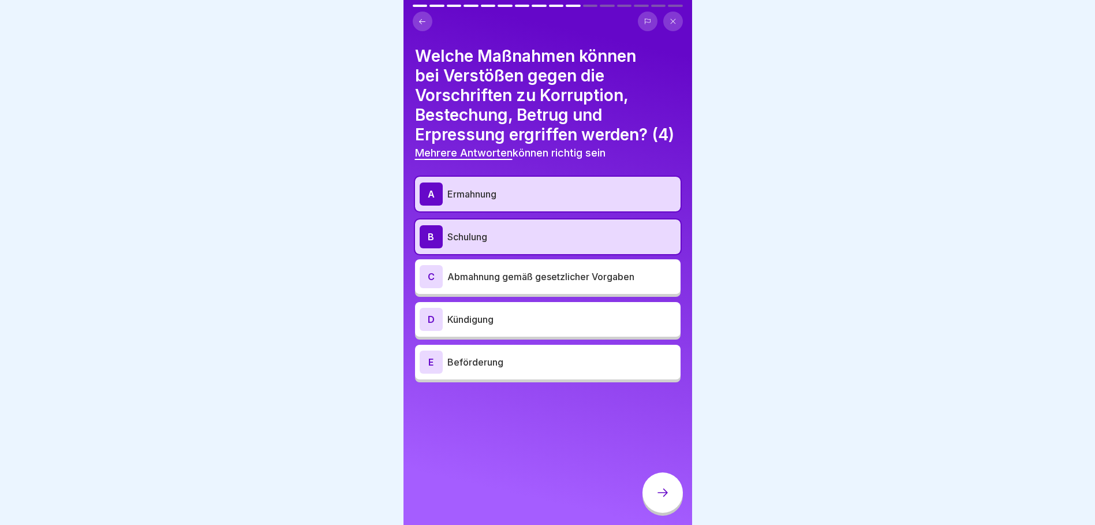
click at [520, 288] on div "C Abmahnung gemäß gesetzlicher Vorgaben" at bounding box center [548, 276] width 256 height 23
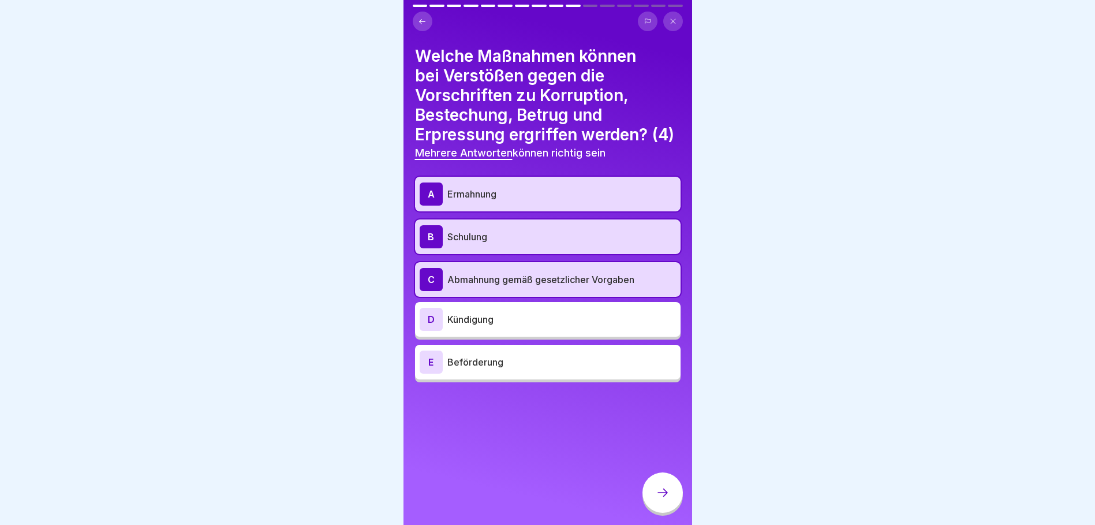
click at [525, 326] on p "Kündigung" at bounding box center [561, 319] width 229 height 14
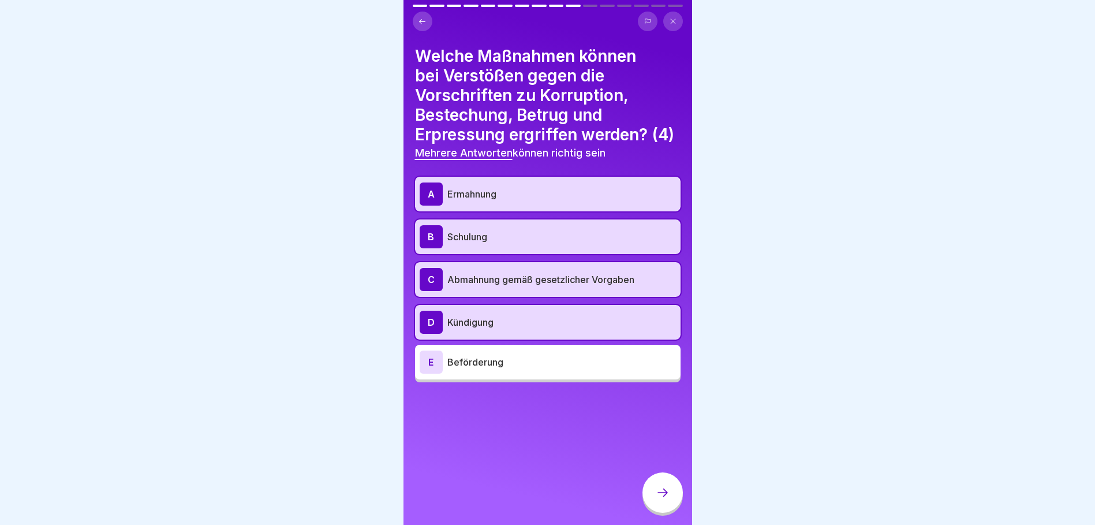
click at [657, 499] on icon at bounding box center [663, 493] width 14 height 14
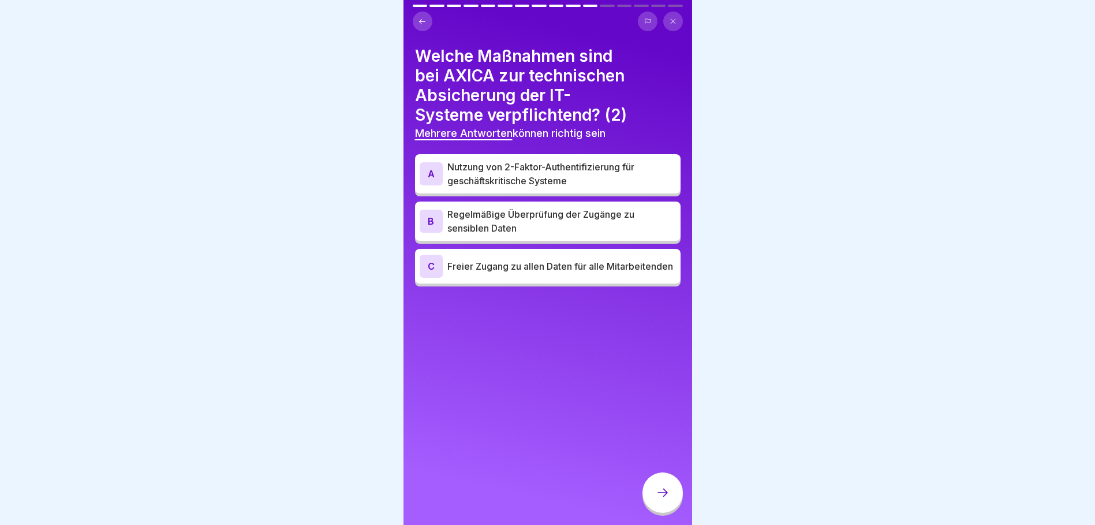
click at [599, 169] on p "Nutzung von 2-Faktor-Authentifizierung für geschäftskritische Systeme" at bounding box center [561, 174] width 229 height 28
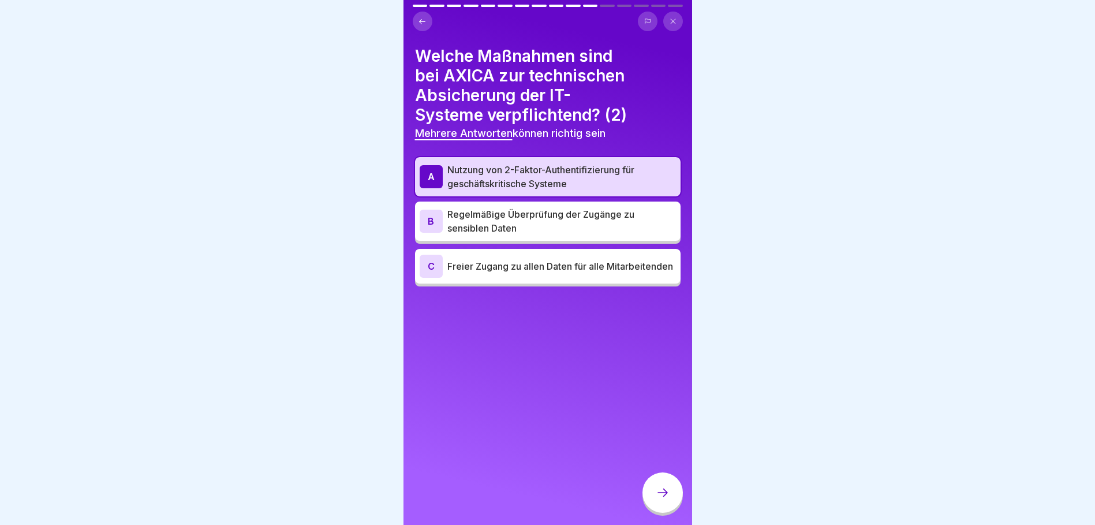
click at [578, 212] on p "Regelmäßige Überprüfung der Zugänge zu sensiblen Daten" at bounding box center [561, 221] width 229 height 28
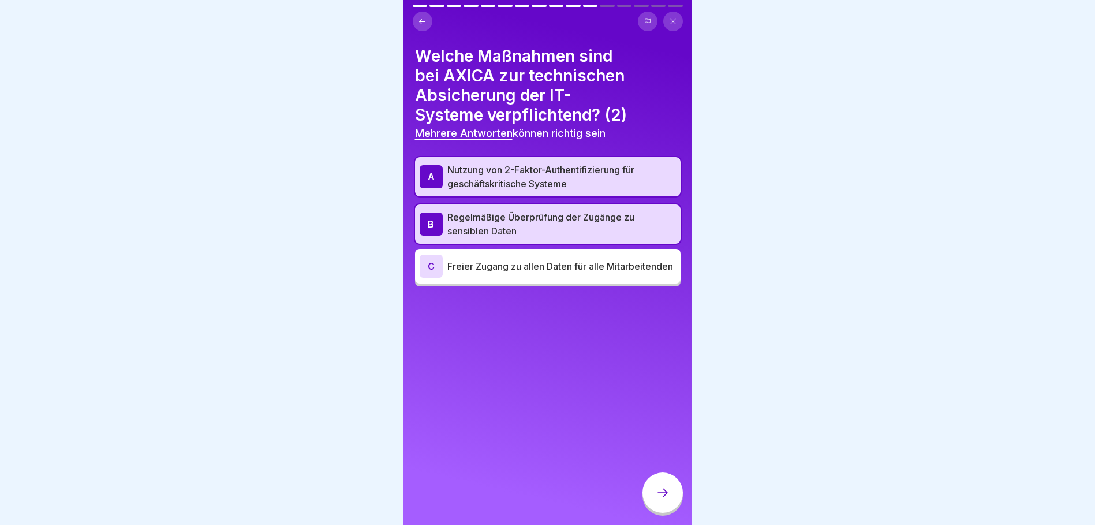
click at [669, 499] on icon at bounding box center [663, 493] width 14 height 14
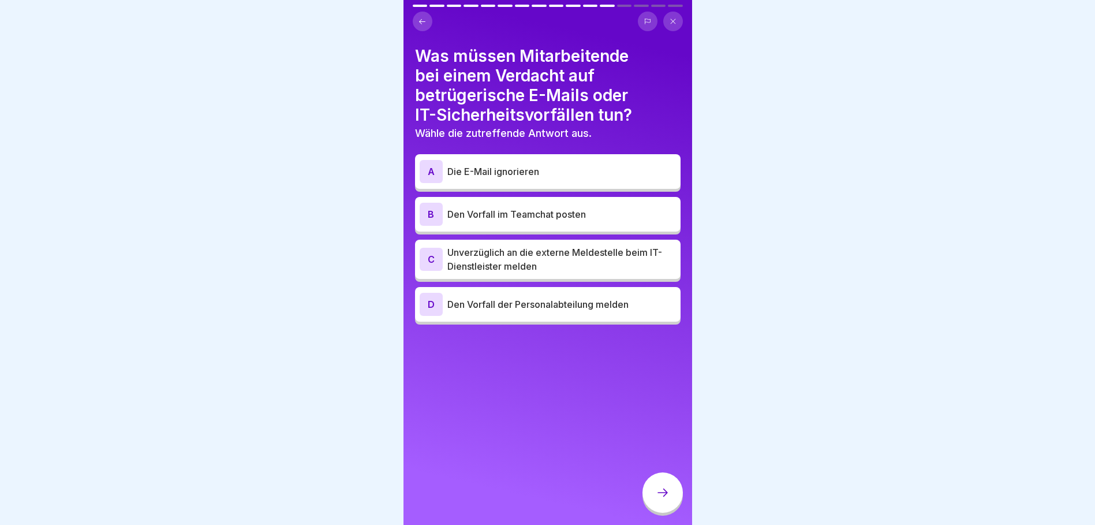
click at [584, 254] on p "Unverzüglich an die externe Meldestelle beim IT-Dienstleister melden" at bounding box center [561, 259] width 229 height 28
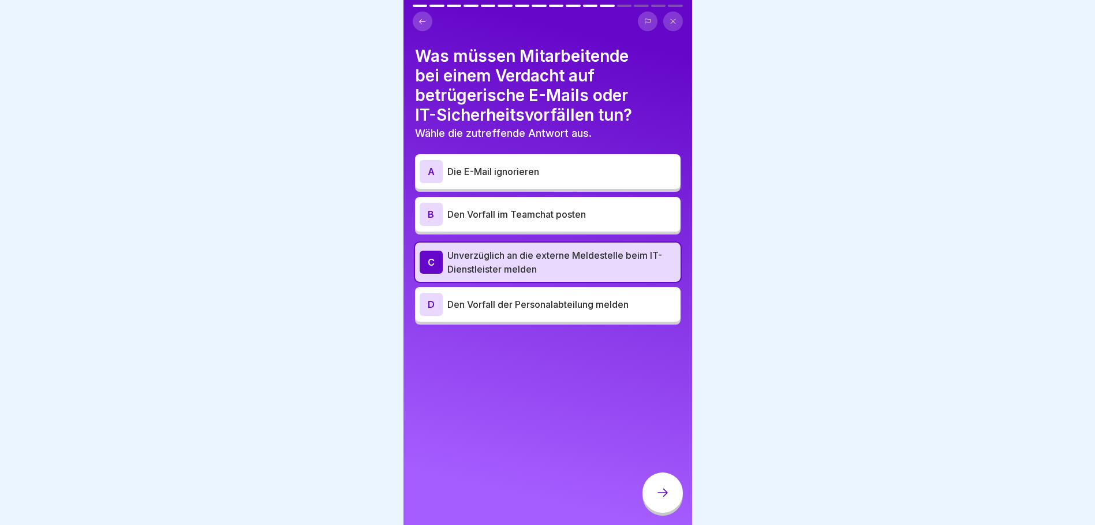
click at [668, 508] on div at bounding box center [663, 492] width 40 height 40
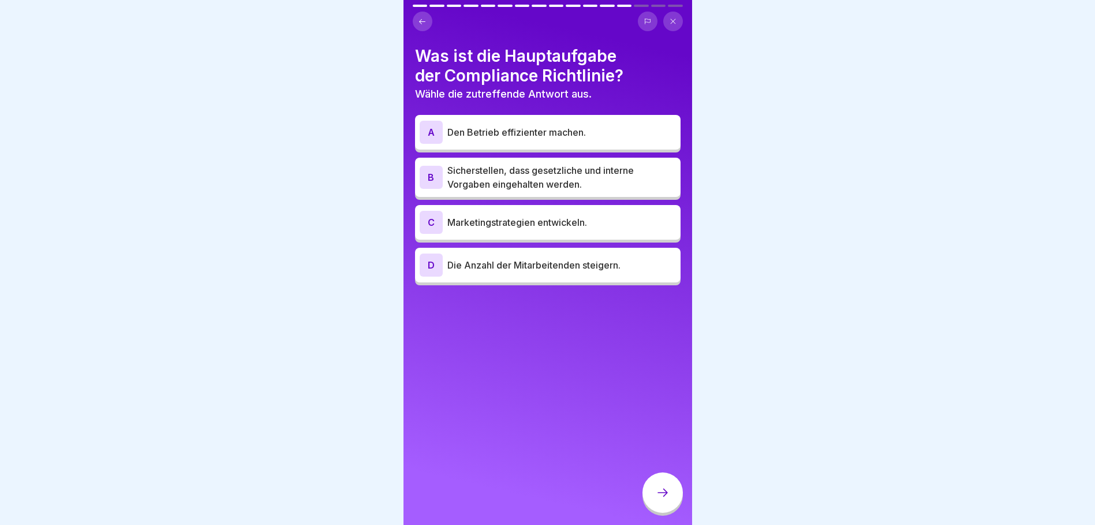
click at [638, 170] on p "Sicherstellen, dass gesetzliche und interne Vorgaben eingehalten werden." at bounding box center [561, 177] width 229 height 28
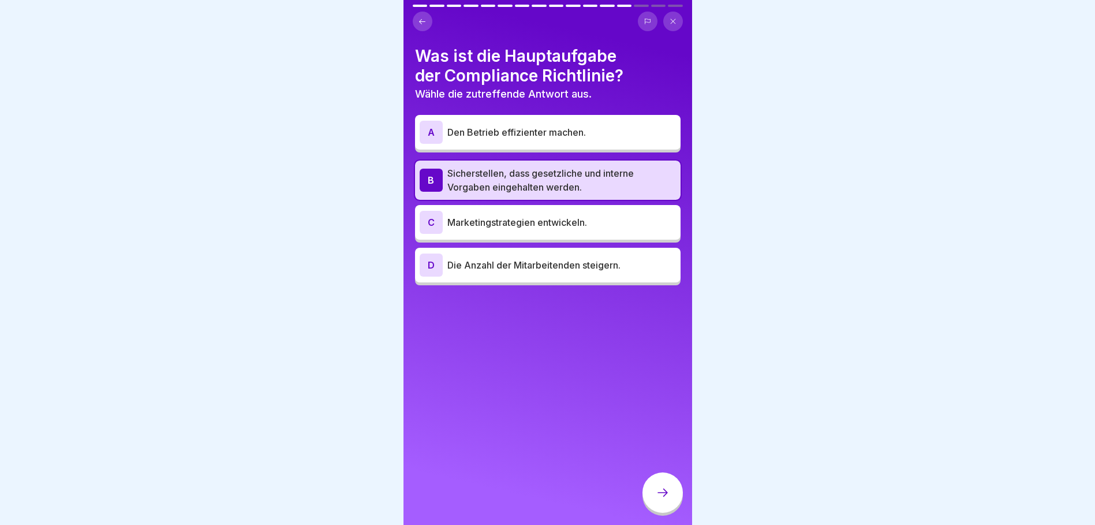
click at [659, 508] on div at bounding box center [663, 492] width 40 height 40
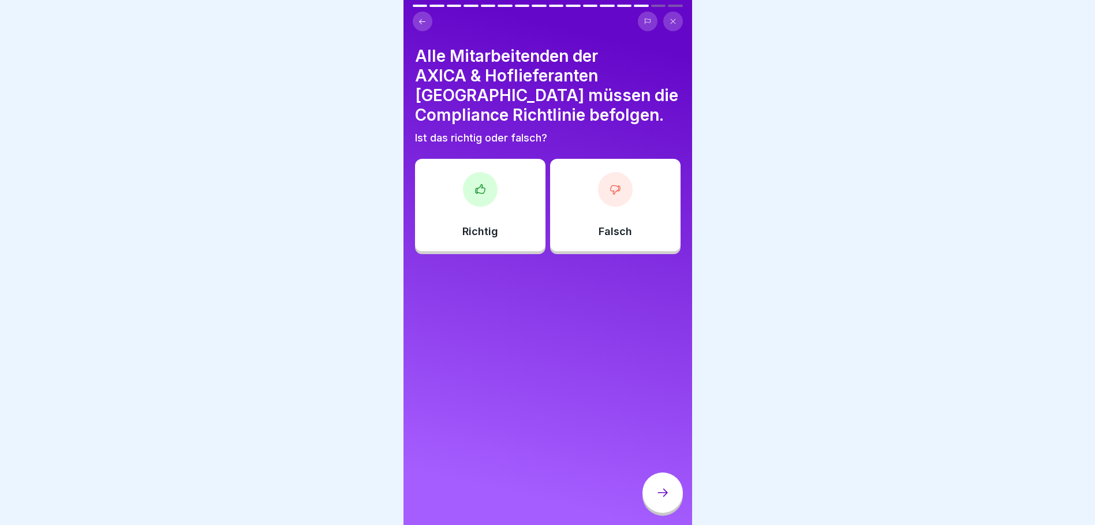
click at [484, 172] on div at bounding box center [480, 189] width 35 height 35
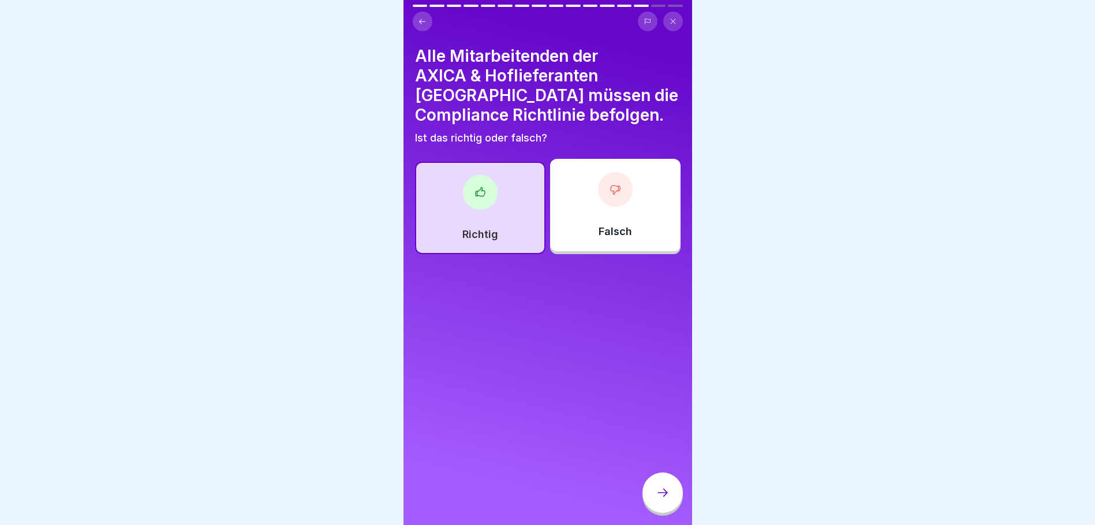
click at [657, 513] on div at bounding box center [663, 492] width 40 height 40
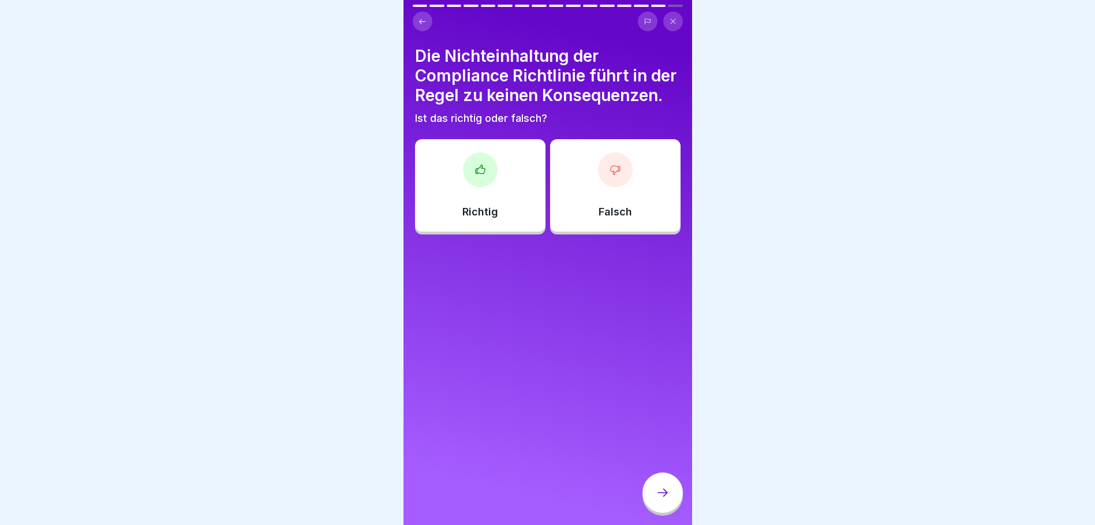
click at [610, 176] on icon at bounding box center [616, 170] width 12 height 12
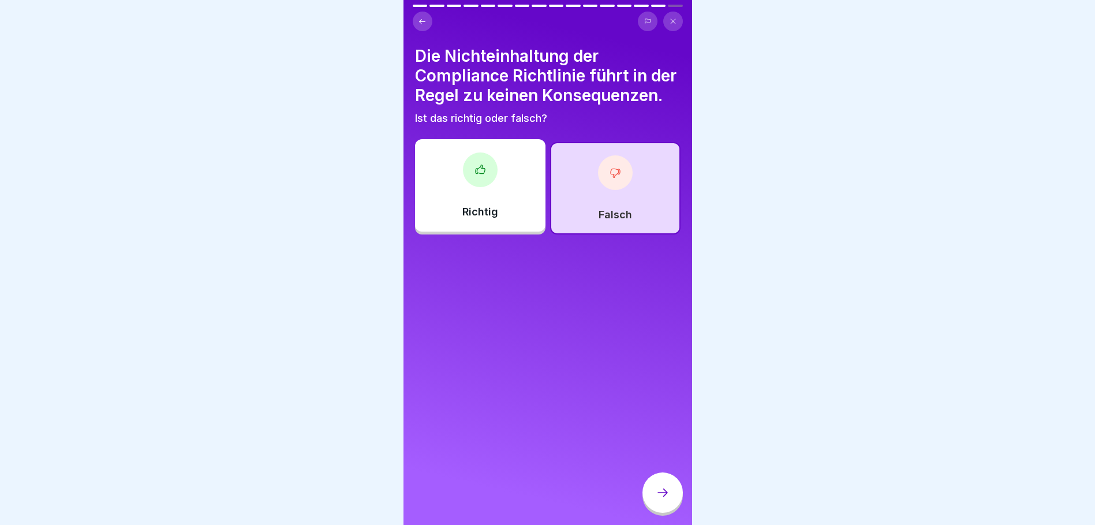
click at [659, 499] on icon at bounding box center [663, 493] width 14 height 14
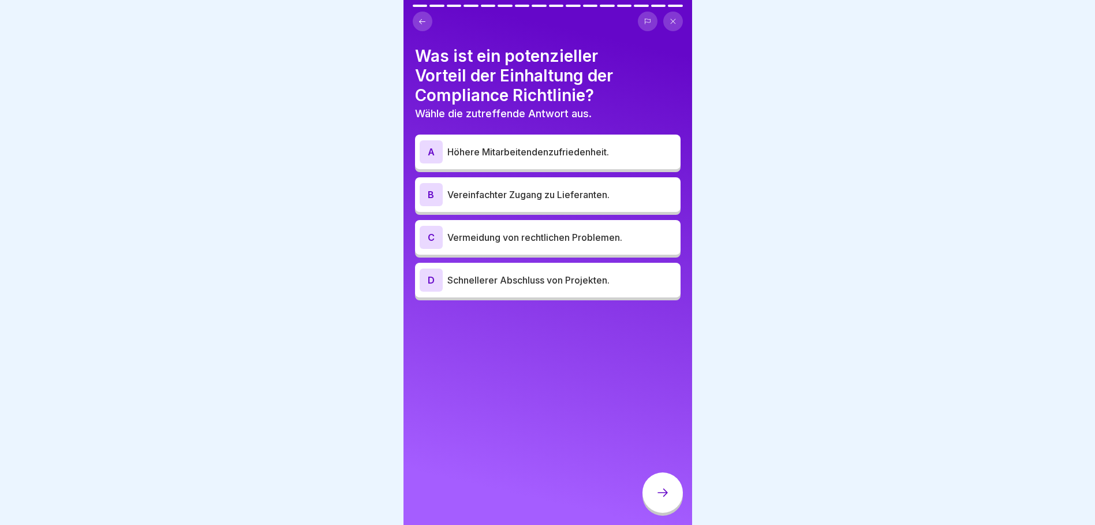
click at [603, 236] on p "Vermeidung von rechtlichen Problemen." at bounding box center [561, 237] width 229 height 14
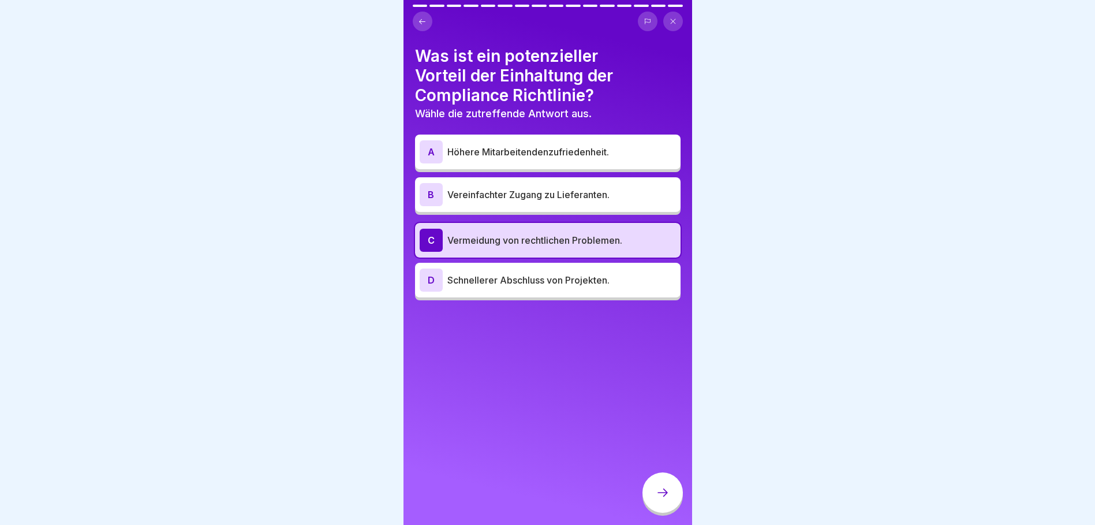
click at [669, 499] on icon at bounding box center [663, 493] width 14 height 14
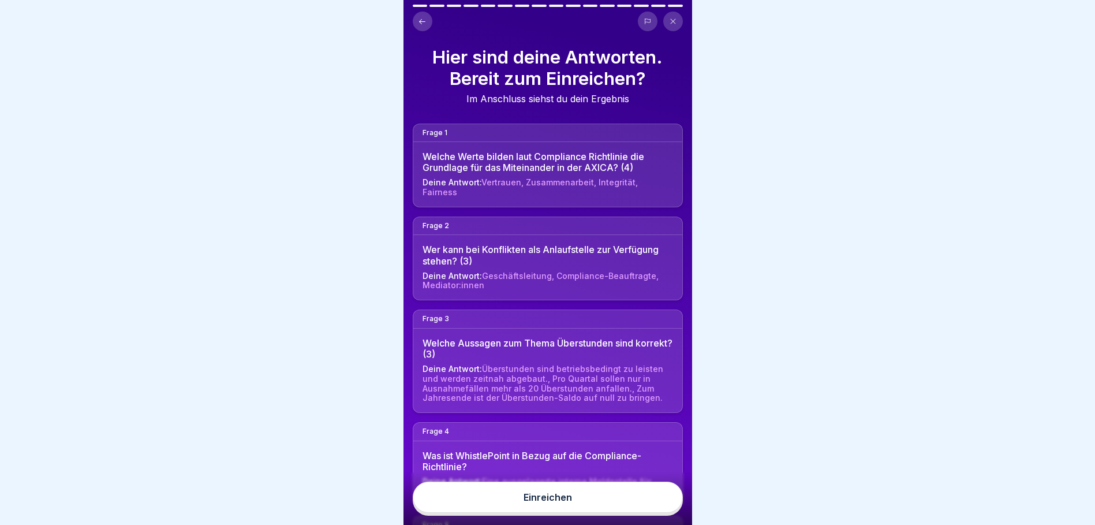
click at [576, 505] on button "Einreichen" at bounding box center [548, 496] width 270 height 31
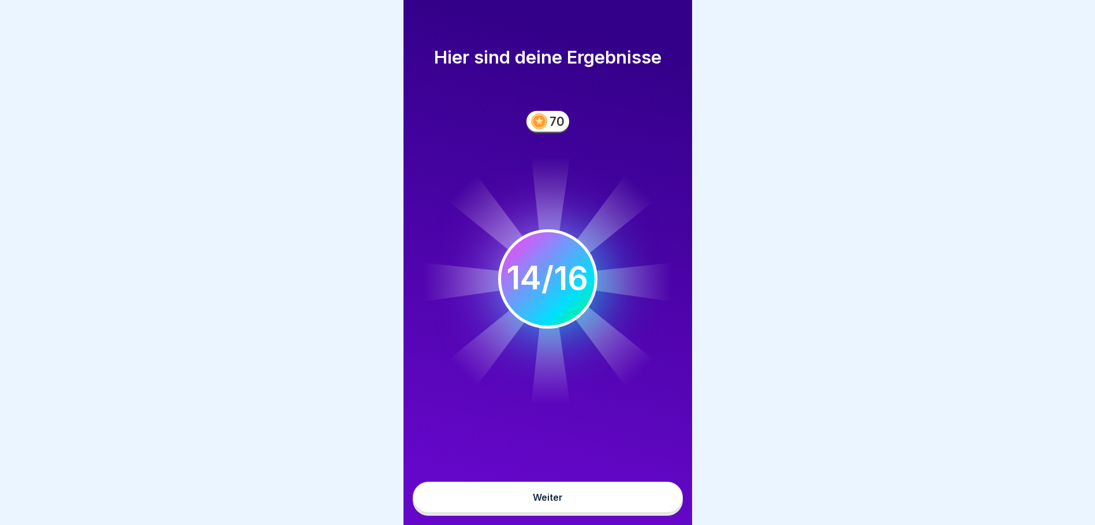
click at [576, 506] on button "Weiter" at bounding box center [548, 496] width 270 height 31
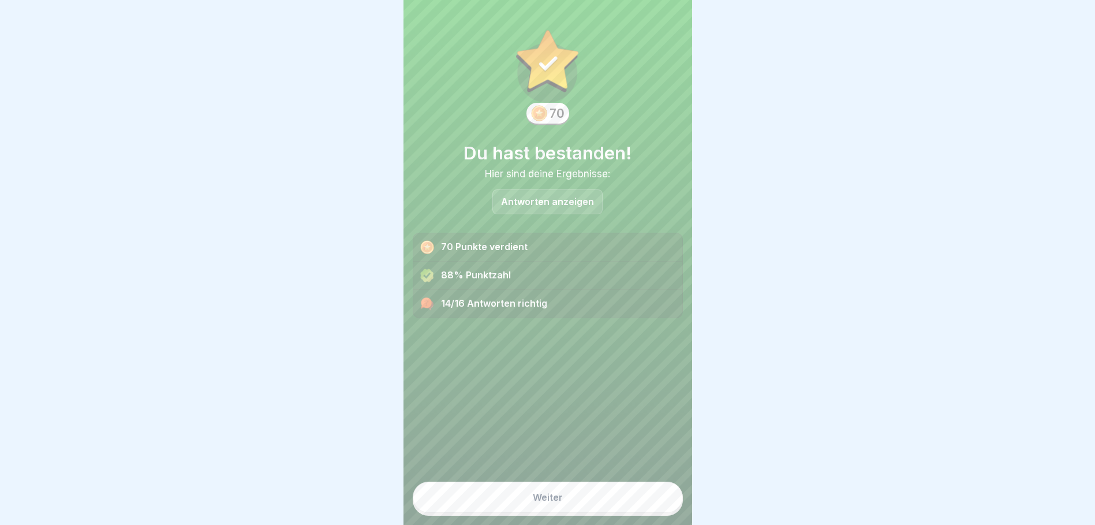
scroll to position [9, 0]
click at [550, 498] on div "Weiter" at bounding box center [548, 497] width 30 height 10
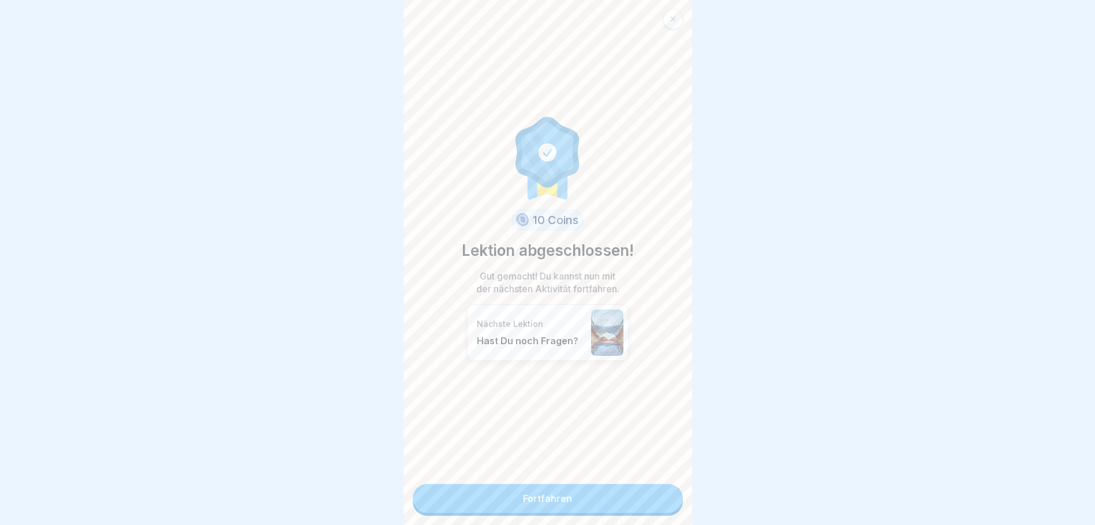
click at [566, 488] on link "Fortfahren" at bounding box center [548, 498] width 270 height 29
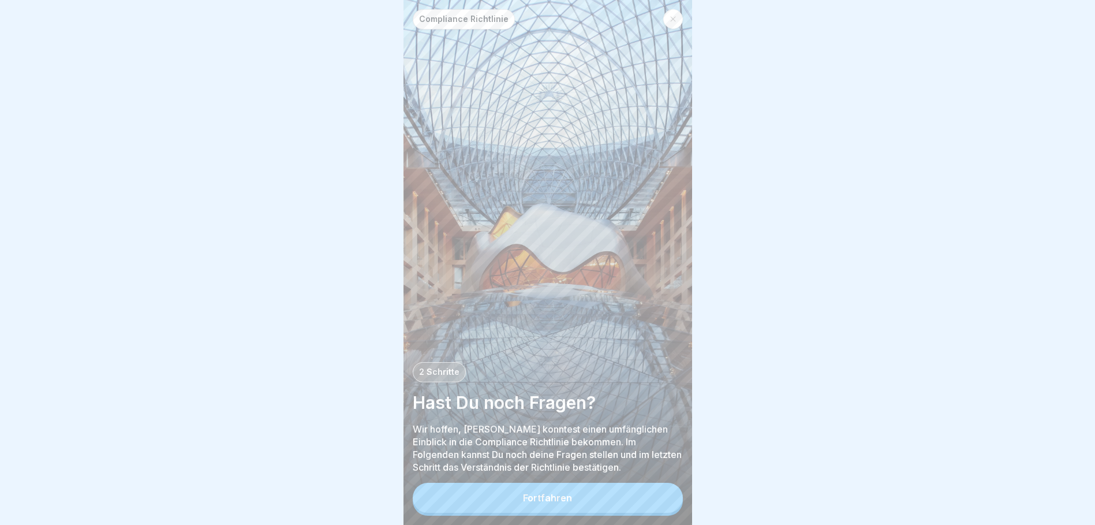
scroll to position [9, 0]
click at [562, 501] on div "Fortfahren" at bounding box center [547, 497] width 49 height 10
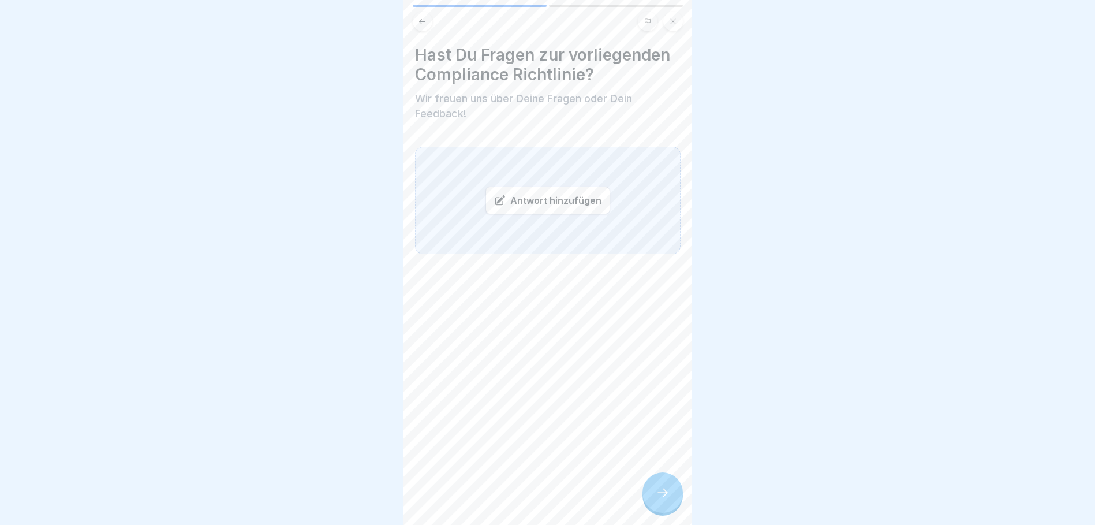
click at [656, 491] on icon at bounding box center [663, 493] width 14 height 14
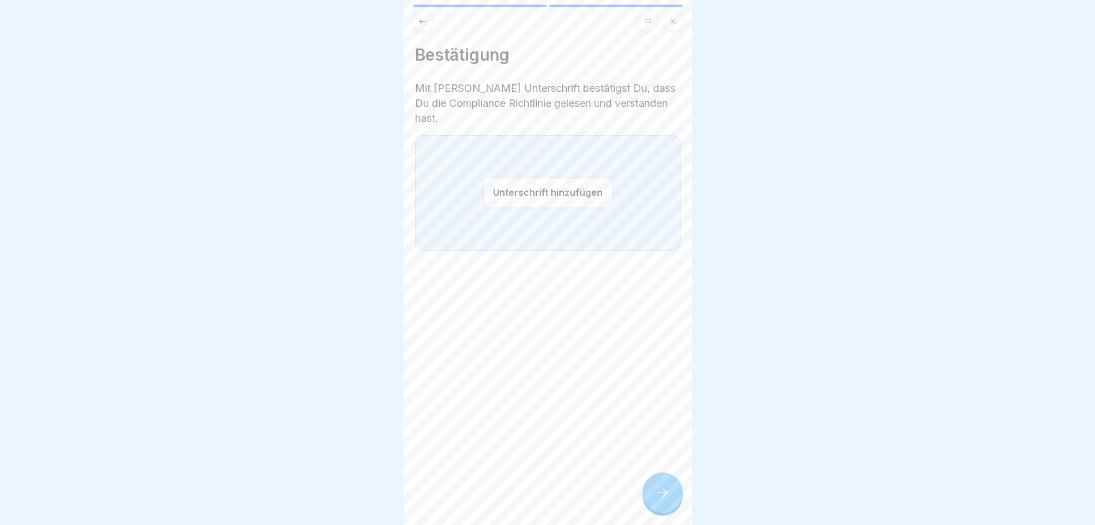
click at [545, 177] on button "Unterschrift hinzufügen" at bounding box center [547, 192] width 129 height 31
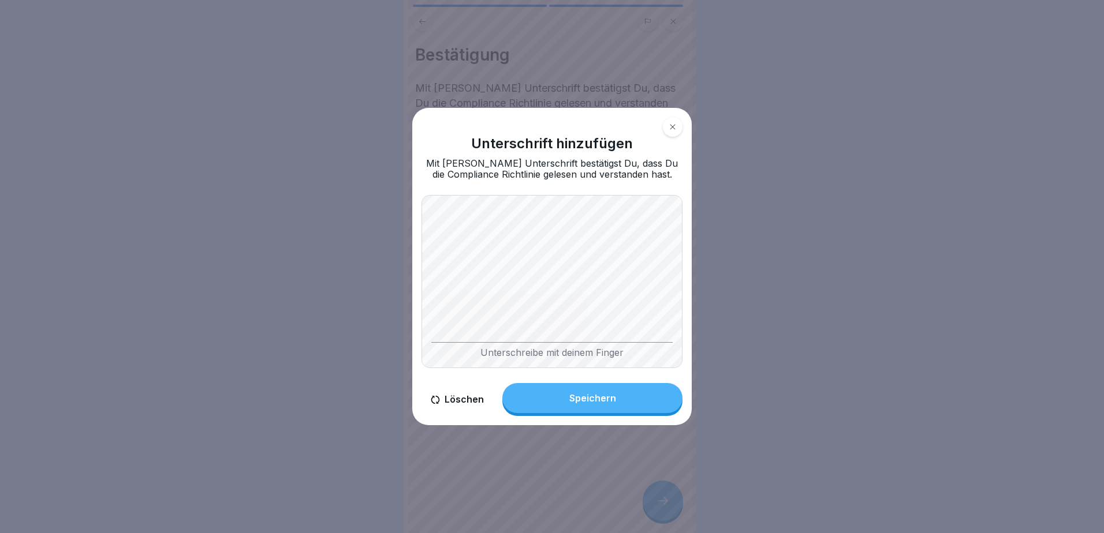
click at [612, 391] on button "Speichern" at bounding box center [592, 398] width 180 height 30
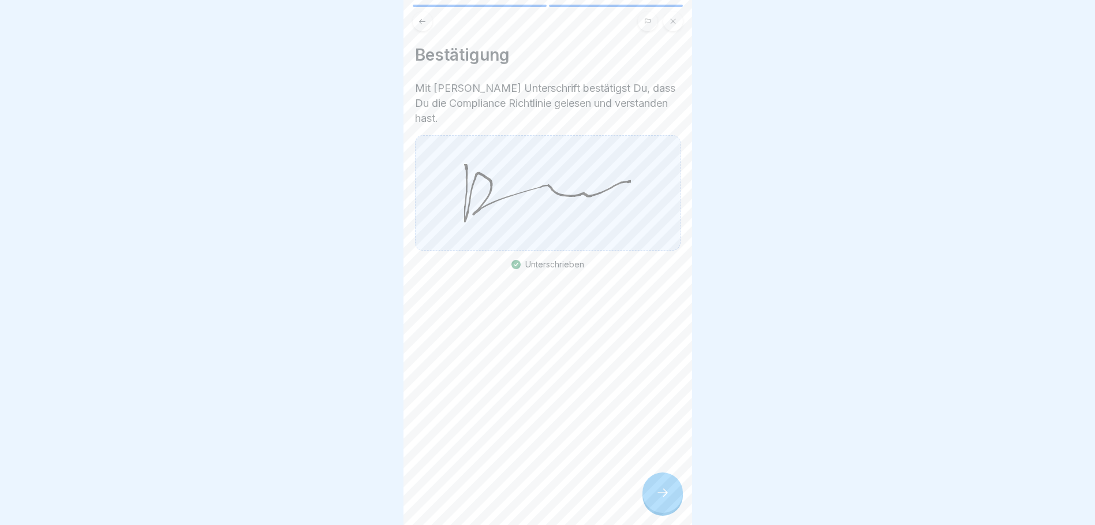
click at [668, 499] on icon at bounding box center [663, 493] width 14 height 14
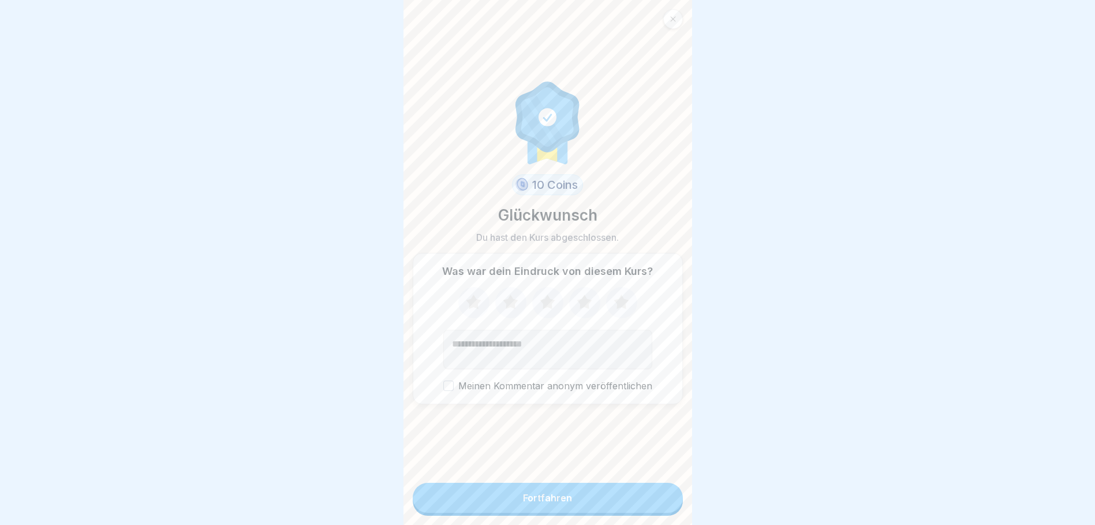
click at [574, 506] on button "Fortfahren" at bounding box center [548, 498] width 270 height 30
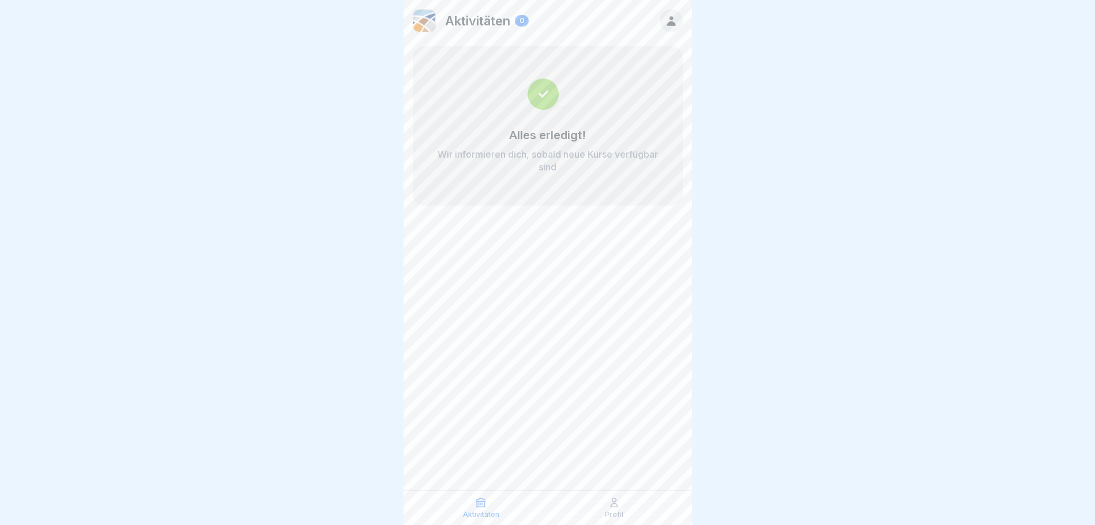
click at [584, 338] on div "Aktivitäten 0 Alles erledigt! Wir informieren dich, sobald neue Kurse verfügbar…" at bounding box center [548, 262] width 289 height 525
